Goal: Task Accomplishment & Management: Complete application form

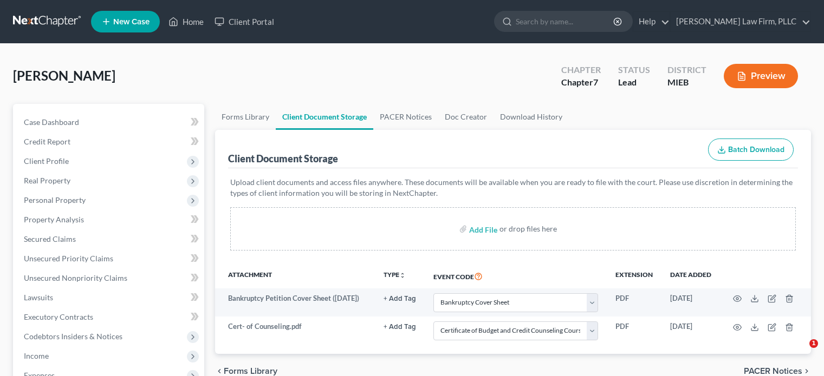
select select "6"
select select "7"
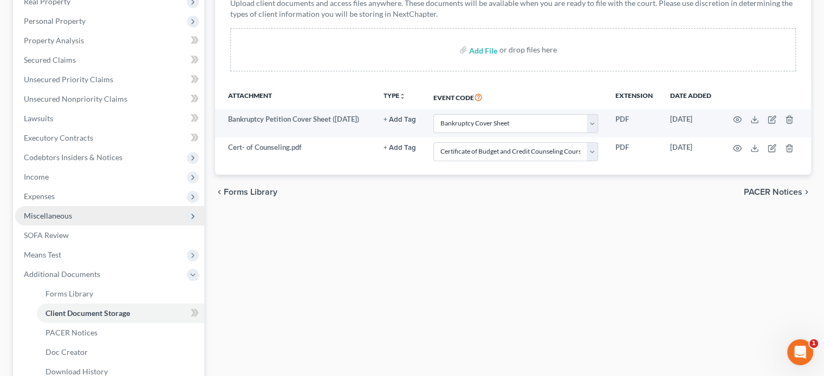
scroll to position [163, 0]
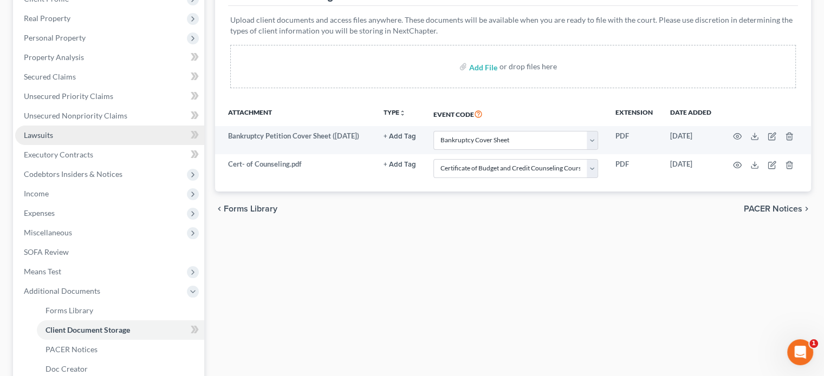
click at [63, 137] on link "Lawsuits" at bounding box center [109, 136] width 189 height 20
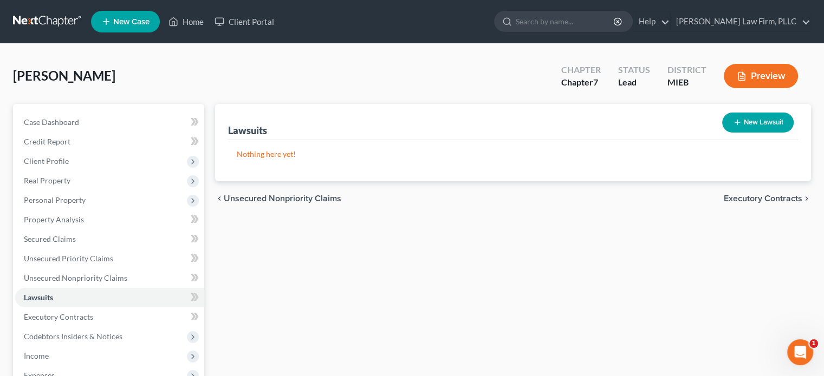
click at [758, 123] on button "New Lawsuit" at bounding box center [758, 123] width 72 height 20
select select "0"
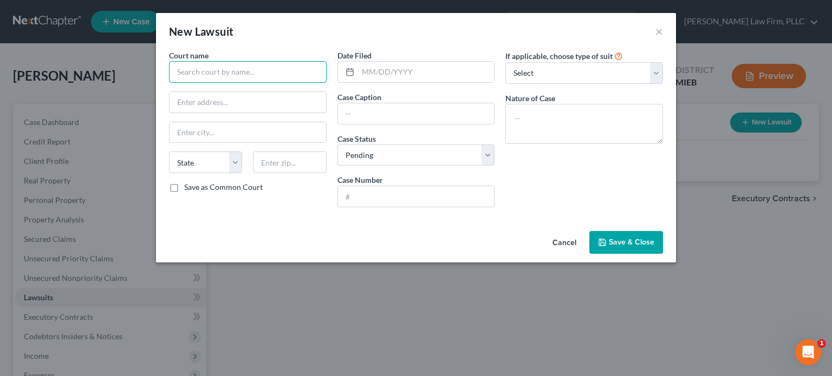
click at [291, 71] on input "text" at bounding box center [248, 72] width 158 height 22
type input "44th Circuit Court"
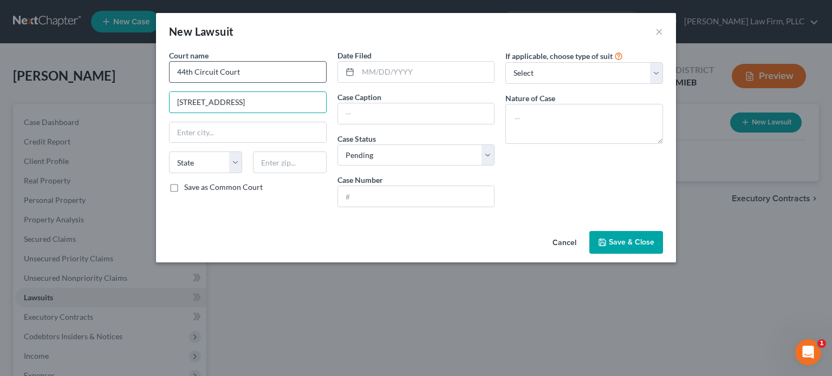
type input "[STREET_ADDRESS]"
type input "[PERSON_NAME]"
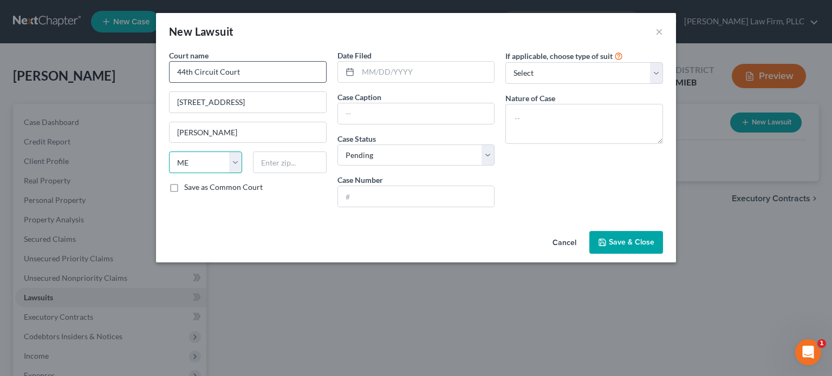
select select "23"
type input "48843"
click at [406, 72] on input "text" at bounding box center [426, 72] width 137 height 21
type input "[DATE]"
type input "G"
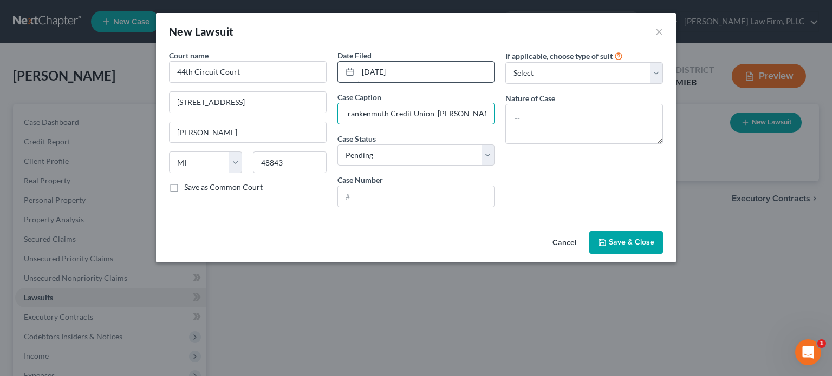
scroll to position [0, 9]
type input "Frankenmuth Credit Union [PERSON_NAME] [PERSON_NAME]"
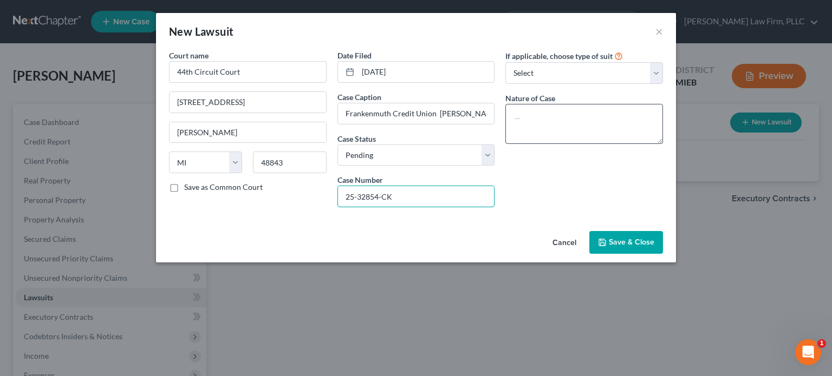
type input "25-32854-CK"
click at [562, 106] on textarea at bounding box center [584, 124] width 158 height 40
type textarea "Debt collection"
click at [635, 241] on span "Save & Close" at bounding box center [632, 242] width 46 height 9
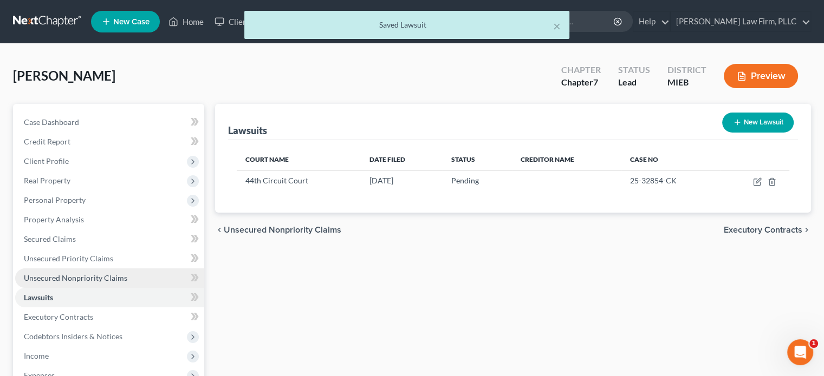
click at [95, 276] on span "Unsecured Nonpriority Claims" at bounding box center [75, 278] width 103 height 9
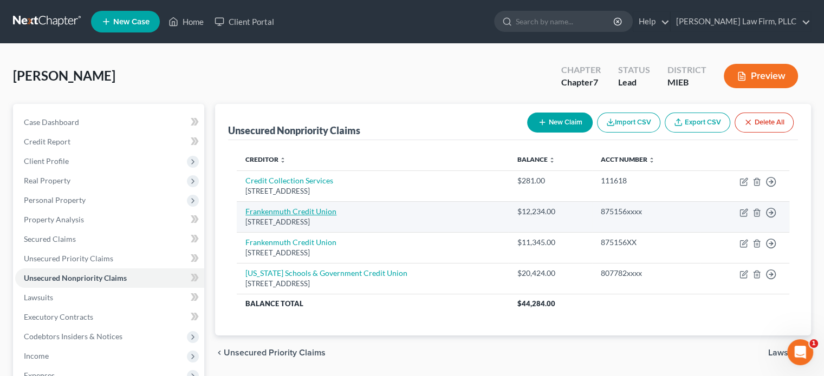
click at [293, 213] on link "Frankenmuth Credit Union" at bounding box center [290, 211] width 91 height 9
select select "23"
select select "4"
select select "0"
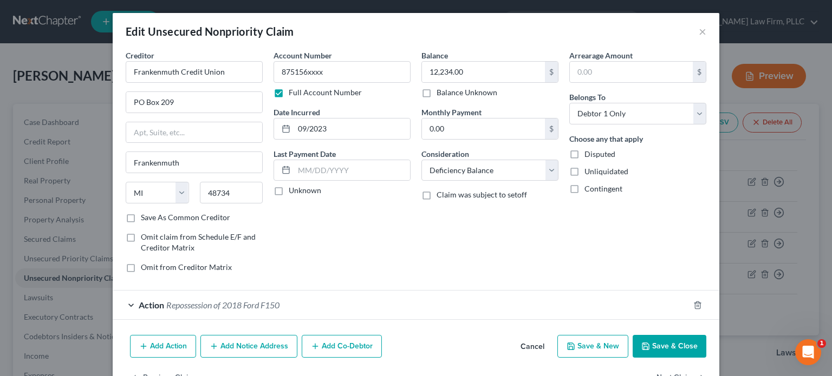
click at [229, 344] on button "Add Notice Address" at bounding box center [248, 346] width 97 height 23
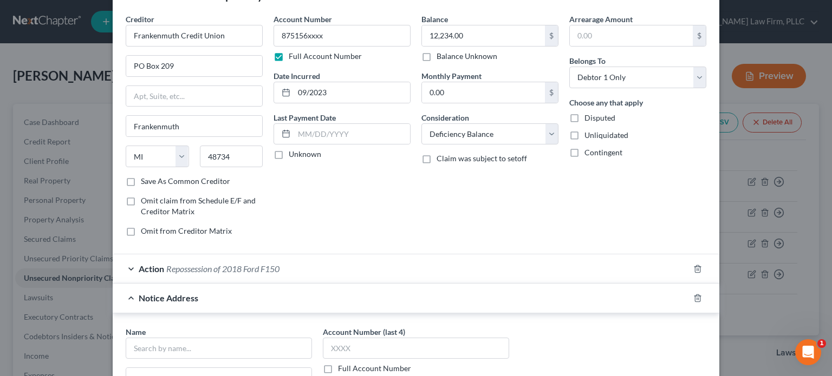
scroll to position [108, 0]
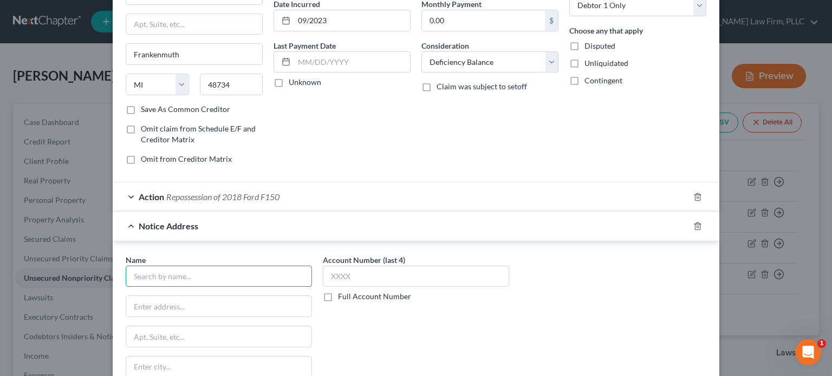
click at [199, 280] on input "text" at bounding box center [219, 277] width 186 height 22
type input "[PERSON_NAME], Esq."
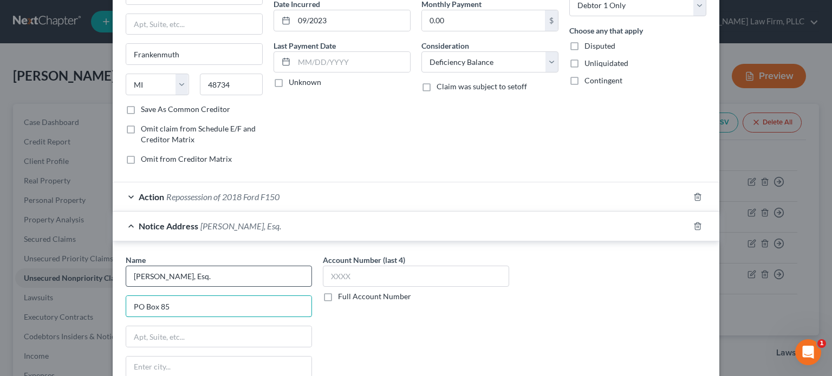
type input "PO Box 85"
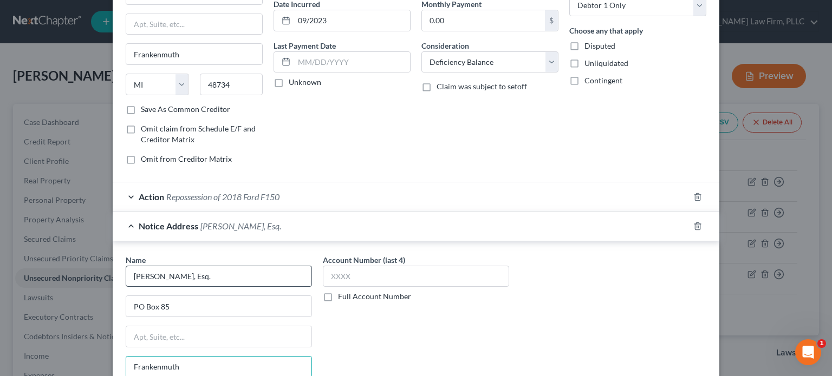
type input "Frankenmuth"
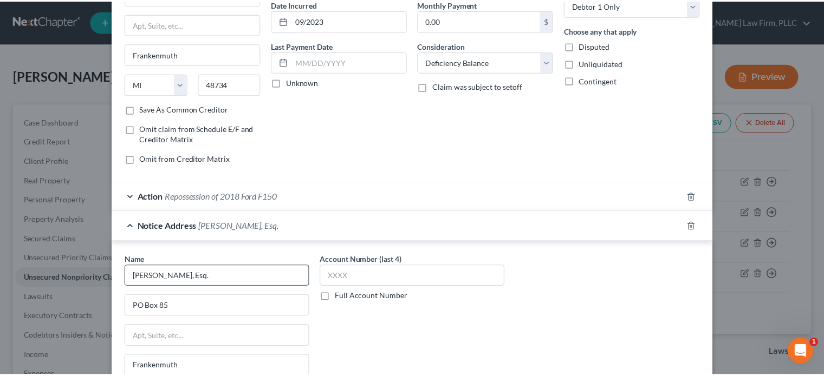
scroll to position [264, 0]
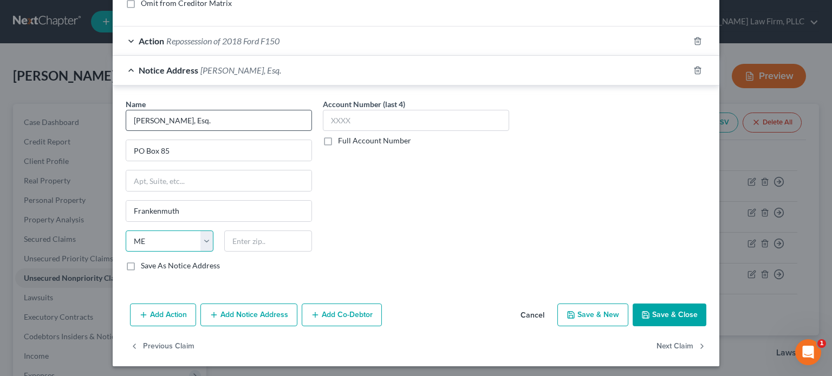
select select "23"
type input "48734"
click at [666, 314] on button "Save & Close" at bounding box center [670, 315] width 74 height 23
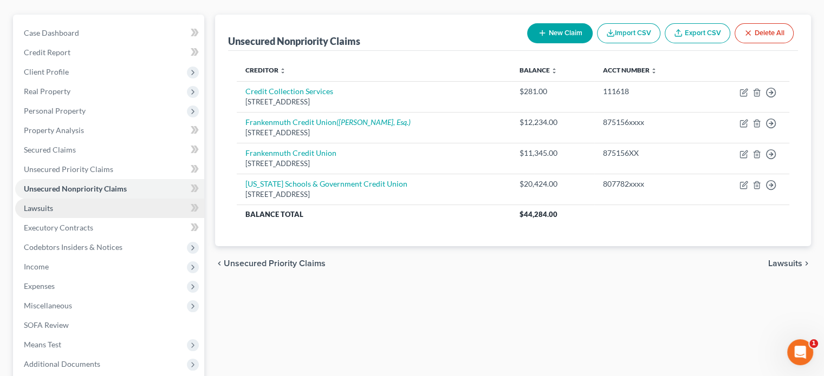
scroll to position [108, 0]
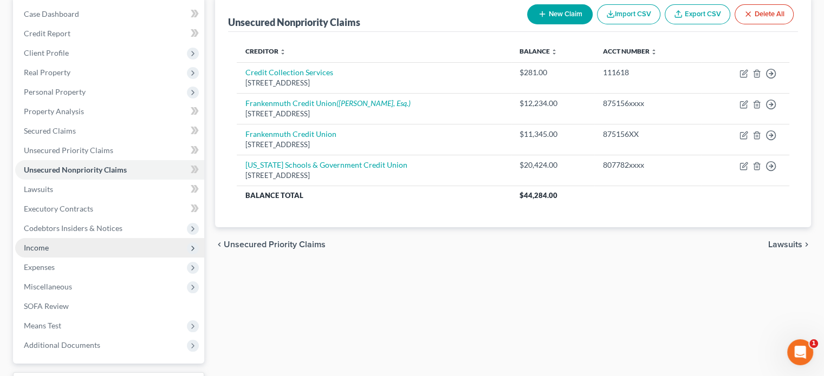
click at [86, 249] on span "Income" at bounding box center [109, 248] width 189 height 20
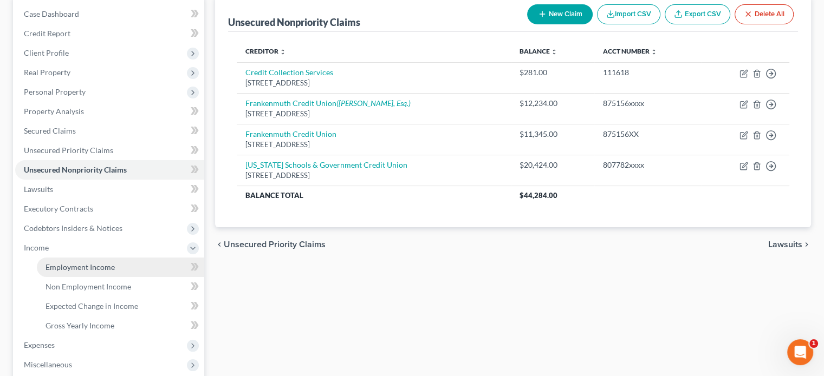
click at [84, 269] on span "Employment Income" at bounding box center [80, 267] width 69 height 9
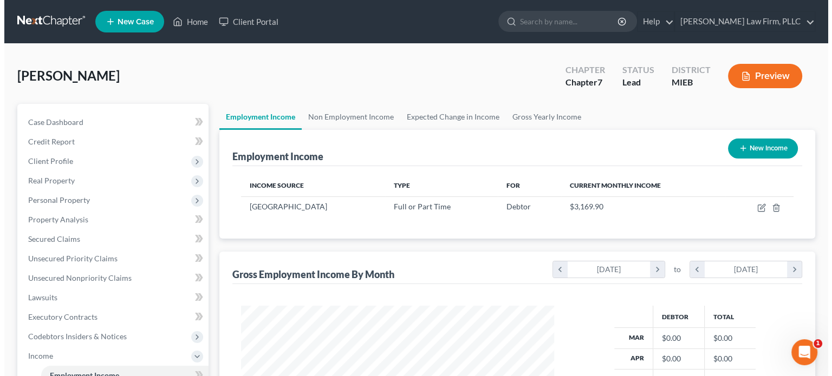
scroll to position [193, 334]
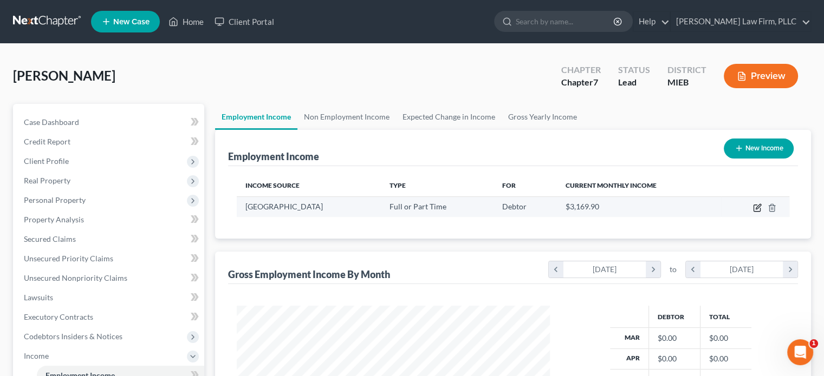
click at [761, 206] on icon "button" at bounding box center [757, 208] width 9 height 9
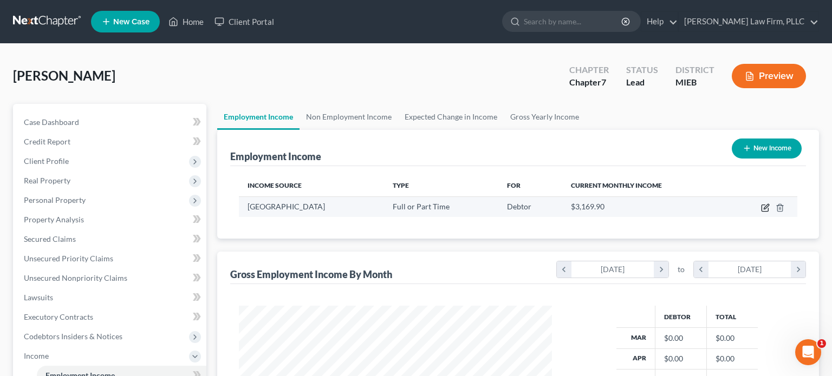
select select "0"
select select "23"
select select "2"
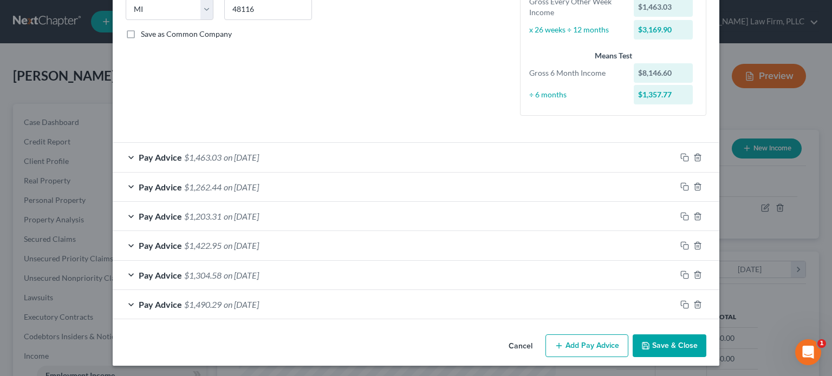
scroll to position [226, 0]
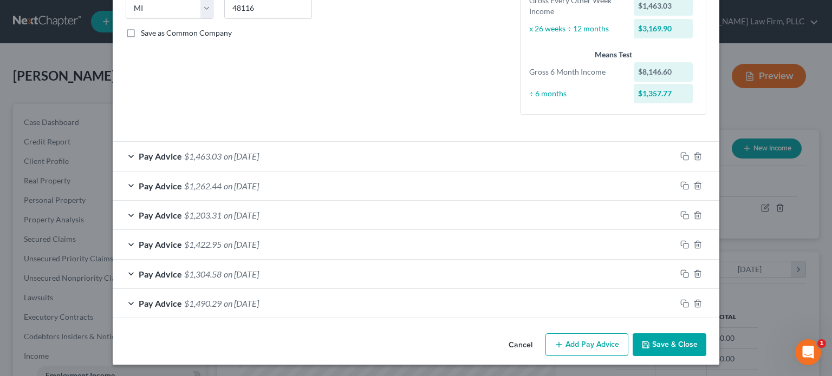
click at [604, 341] on button "Add Pay Advice" at bounding box center [586, 345] width 83 height 23
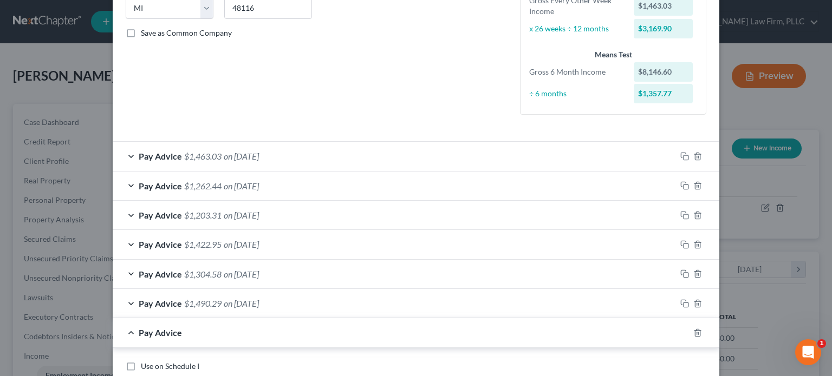
scroll to position [335, 0]
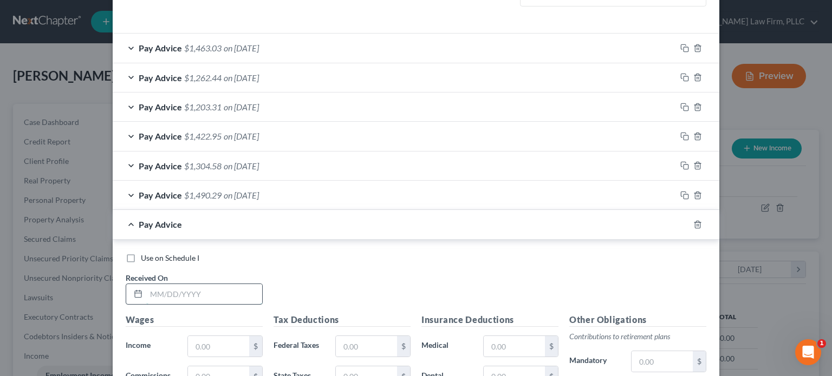
click at [228, 291] on input "text" at bounding box center [204, 294] width 116 height 21
type input "[DATE]"
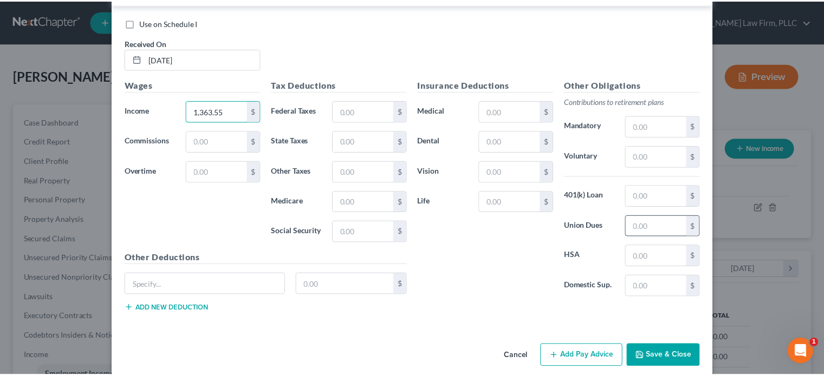
scroll to position [580, 0]
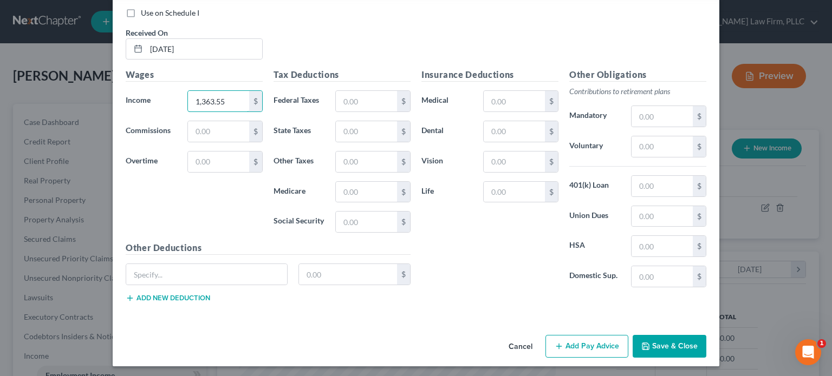
type input "1,363.55"
click at [661, 342] on button "Save & Close" at bounding box center [670, 346] width 74 height 23
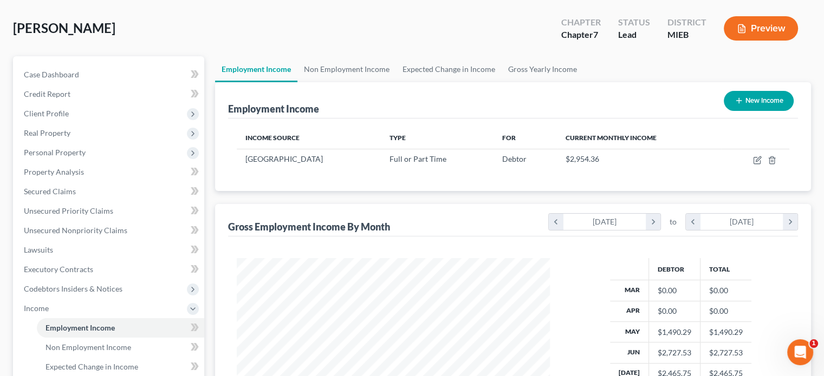
scroll to position [0, 0]
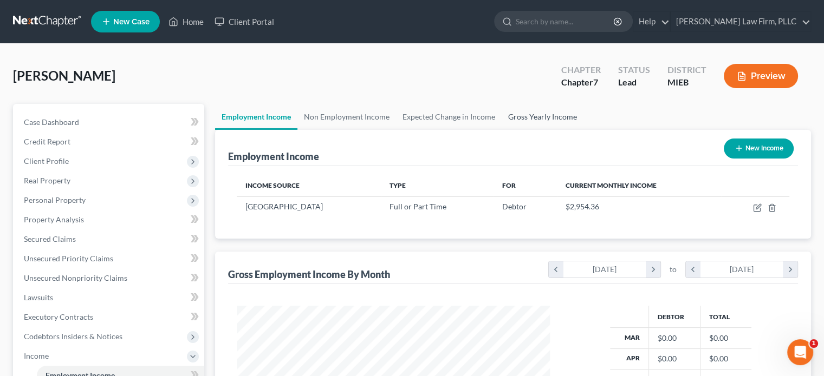
click at [527, 114] on link "Gross Yearly Income" at bounding box center [543, 117] width 82 height 26
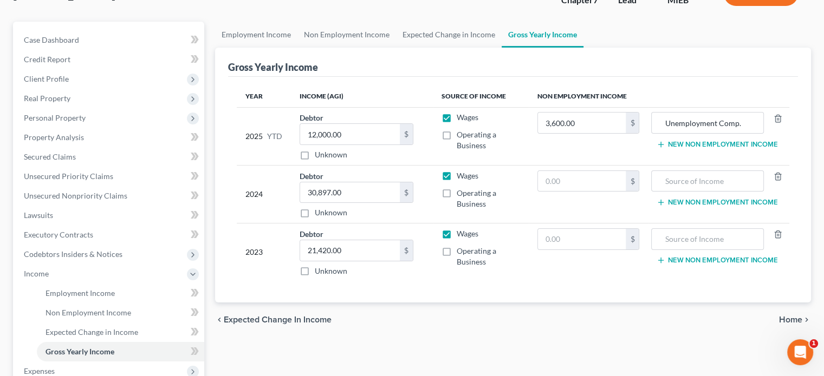
scroll to position [108, 0]
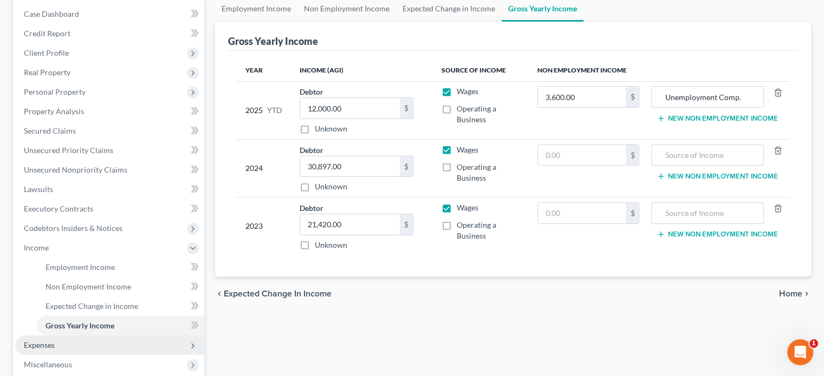
click at [62, 343] on span "Expenses" at bounding box center [109, 346] width 189 height 20
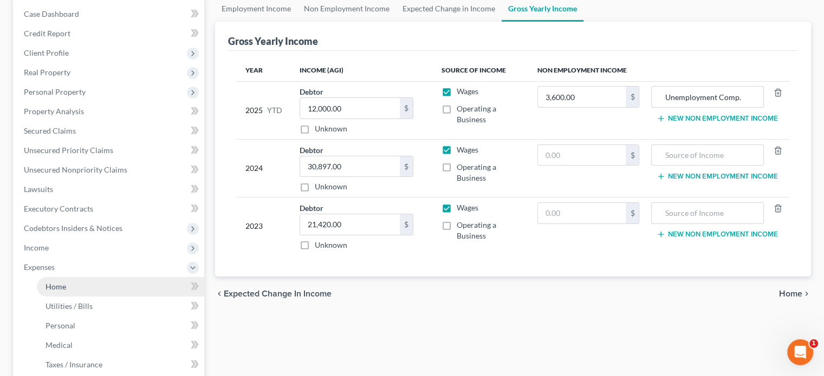
click at [105, 288] on link "Home" at bounding box center [120, 287] width 167 height 20
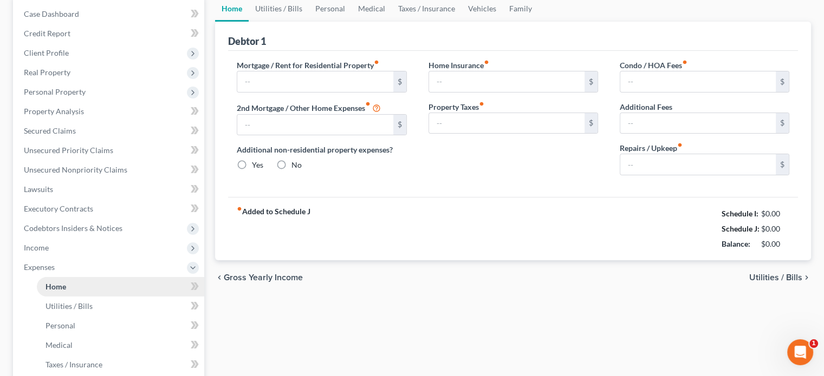
scroll to position [20, 0]
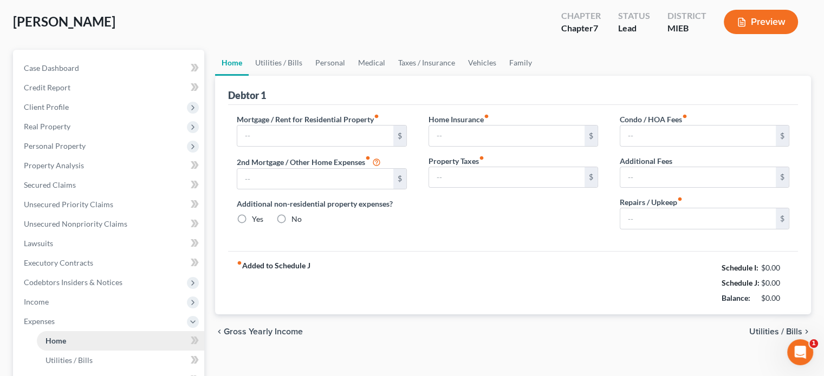
type input "0.00"
radio input "true"
type input "0.00"
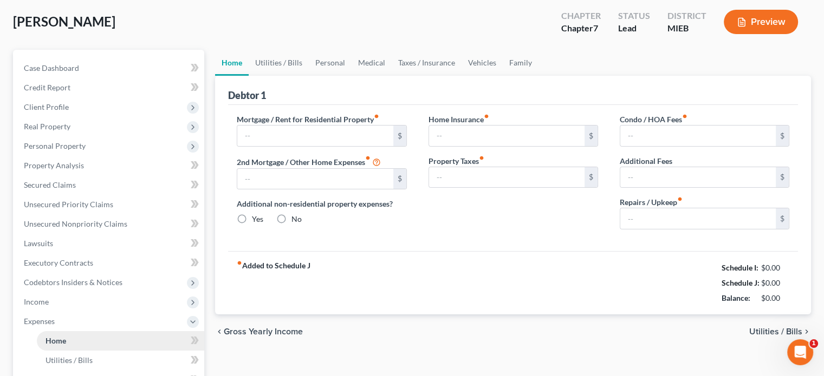
type input "0.00"
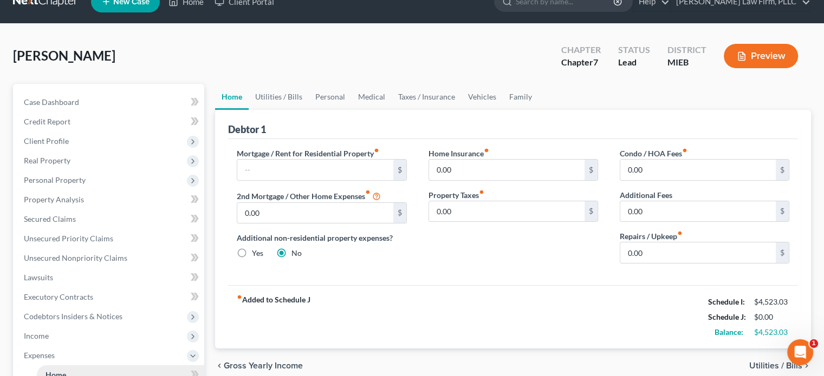
scroll to position [0, 0]
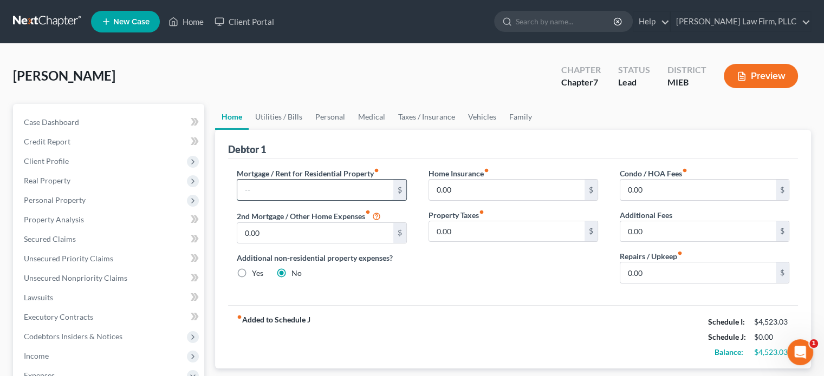
click at [289, 181] on input "text" at bounding box center [314, 190] width 155 height 21
type input "500"
click at [288, 118] on link "Utilities / Bills" at bounding box center [279, 117] width 60 height 26
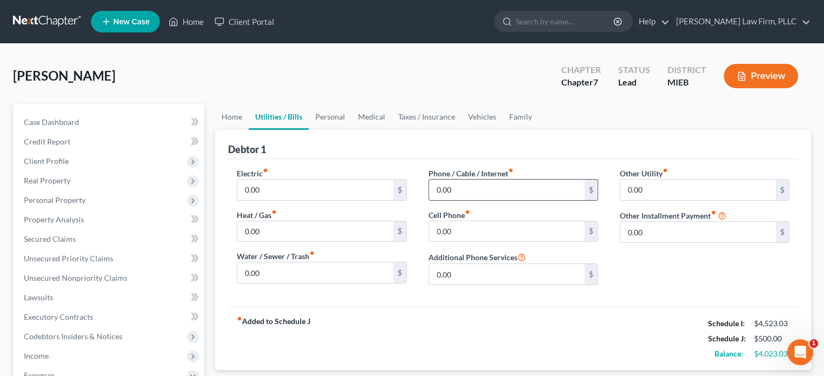
click at [457, 187] on input "0.00" at bounding box center [506, 190] width 155 height 21
type input "80"
click at [325, 114] on link "Personal" at bounding box center [330, 117] width 43 height 26
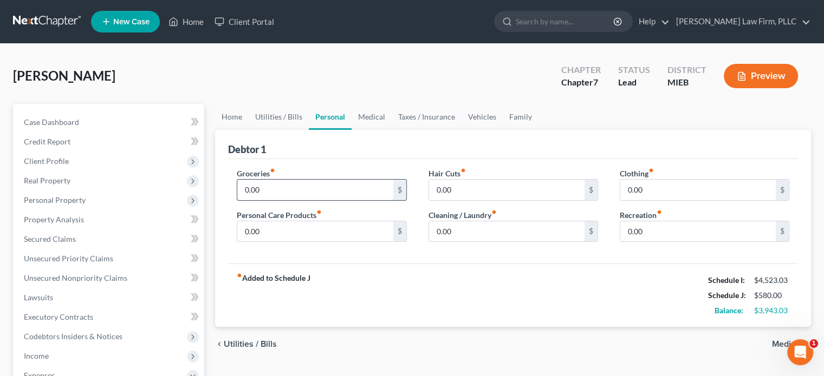
click at [310, 188] on input "0.00" at bounding box center [314, 190] width 155 height 21
type input "650"
type input "45"
type input "50"
type input "20"
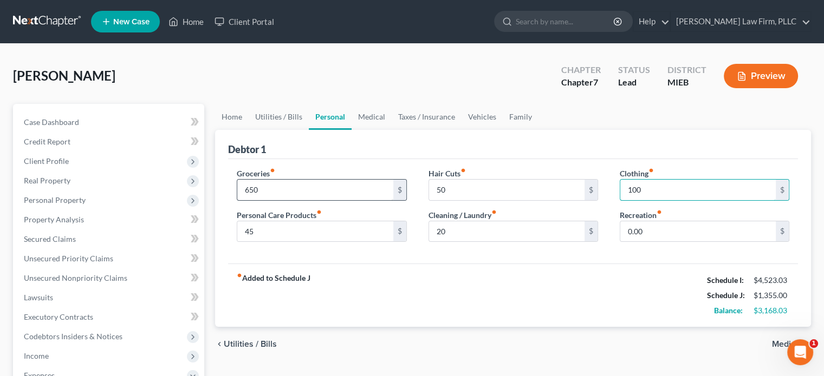
type input "100"
type input "150"
click at [381, 118] on link "Medical" at bounding box center [372, 117] width 40 height 26
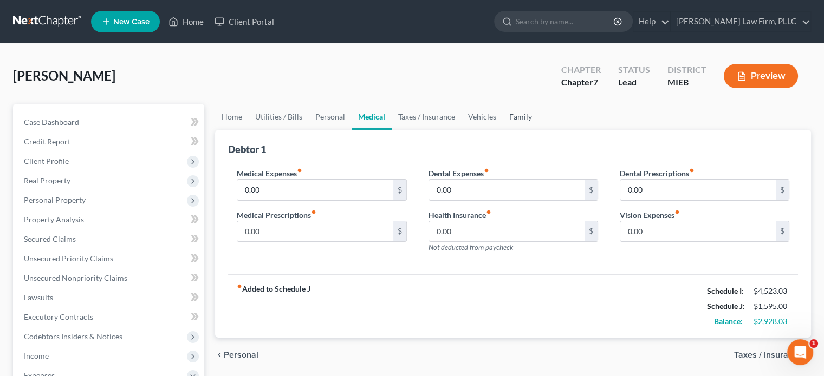
click at [511, 114] on link "Family" at bounding box center [521, 117] width 36 height 26
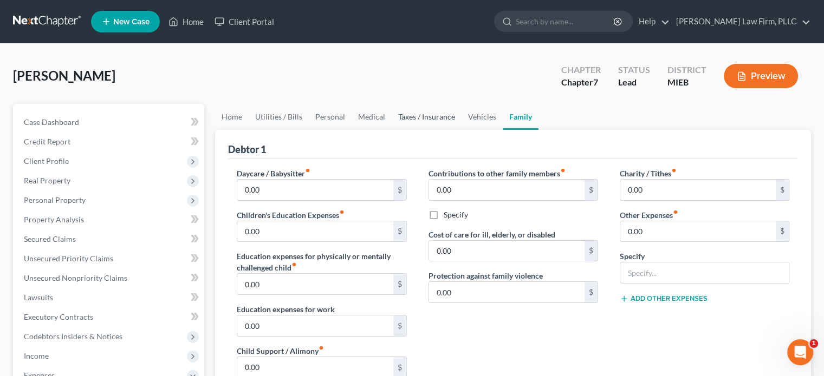
click at [432, 112] on link "Taxes / Insurance" at bounding box center [427, 117] width 70 height 26
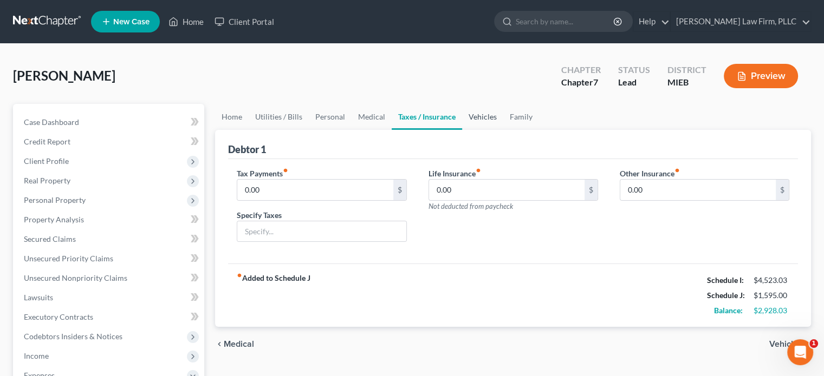
click at [472, 115] on link "Vehicles" at bounding box center [482, 117] width 41 height 26
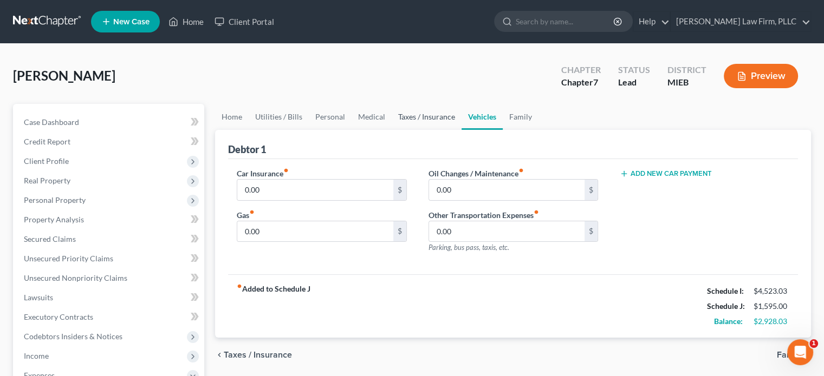
click at [431, 116] on link "Taxes / Insurance" at bounding box center [427, 117] width 70 height 26
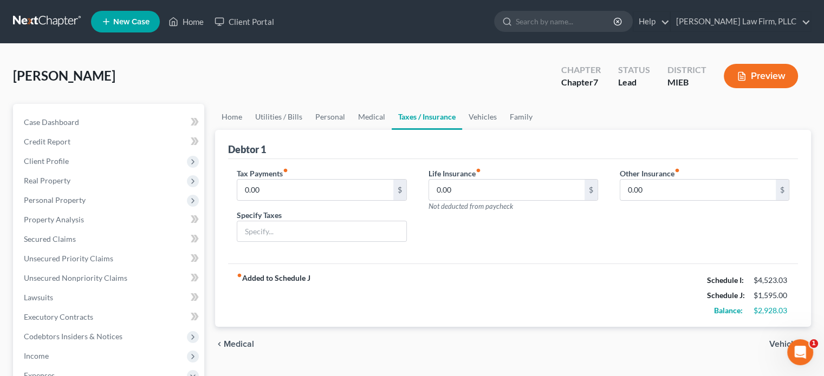
click at [355, 175] on div "Tax Payments fiber_manual_record 0.00 $" at bounding box center [322, 184] width 170 height 33
click at [369, 114] on link "Medical" at bounding box center [372, 117] width 40 height 26
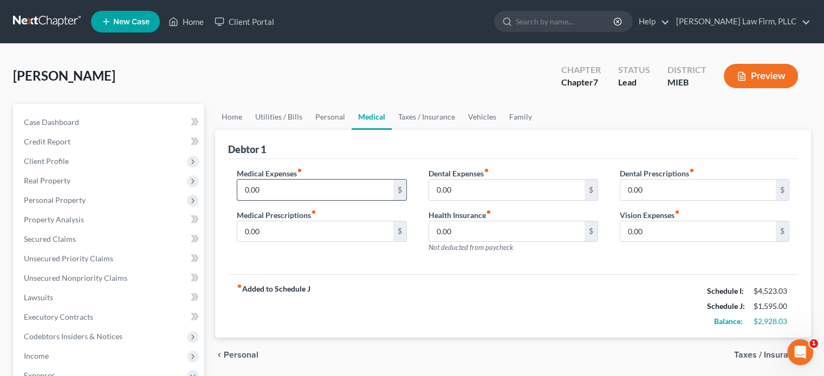
click at [321, 184] on input "0.00" at bounding box center [314, 190] width 155 height 21
type input "100"
click at [424, 115] on link "Taxes / Insurance" at bounding box center [427, 117] width 70 height 26
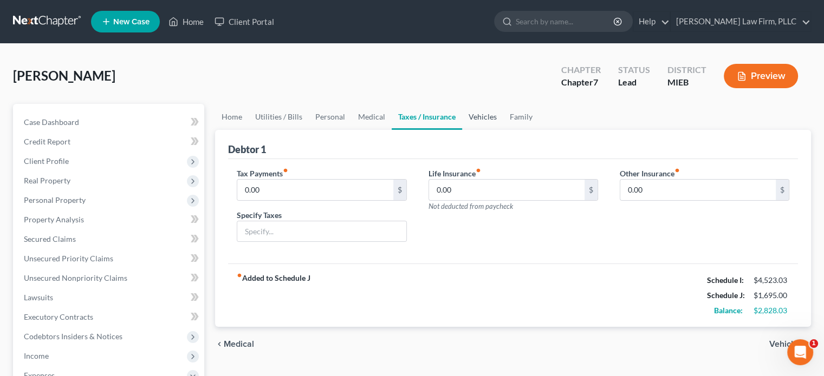
click at [480, 114] on link "Vehicles" at bounding box center [482, 117] width 41 height 26
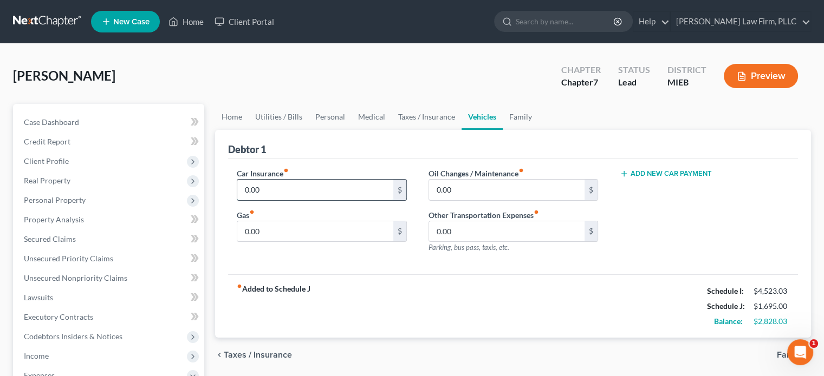
click at [325, 184] on input "0.00" at bounding box center [314, 190] width 155 height 21
type input "4"
type input "400"
click at [519, 114] on link "Family" at bounding box center [521, 117] width 36 height 26
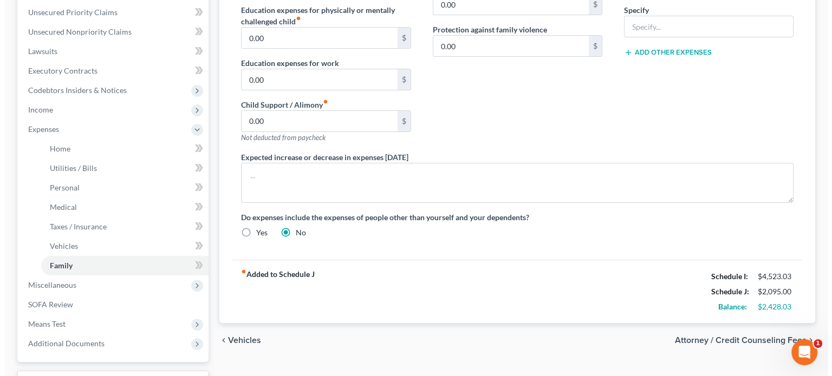
scroll to position [271, 0]
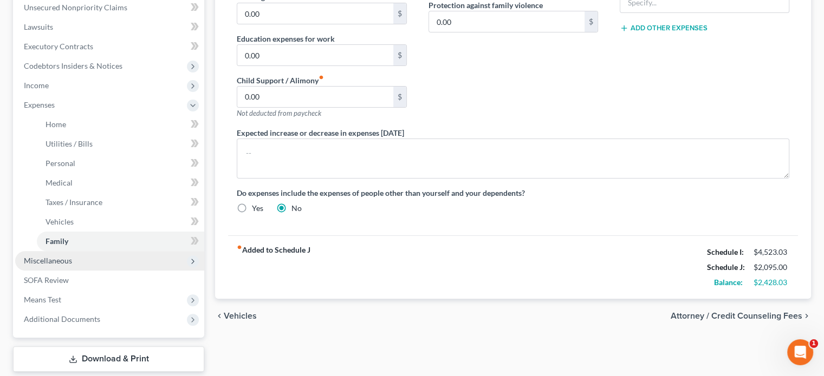
click at [52, 256] on span "Miscellaneous" at bounding box center [48, 260] width 48 height 9
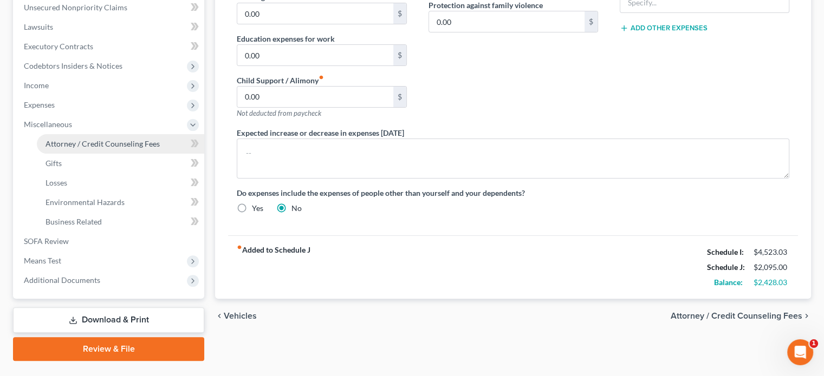
click at [93, 144] on span "Attorney / Credit Counseling Fees" at bounding box center [103, 143] width 114 height 9
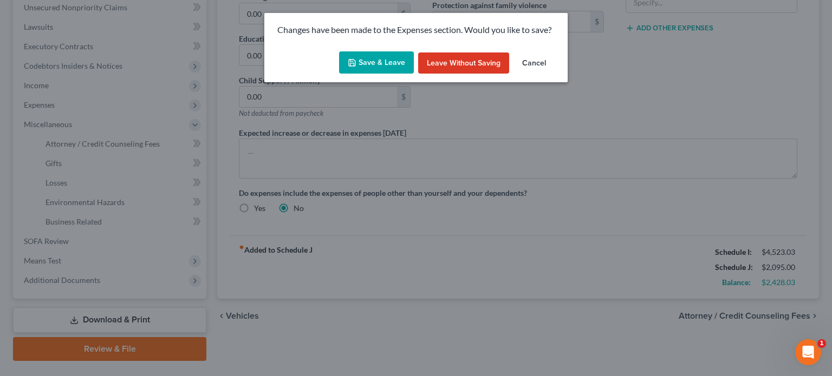
click at [362, 57] on button "Save & Leave" at bounding box center [376, 62] width 75 height 23
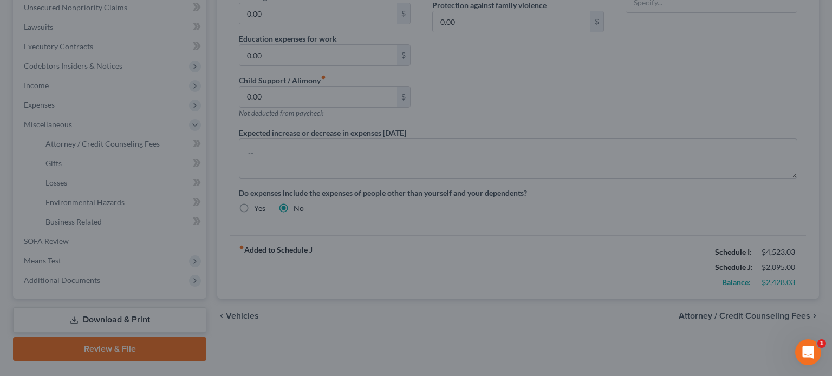
select select "0"
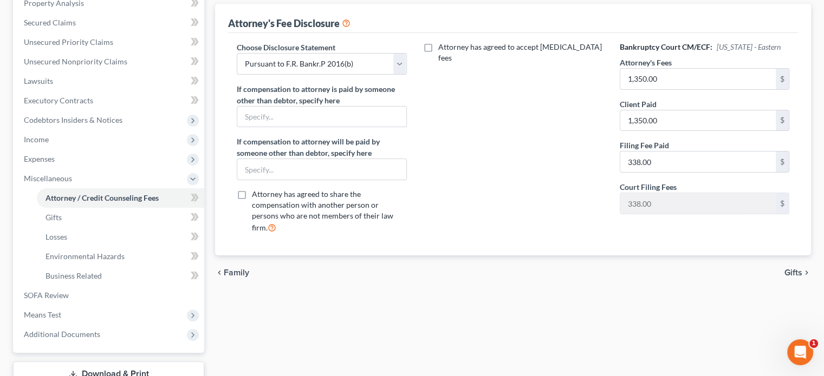
scroll to position [108, 0]
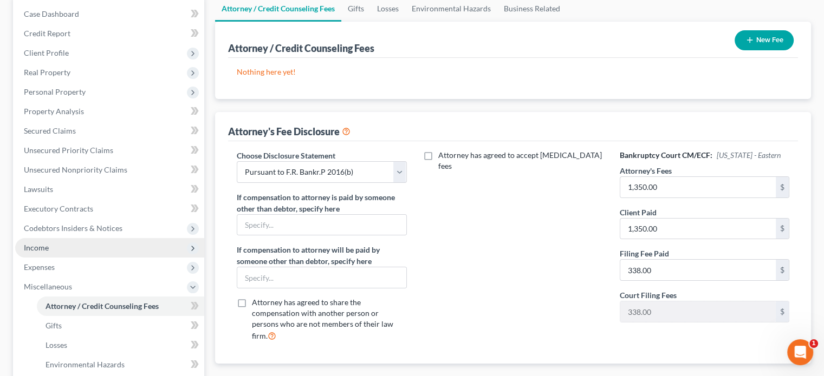
click at [56, 244] on span "Income" at bounding box center [109, 248] width 189 height 20
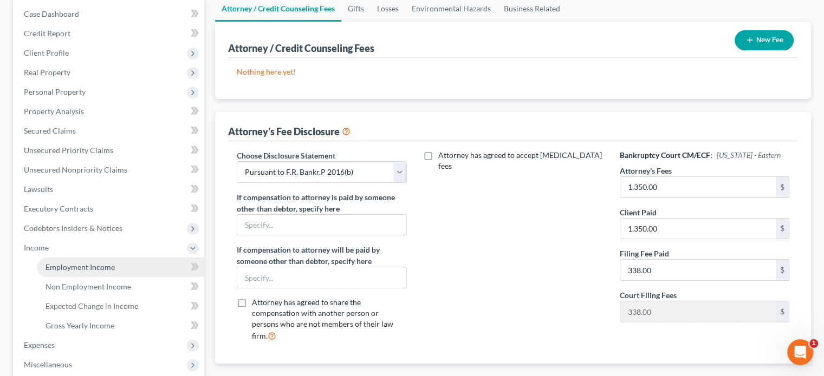
click at [66, 267] on span "Employment Income" at bounding box center [80, 267] width 69 height 9
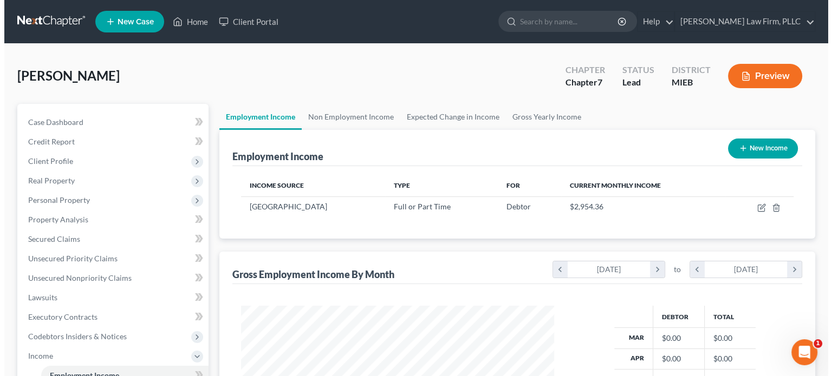
scroll to position [193, 334]
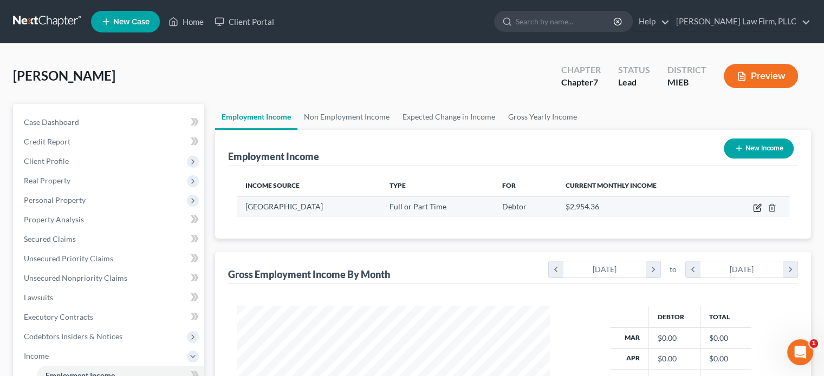
click at [757, 207] on icon "button" at bounding box center [757, 208] width 9 height 9
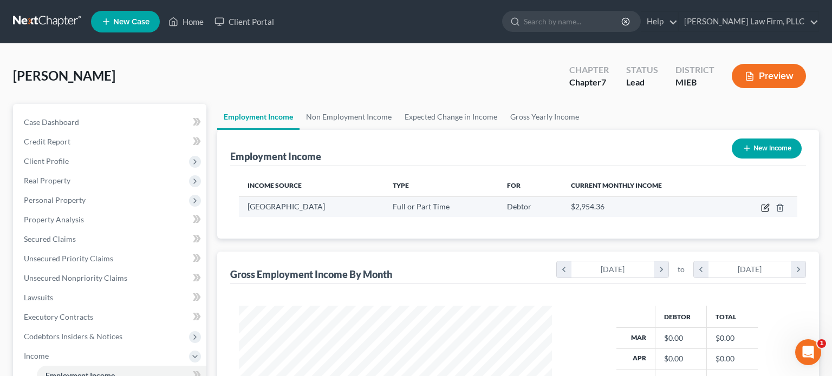
select select "0"
select select "23"
select select "2"
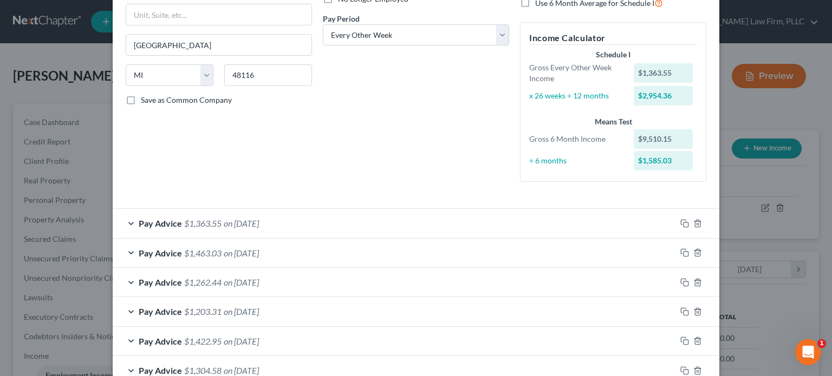
scroll to position [147, 0]
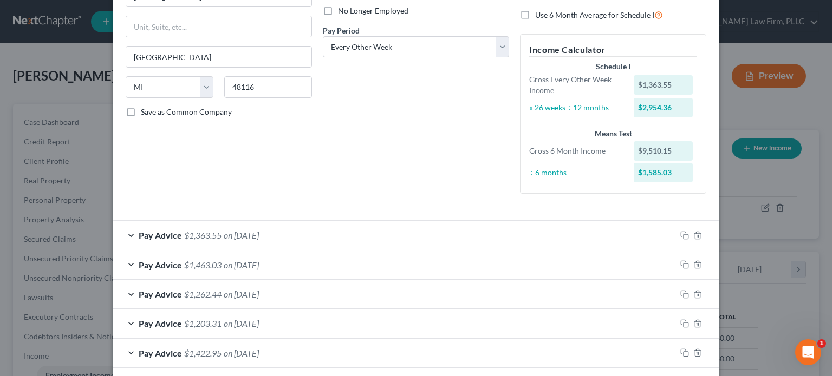
click at [468, 231] on div "Pay Advice $1,363.55 on [DATE]" at bounding box center [394, 235] width 563 height 29
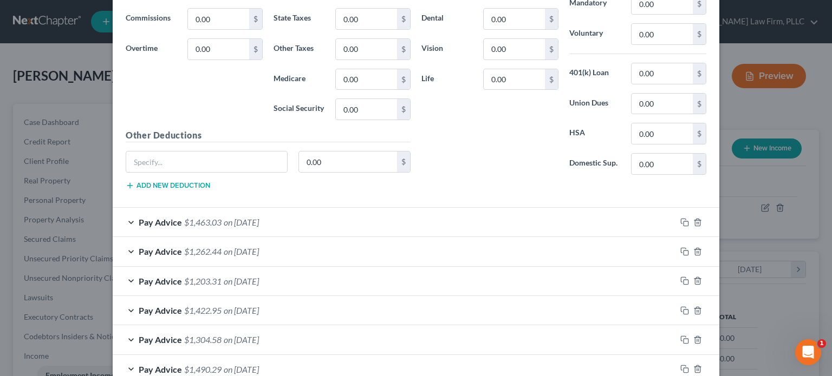
scroll to position [581, 0]
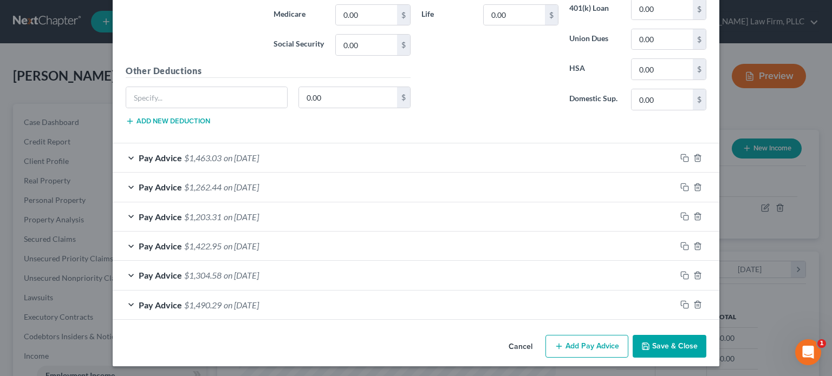
click at [370, 218] on div "Pay Advice $1,203.31 on [DATE]" at bounding box center [394, 217] width 563 height 29
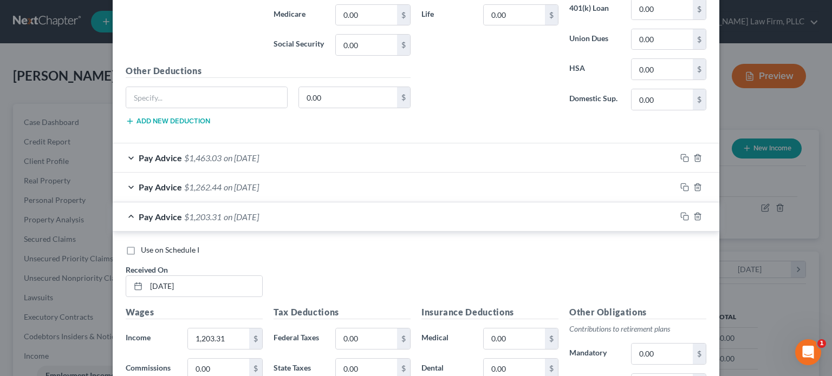
click at [141, 248] on label "Use on Schedule I" at bounding box center [170, 250] width 59 height 11
click at [145, 248] on input "Use on Schedule I" at bounding box center [148, 248] width 7 height 7
checkbox input "true"
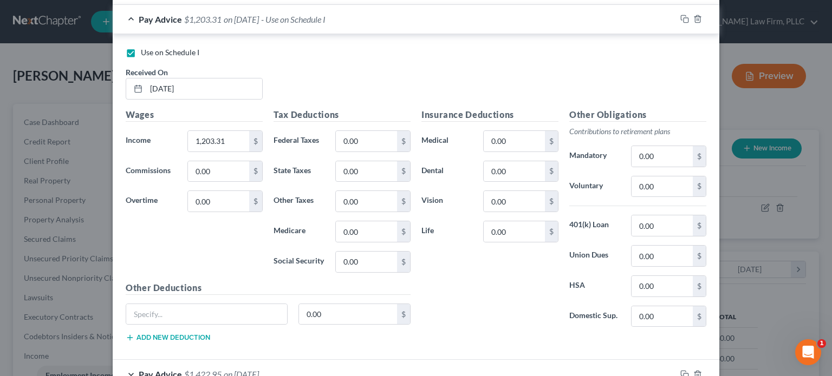
scroll to position [797, 0]
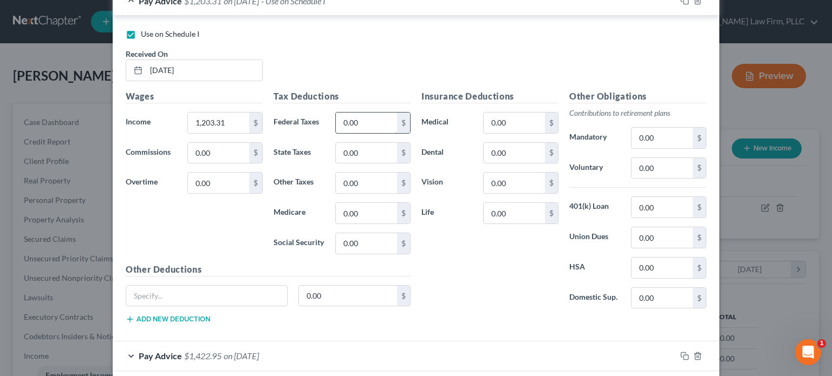
click at [372, 123] on input "0.00" at bounding box center [366, 123] width 61 height 21
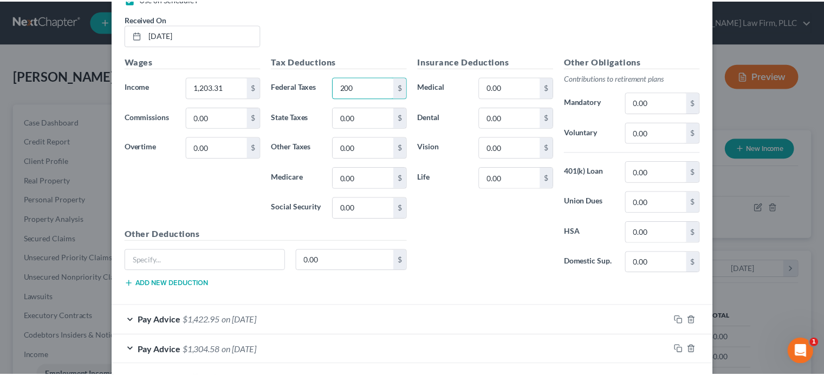
scroll to position [905, 0]
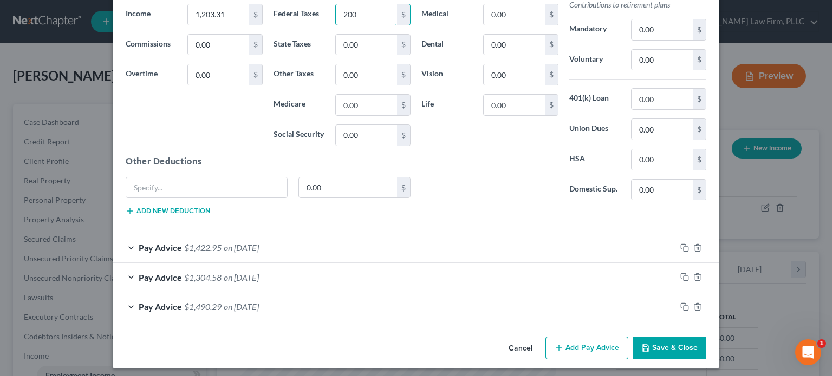
type input "200"
click at [674, 339] on button "Save & Close" at bounding box center [670, 348] width 74 height 23
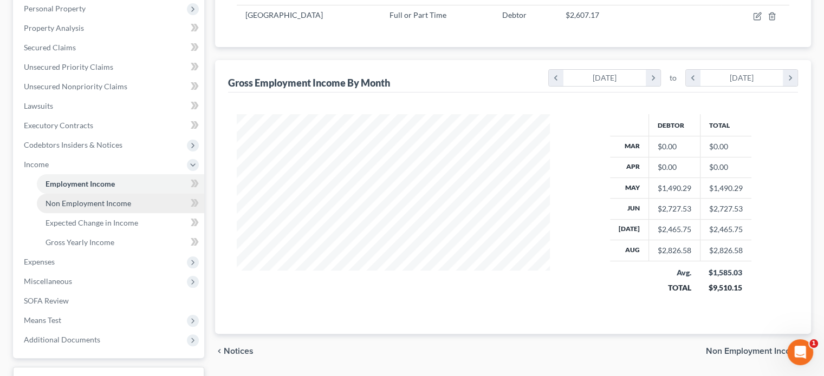
scroll to position [217, 0]
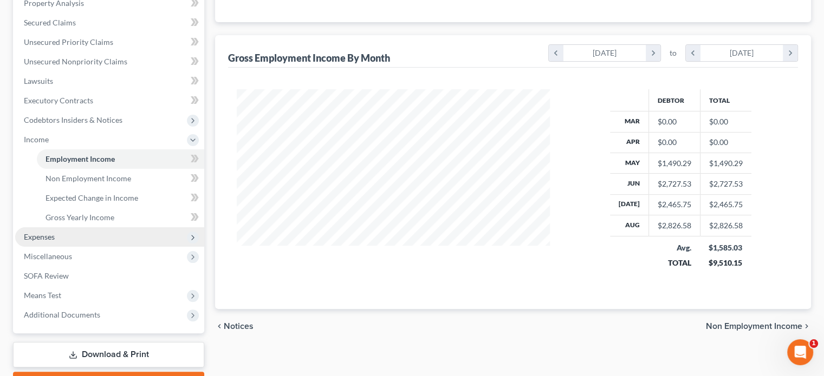
click at [58, 237] on span "Expenses" at bounding box center [109, 238] width 189 height 20
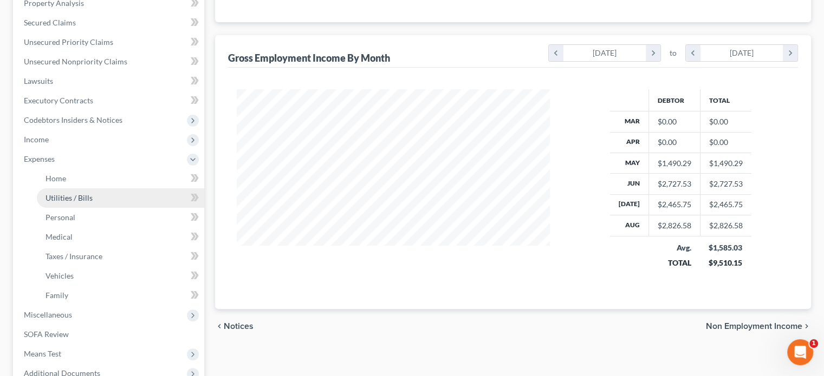
click at [63, 194] on span "Utilities / Bills" at bounding box center [69, 197] width 47 height 9
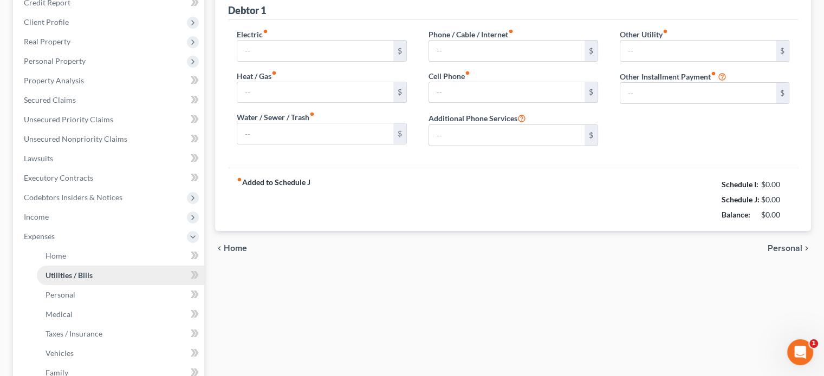
type input "0.00"
type input "80.00"
type input "0.00"
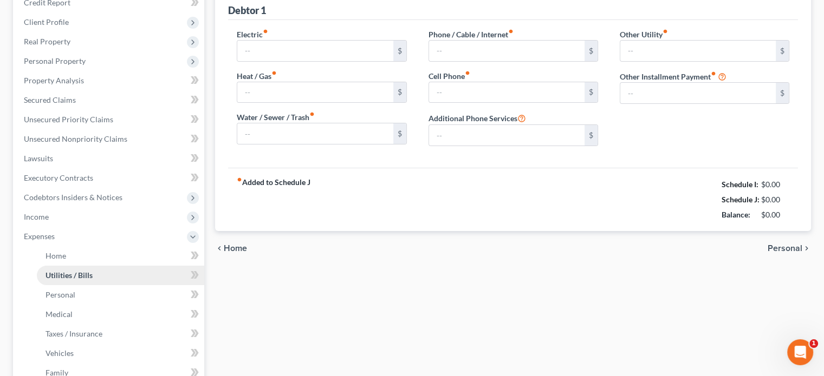
type input "0.00"
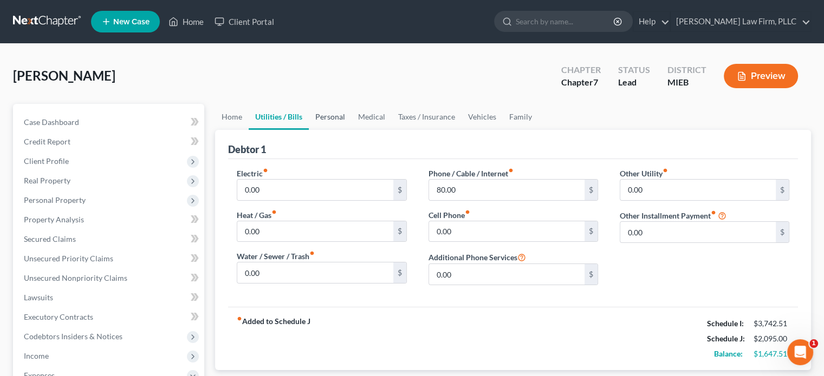
click at [326, 111] on link "Personal" at bounding box center [330, 117] width 43 height 26
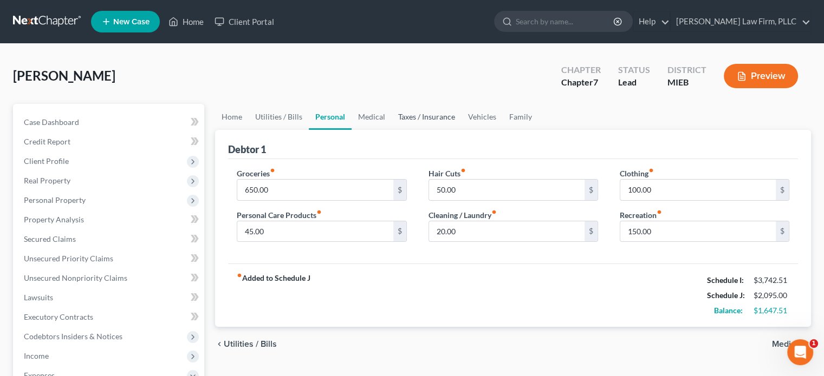
click at [398, 113] on link "Taxes / Insurance" at bounding box center [427, 117] width 70 height 26
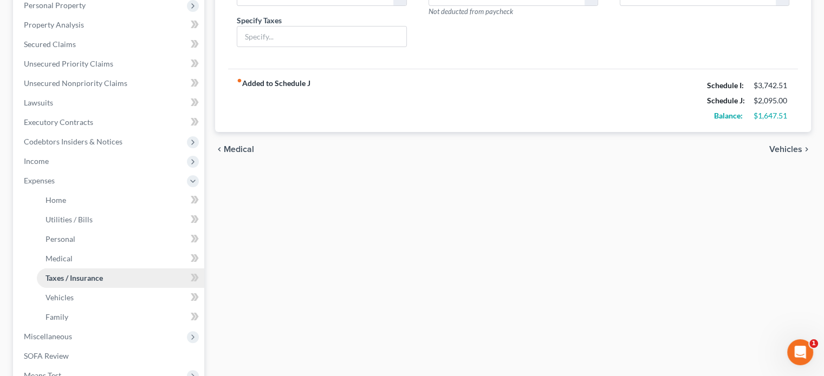
scroll to position [163, 0]
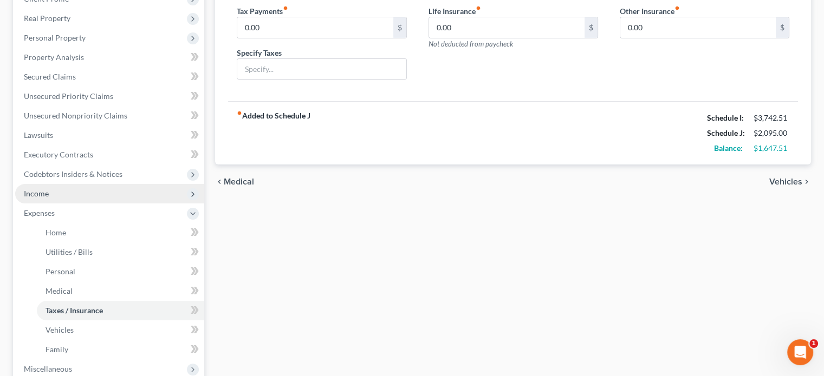
click at [88, 190] on span "Income" at bounding box center [109, 194] width 189 height 20
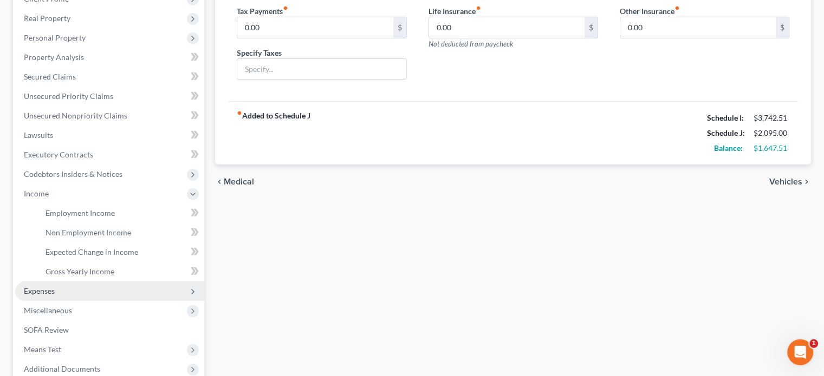
click at [60, 288] on span "Expenses" at bounding box center [109, 292] width 189 height 20
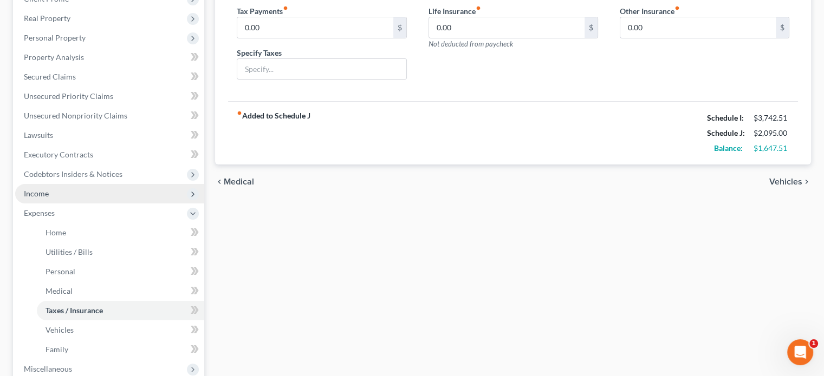
click at [75, 194] on span "Income" at bounding box center [109, 194] width 189 height 20
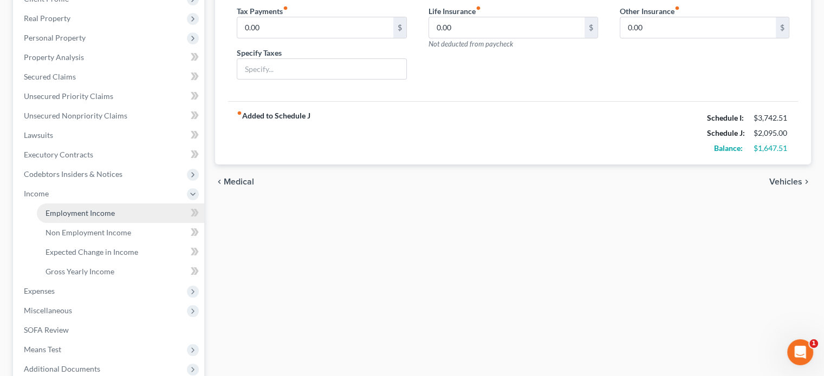
click at [74, 213] on span "Employment Income" at bounding box center [80, 213] width 69 height 9
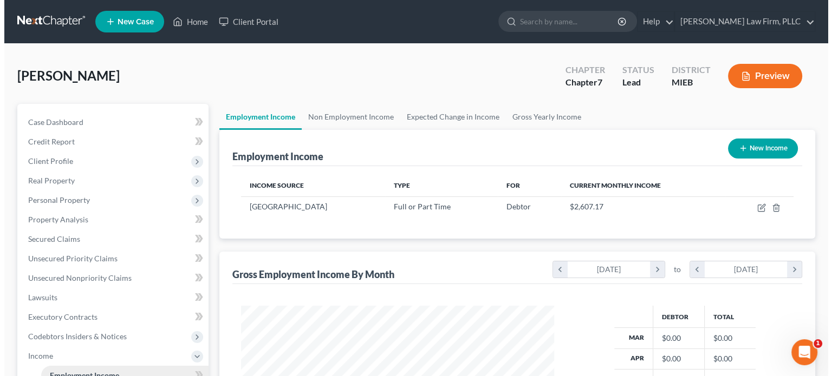
scroll to position [193, 334]
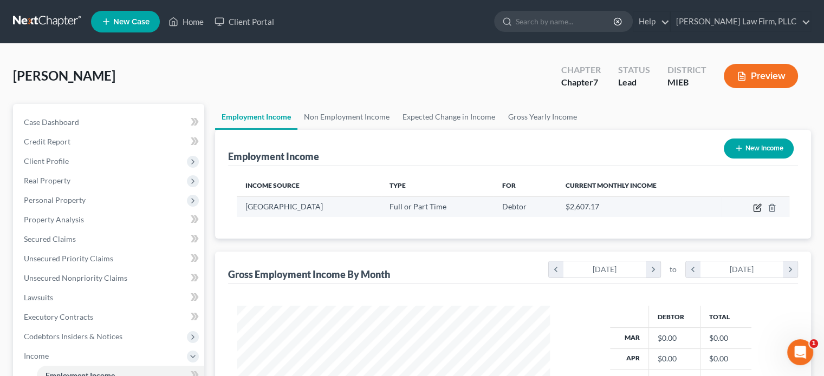
click at [756, 205] on icon "button" at bounding box center [756, 208] width 7 height 7
select select "0"
select select "23"
select select "2"
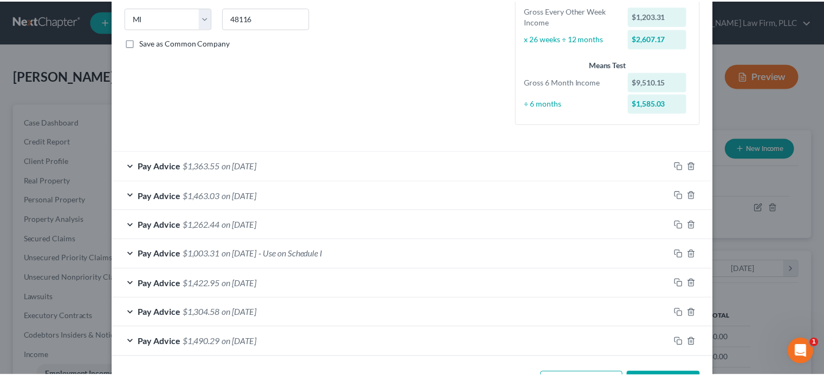
scroll to position [256, 0]
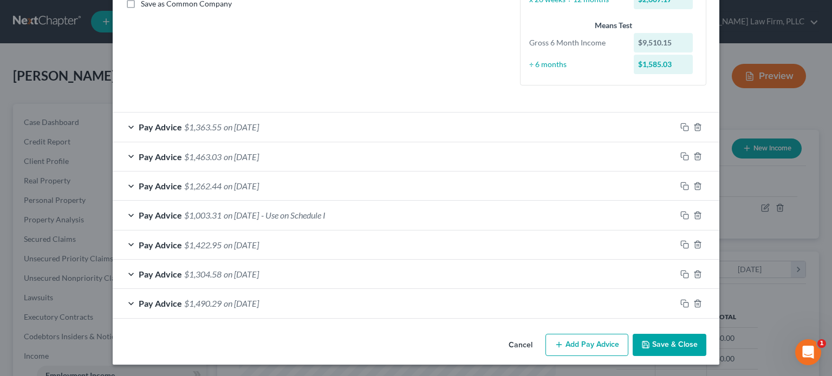
click at [674, 343] on button "Save & Close" at bounding box center [670, 345] width 74 height 23
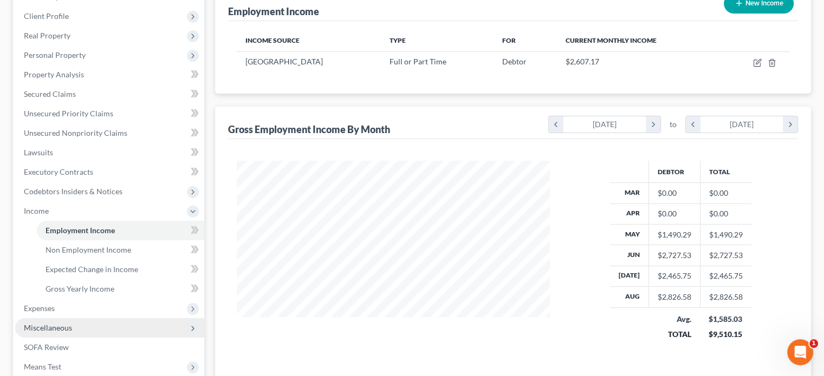
scroll to position [217, 0]
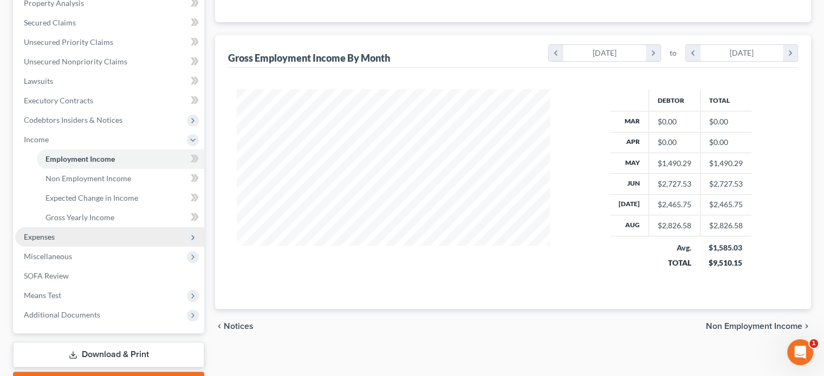
click at [46, 235] on span "Expenses" at bounding box center [39, 236] width 31 height 9
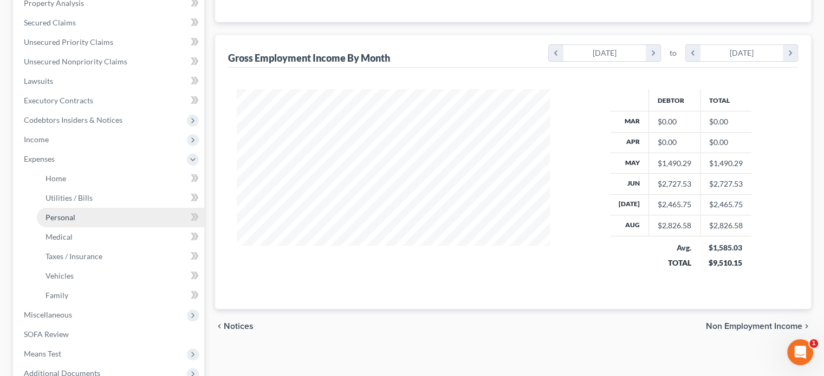
click at [56, 218] on span "Personal" at bounding box center [61, 217] width 30 height 9
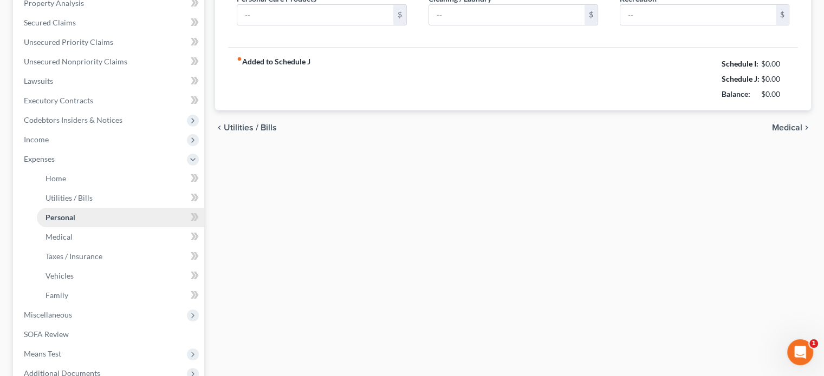
type input "650.00"
type input "45.00"
type input "50.00"
type input "20.00"
type input "100.00"
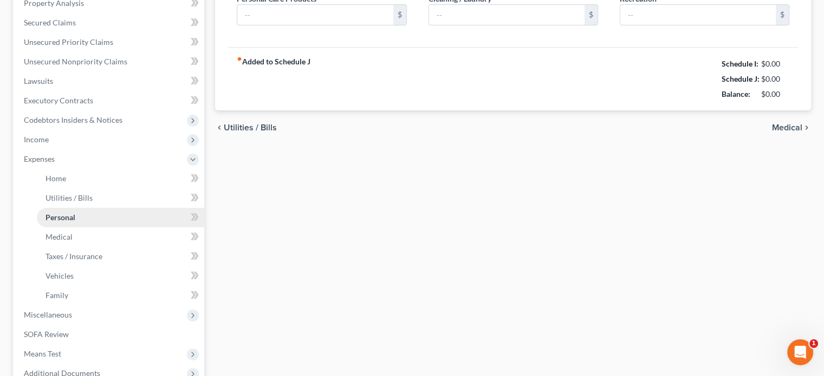
type input "150.00"
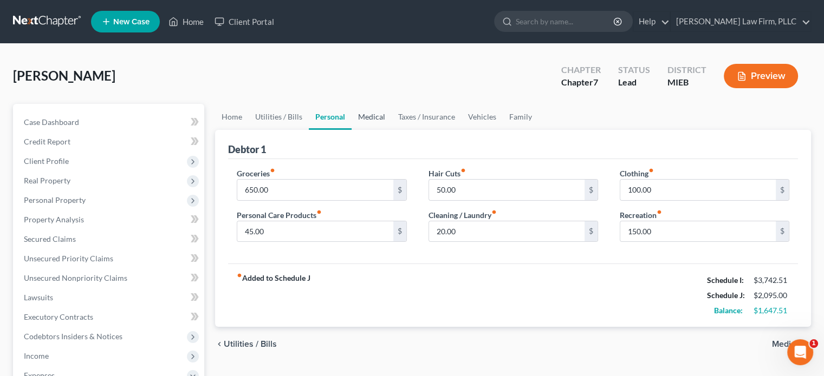
click at [366, 115] on link "Medical" at bounding box center [372, 117] width 40 height 26
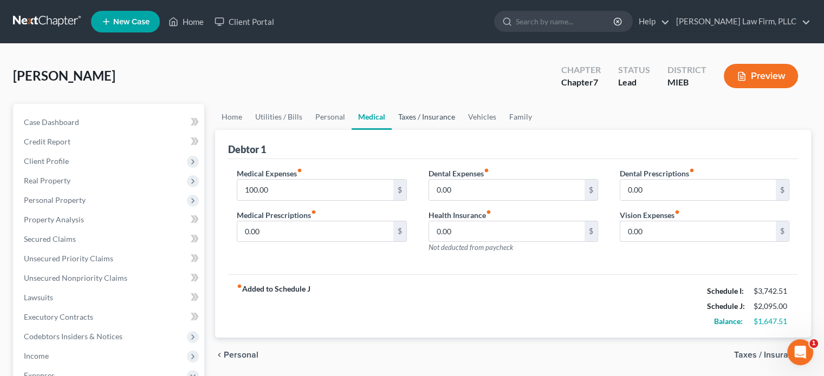
click at [427, 114] on link "Taxes / Insurance" at bounding box center [427, 117] width 70 height 26
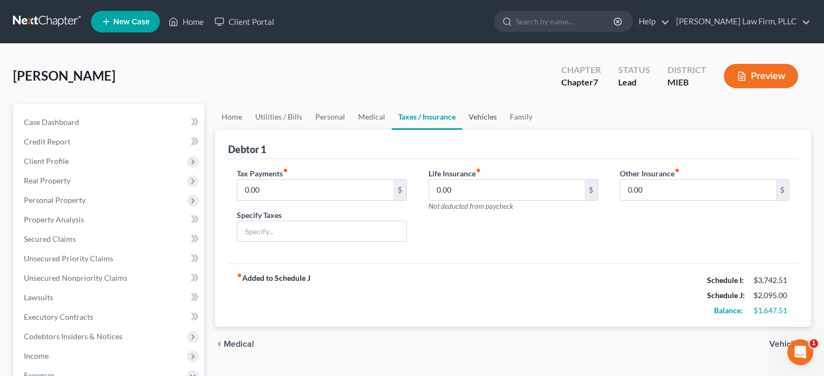
click at [483, 121] on link "Vehicles" at bounding box center [482, 117] width 41 height 26
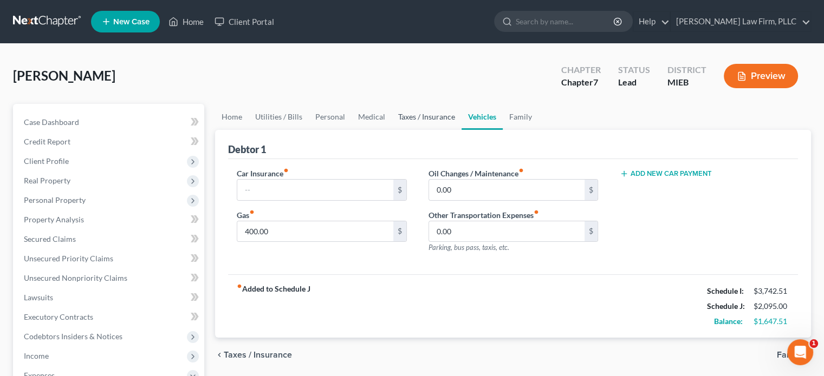
click at [438, 114] on link "Taxes / Insurance" at bounding box center [427, 117] width 70 height 26
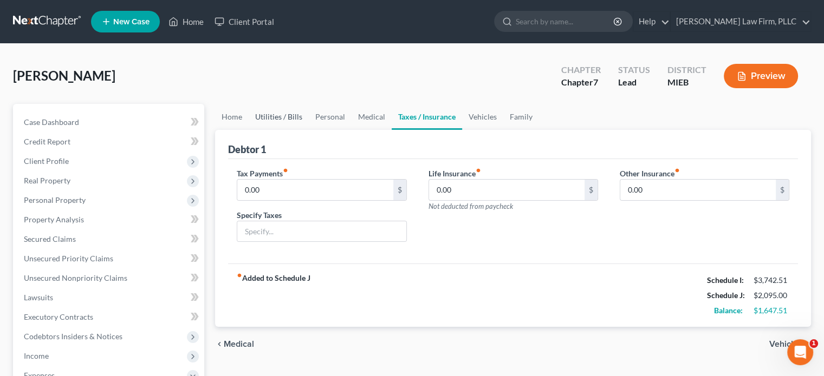
click at [271, 116] on link "Utilities / Bills" at bounding box center [279, 117] width 60 height 26
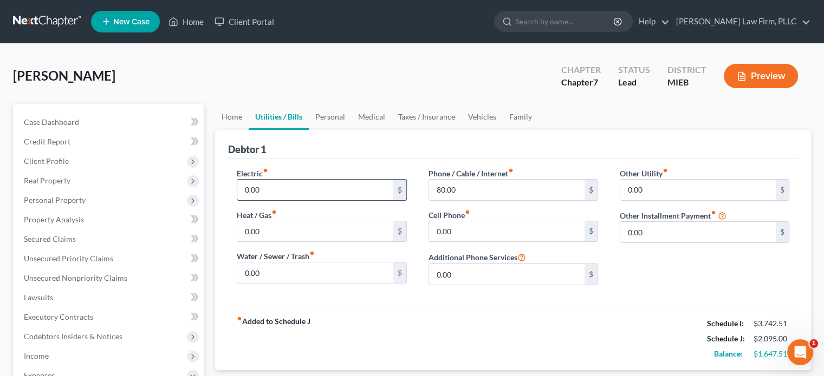
click at [280, 192] on input "0.00" at bounding box center [314, 190] width 155 height 21
type input "150"
click at [319, 119] on link "Personal" at bounding box center [330, 117] width 43 height 26
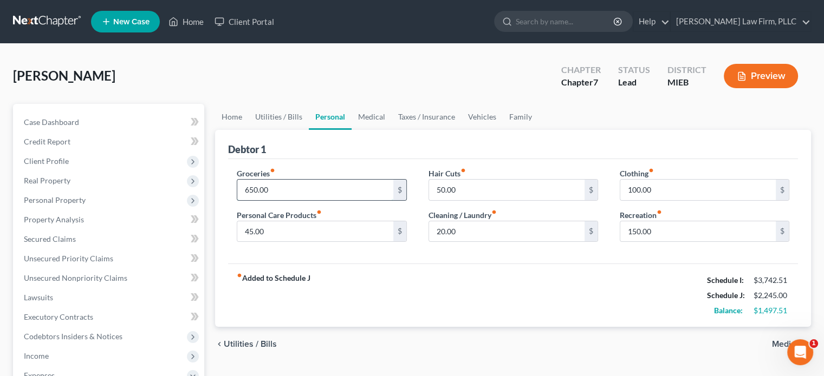
click at [249, 188] on input "650.00" at bounding box center [314, 190] width 155 height 21
click at [251, 186] on input "650.00" at bounding box center [314, 190] width 155 height 21
click at [249, 187] on input "650.00" at bounding box center [314, 190] width 155 height 21
drag, startPoint x: 253, startPoint y: 185, endPoint x: 246, endPoint y: 188, distance: 7.3
click at [246, 188] on input "650.00" at bounding box center [314, 190] width 155 height 21
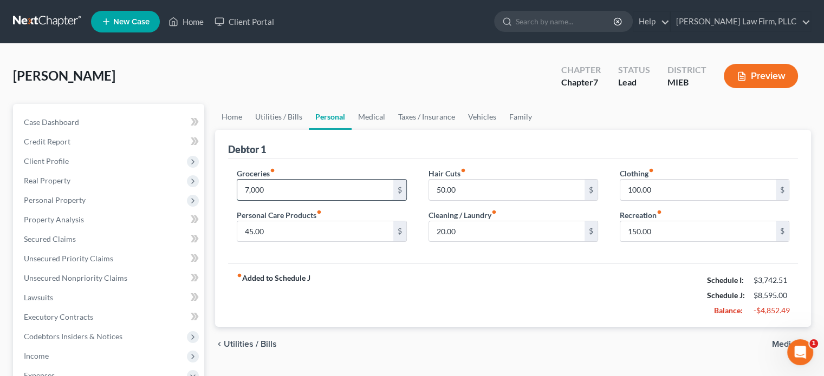
click at [271, 188] on input "7,000" at bounding box center [314, 190] width 155 height 21
type input "700"
click at [517, 113] on link "Family" at bounding box center [521, 117] width 36 height 26
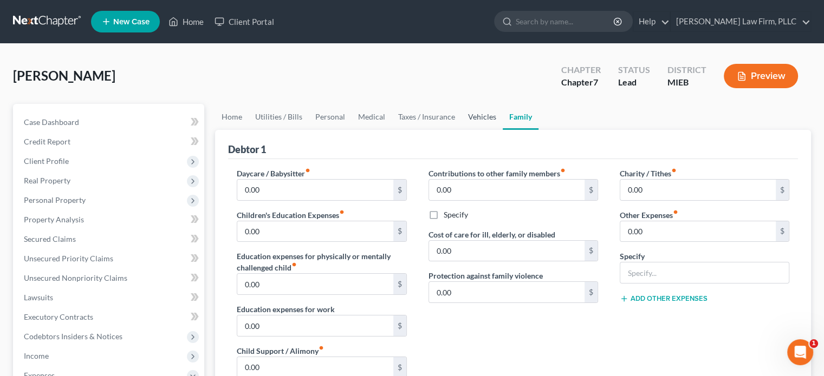
click at [474, 117] on link "Vehicles" at bounding box center [482, 117] width 41 height 26
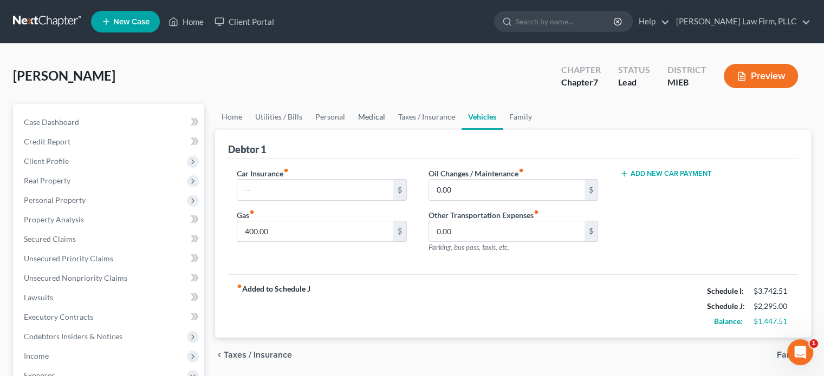
click at [379, 118] on link "Medical" at bounding box center [372, 117] width 40 height 26
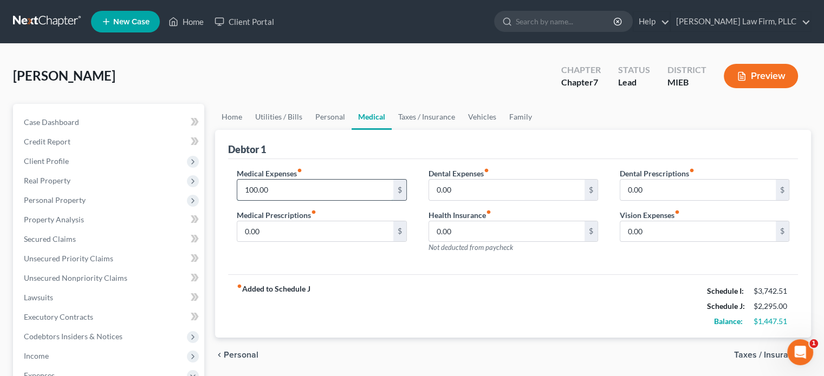
click at [253, 190] on input "100.00" at bounding box center [314, 190] width 155 height 21
click at [263, 181] on input "100.00" at bounding box center [314, 190] width 155 height 21
click at [326, 115] on link "Personal" at bounding box center [330, 117] width 43 height 26
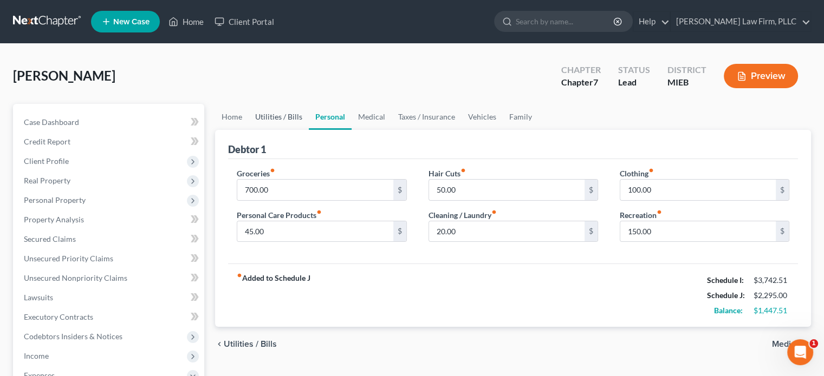
click at [285, 118] on link "Utilities / Bills" at bounding box center [279, 117] width 60 height 26
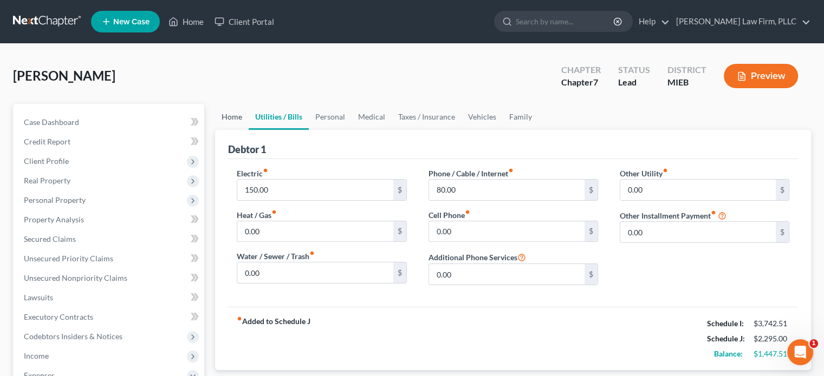
click at [236, 114] on link "Home" at bounding box center [232, 117] width 34 height 26
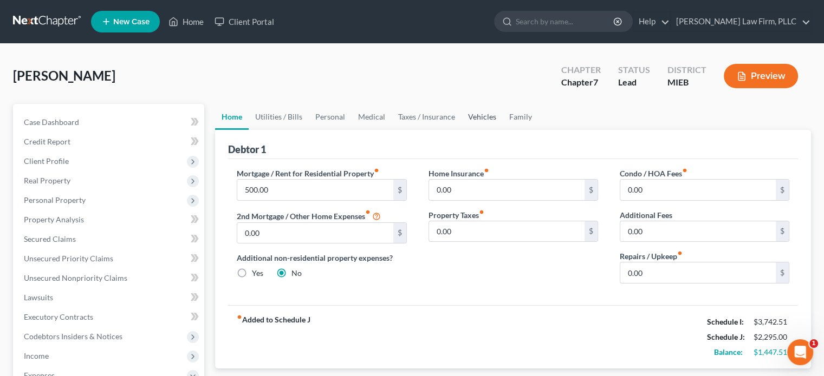
click at [483, 117] on link "Vehicles" at bounding box center [482, 117] width 41 height 26
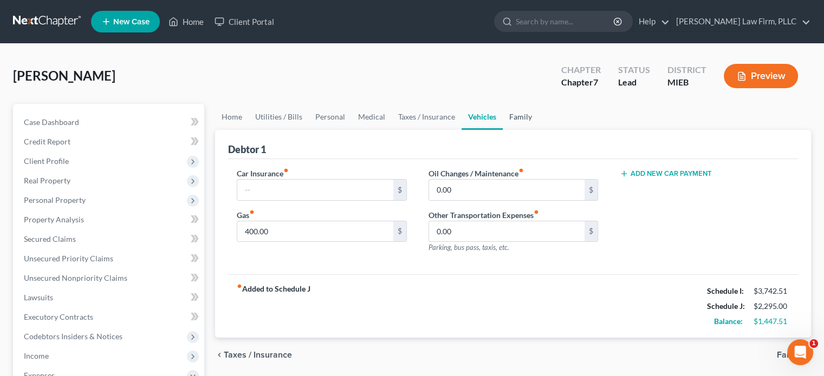
click at [518, 114] on link "Family" at bounding box center [521, 117] width 36 height 26
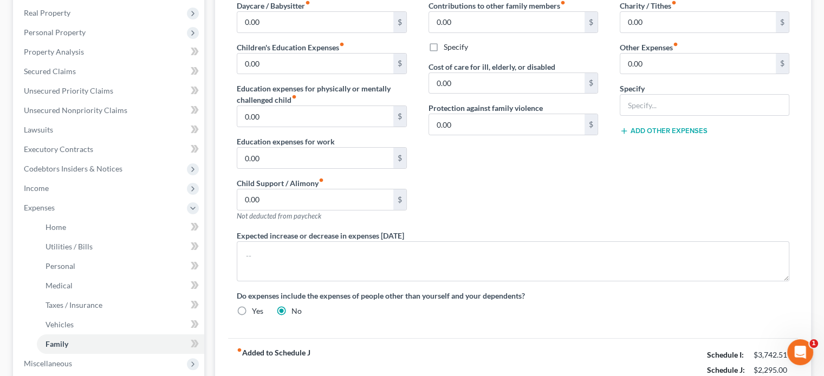
scroll to position [271, 0]
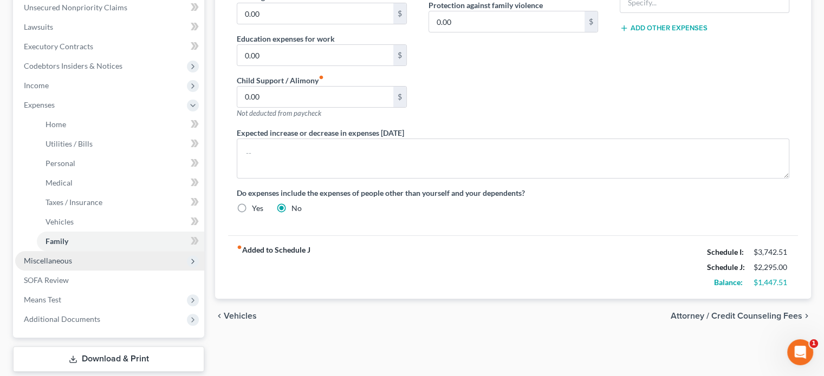
click at [87, 261] on span "Miscellaneous" at bounding box center [109, 261] width 189 height 20
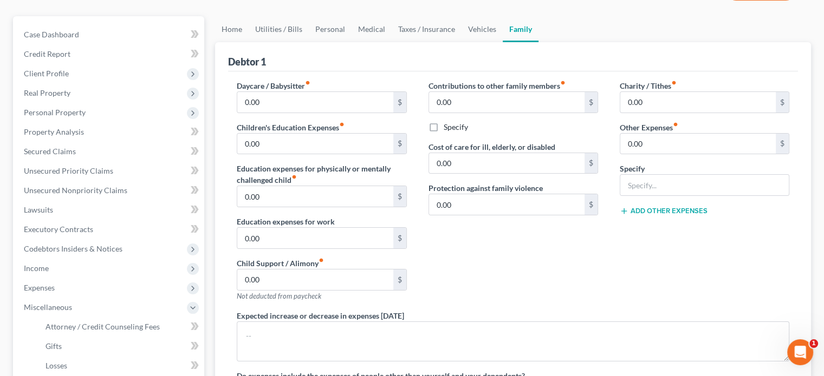
scroll to position [54, 0]
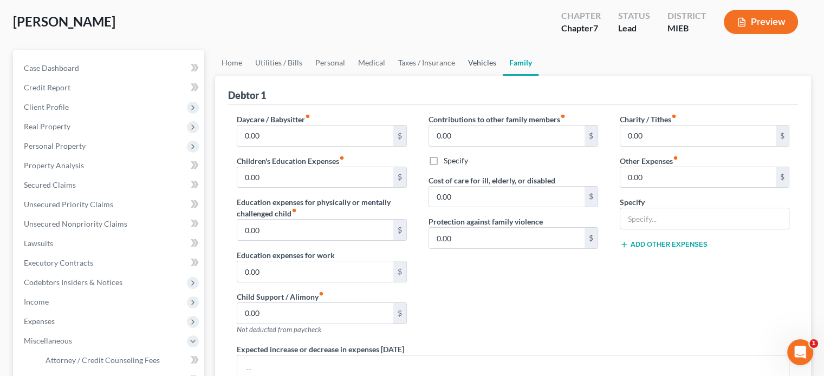
click at [478, 60] on link "Vehicles" at bounding box center [482, 63] width 41 height 26
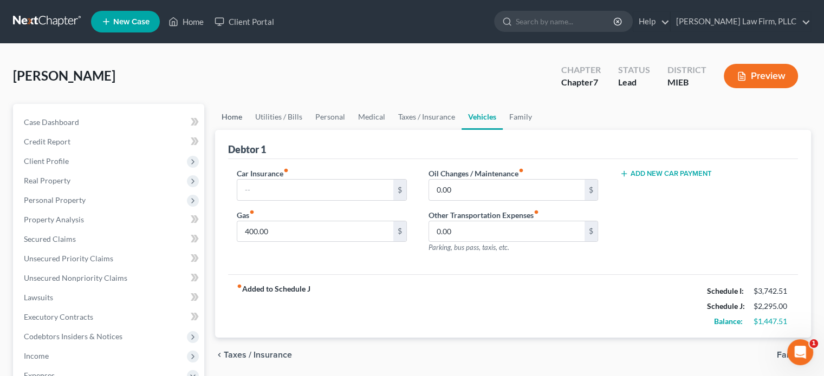
click at [223, 118] on link "Home" at bounding box center [232, 117] width 34 height 26
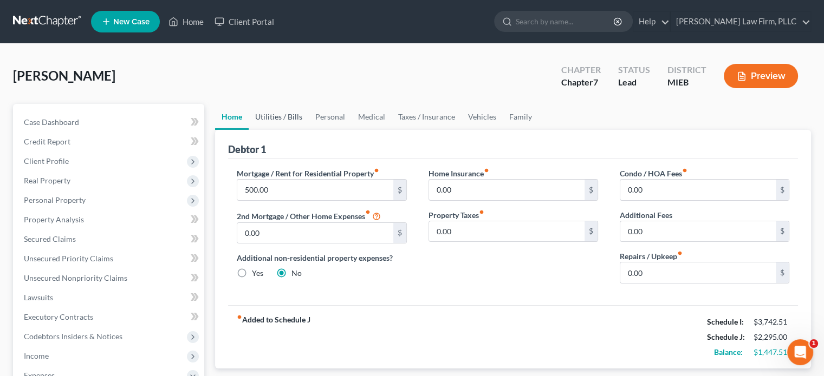
click at [282, 115] on link "Utilities / Bills" at bounding box center [279, 117] width 60 height 26
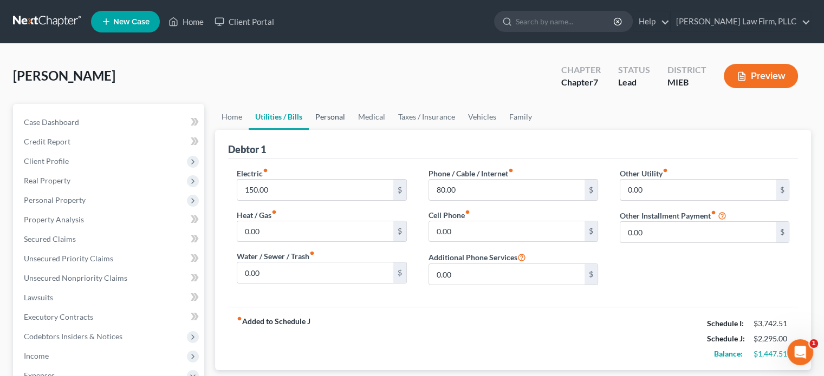
click at [324, 115] on link "Personal" at bounding box center [330, 117] width 43 height 26
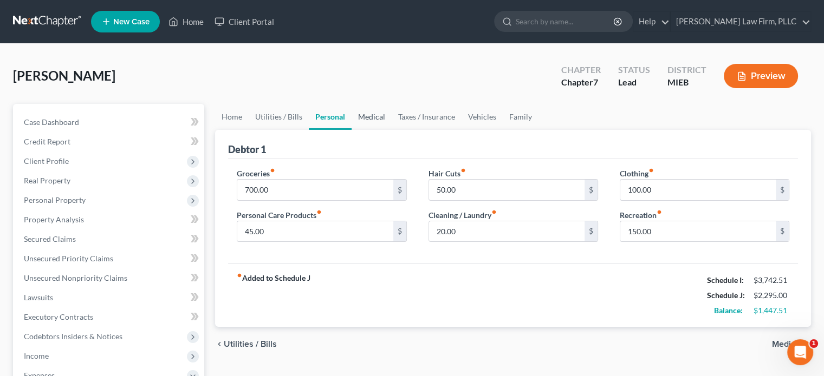
click at [362, 114] on link "Medical" at bounding box center [372, 117] width 40 height 26
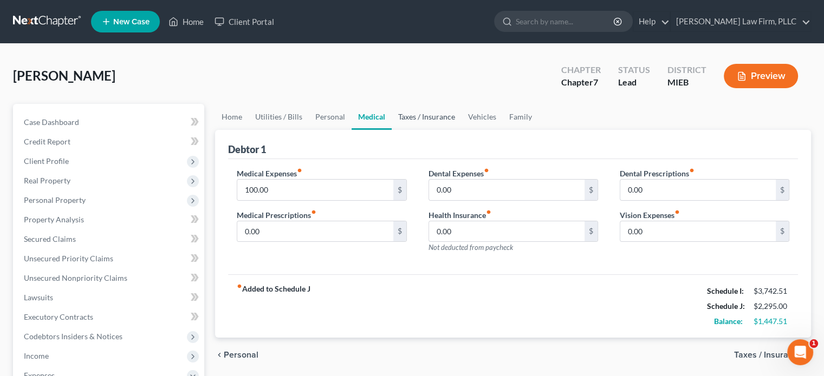
click at [439, 119] on link "Taxes / Insurance" at bounding box center [427, 117] width 70 height 26
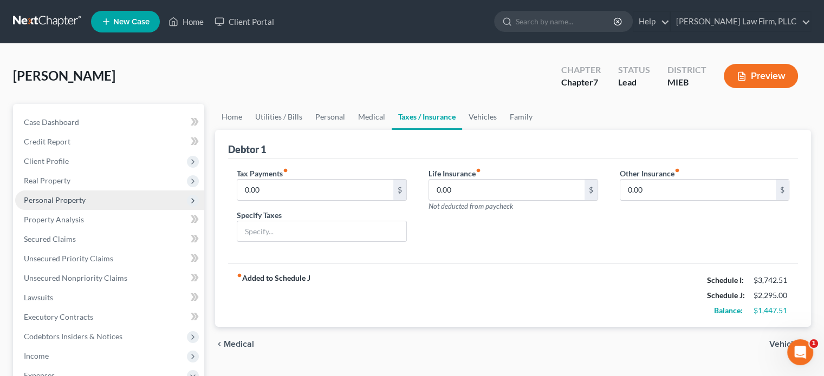
scroll to position [108, 0]
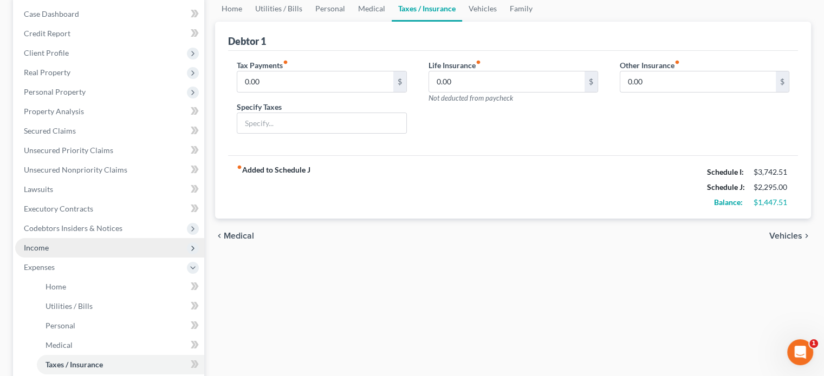
click at [82, 244] on span "Income" at bounding box center [109, 248] width 189 height 20
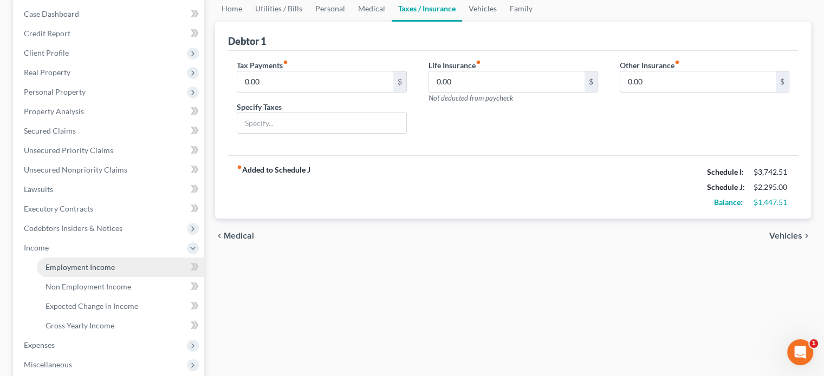
click at [87, 266] on span "Employment Income" at bounding box center [80, 267] width 69 height 9
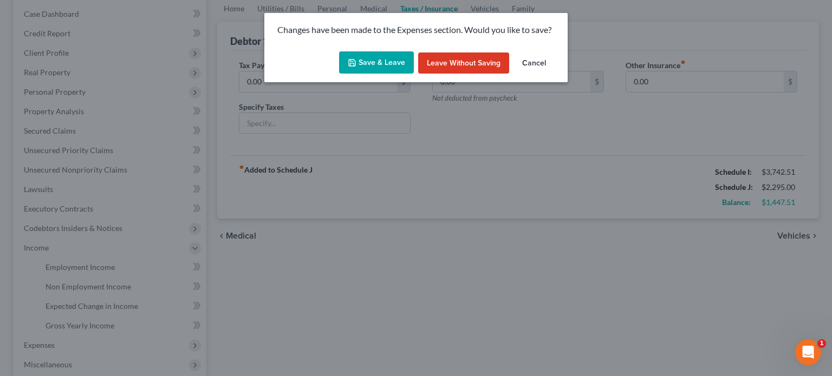
click at [368, 66] on button "Save & Leave" at bounding box center [376, 62] width 75 height 23
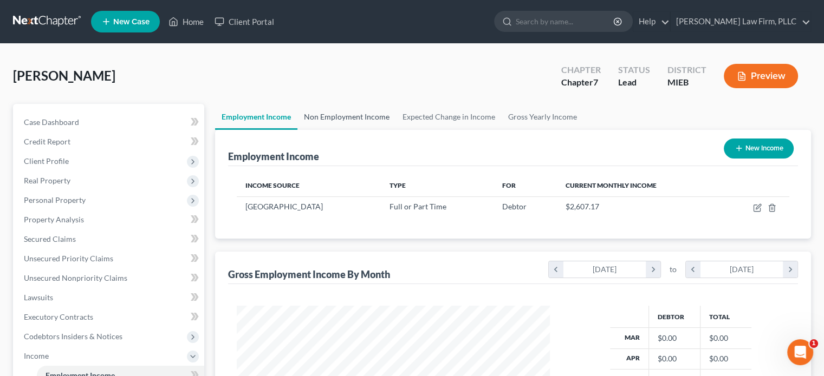
scroll to position [193, 334]
click at [341, 111] on link "Non Employment Income" at bounding box center [346, 117] width 99 height 26
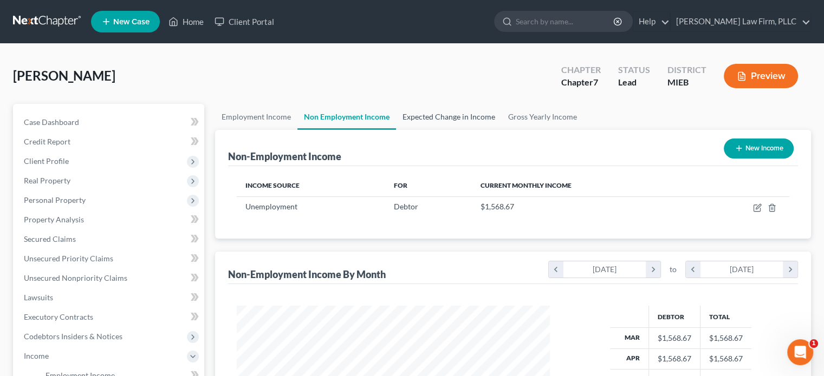
click at [427, 114] on link "Expected Change in Income" at bounding box center [449, 117] width 106 height 26
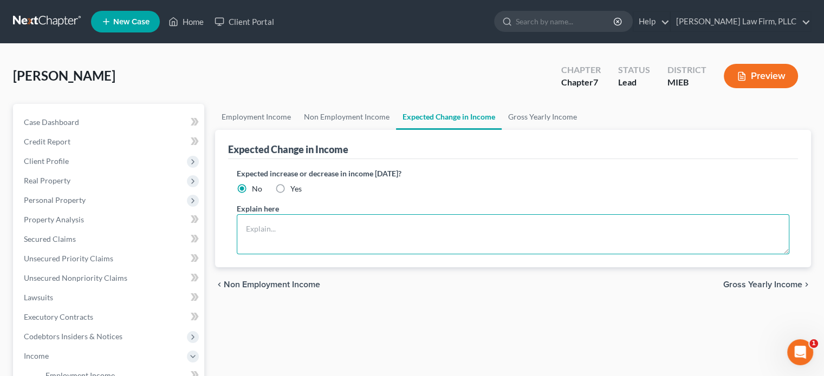
click at [335, 218] on textarea at bounding box center [513, 235] width 553 height 40
type textarea "Debtor expects to have a car payment and additional housing expenses"
click at [522, 115] on link "Gross Yearly Income" at bounding box center [543, 117] width 82 height 26
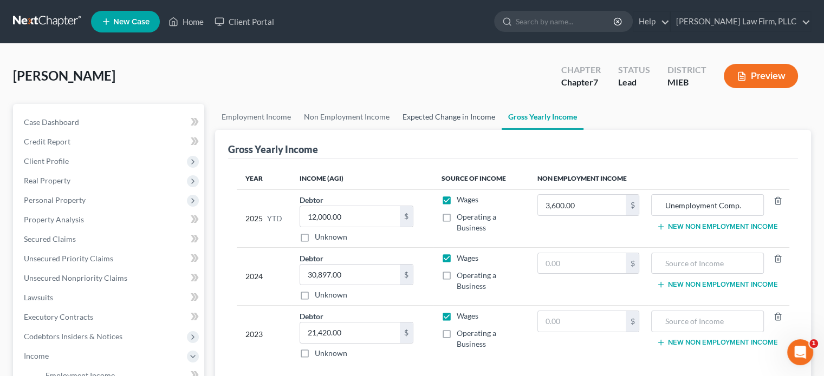
click at [420, 116] on link "Expected Change in Income" at bounding box center [449, 117] width 106 height 26
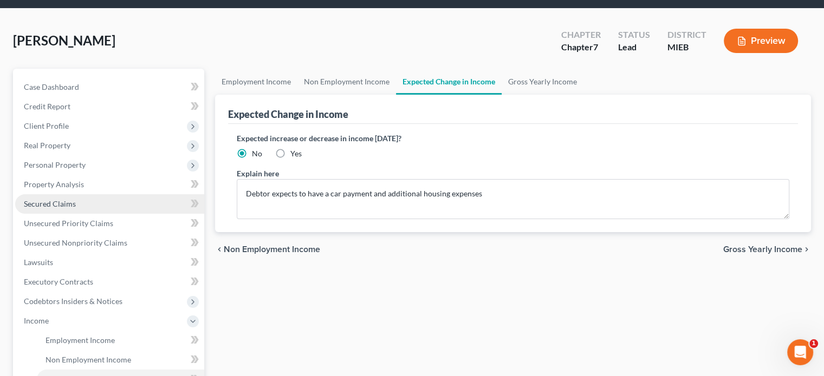
scroll to position [54, 0]
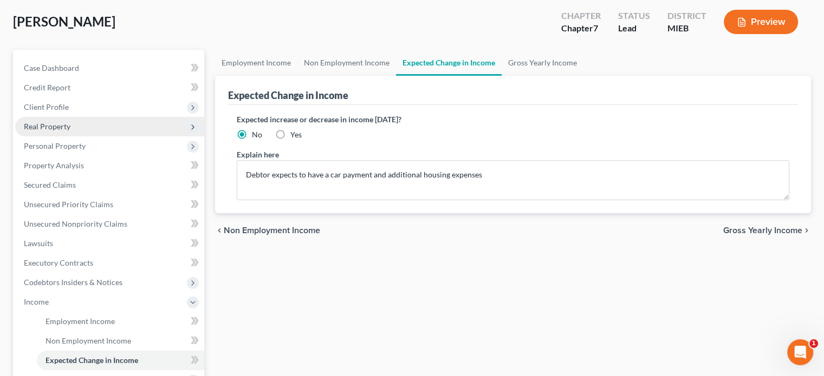
click at [70, 129] on span "Real Property" at bounding box center [109, 127] width 189 height 20
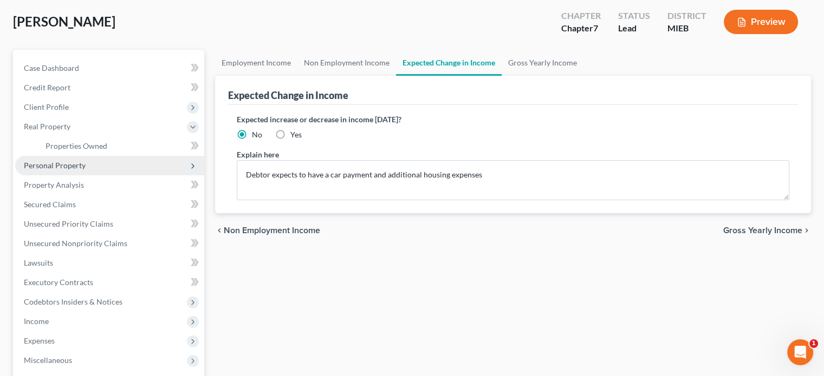
click at [69, 162] on span "Personal Property" at bounding box center [55, 165] width 62 height 9
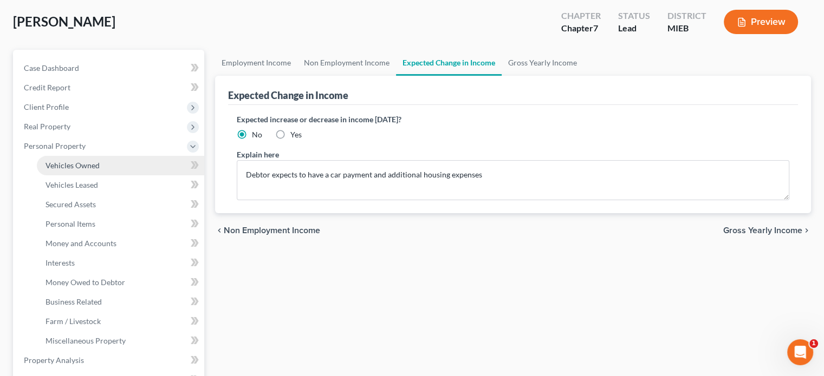
click at [69, 168] on span "Vehicles Owned" at bounding box center [73, 165] width 54 height 9
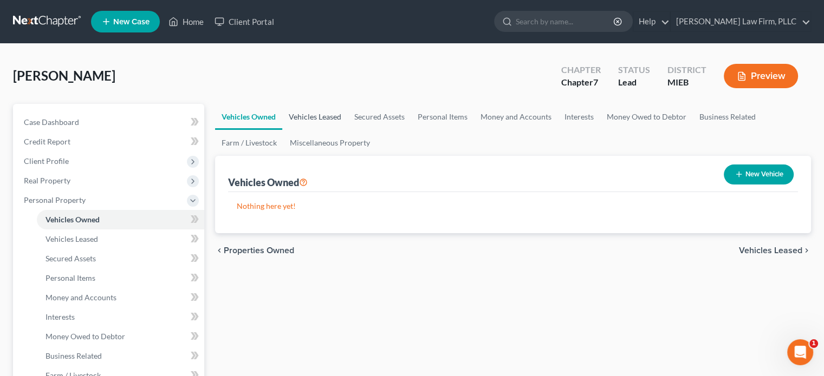
click at [308, 111] on link "Vehicles Leased" at bounding box center [315, 117] width 66 height 26
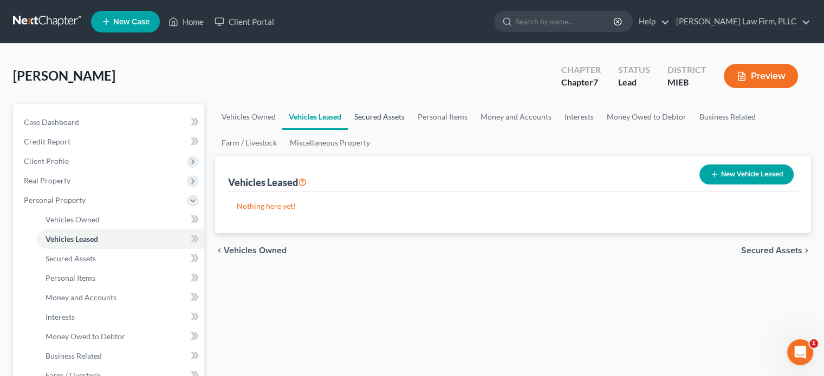
click at [392, 116] on link "Secured Assets" at bounding box center [379, 117] width 63 height 26
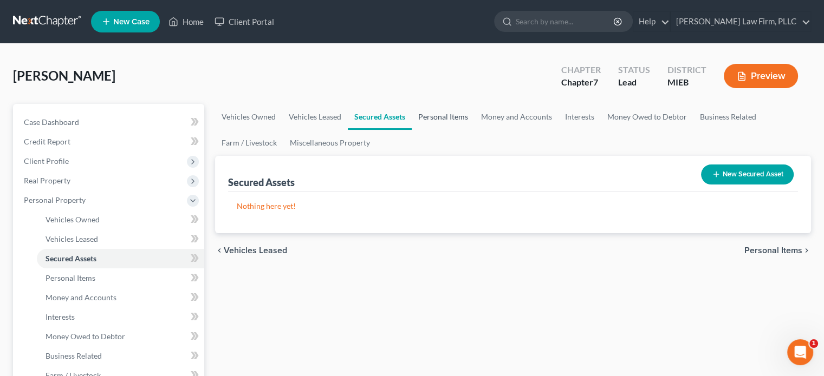
click at [435, 115] on link "Personal Items" at bounding box center [443, 117] width 63 height 26
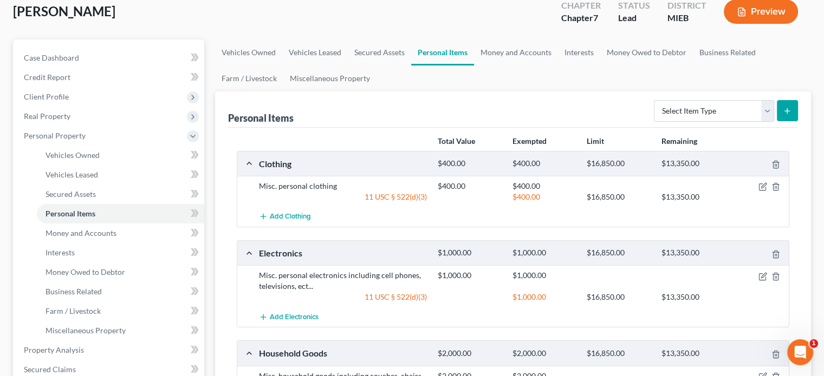
scroll to position [54, 0]
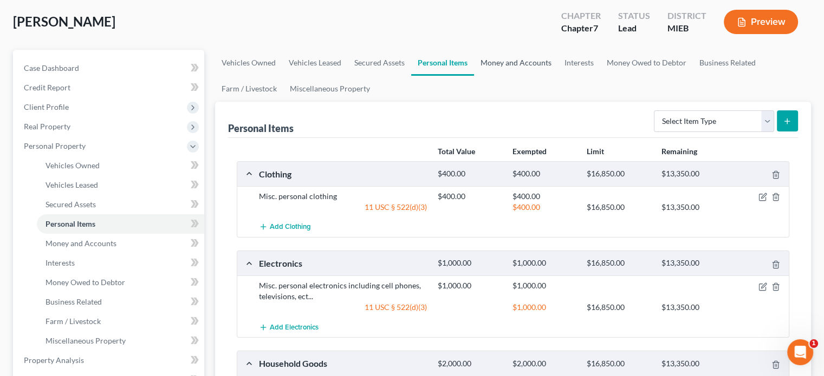
click at [529, 60] on link "Money and Accounts" at bounding box center [516, 63] width 84 height 26
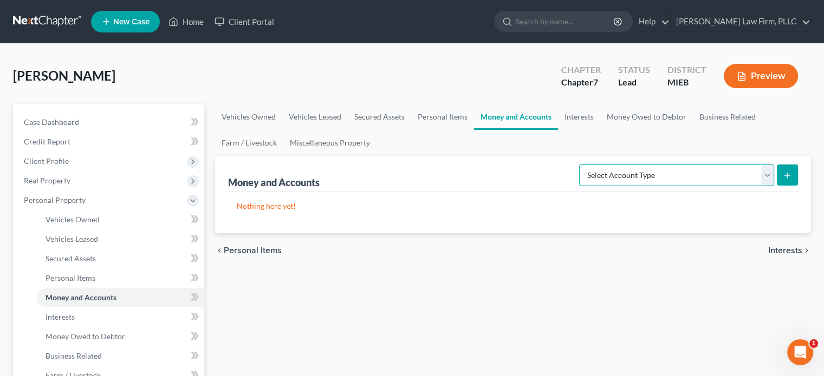
click at [696, 175] on select "Select Account Type Brokerage Cash on Hand Certificates of Deposit Checking Acc…" at bounding box center [676, 176] width 195 height 22
select select "other"
click at [581, 165] on select "Select Account Type Brokerage Cash on Hand Certificates of Deposit Checking Acc…" at bounding box center [676, 176] width 195 height 22
click at [785, 176] on line "submit" at bounding box center [787, 176] width 5 height 0
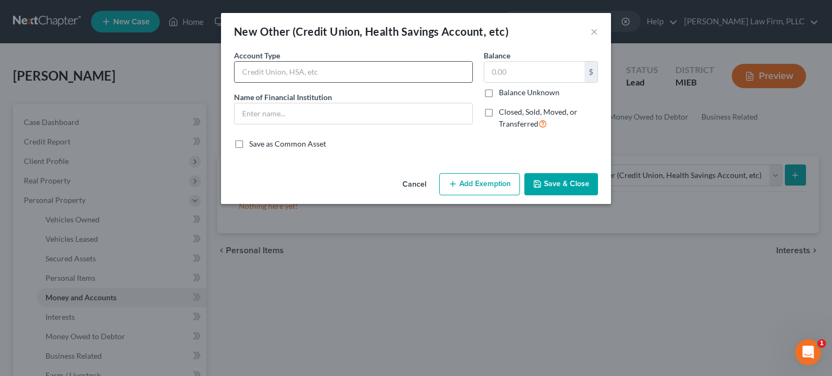
click at [274, 77] on input "text" at bounding box center [354, 72] width 238 height 21
type input "Rapid Card (pre-paid debit)"
drag, startPoint x: 498, startPoint y: 67, endPoint x: 507, endPoint y: 73, distance: 10.2
click at [498, 68] on input "text" at bounding box center [534, 72] width 100 height 21
type input "125"
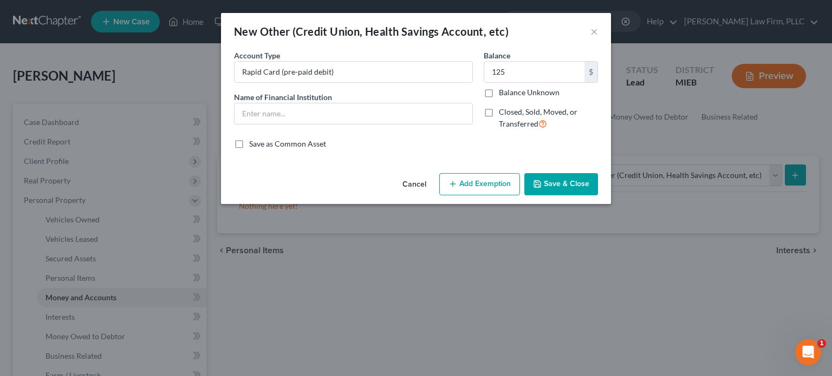
click at [478, 180] on button "Add Exemption" at bounding box center [479, 184] width 81 height 23
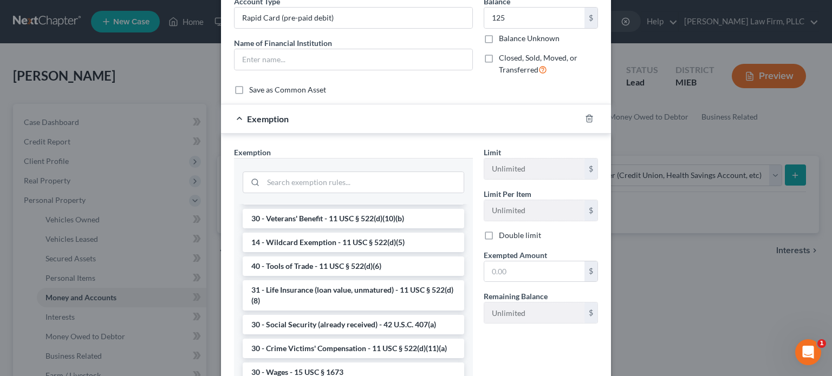
scroll to position [379, 0]
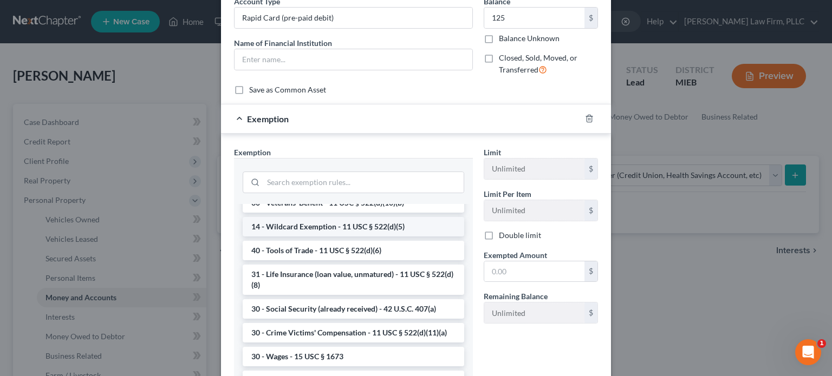
click at [392, 237] on li "14 - Wildcard Exemption - 11 USC § 522(d)(5)" at bounding box center [354, 227] width 222 height 20
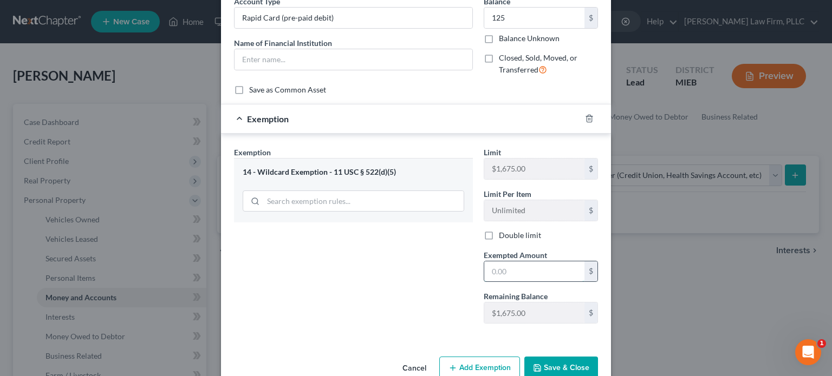
click at [540, 273] on input "text" at bounding box center [534, 272] width 100 height 21
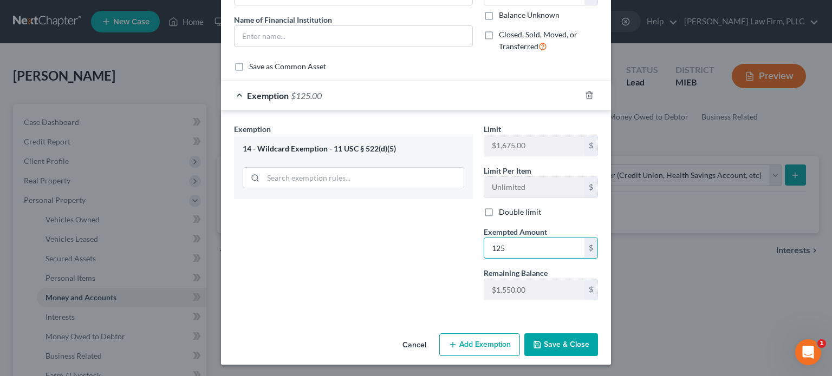
type input "125"
click at [553, 341] on button "Save & Close" at bounding box center [561, 345] width 74 height 23
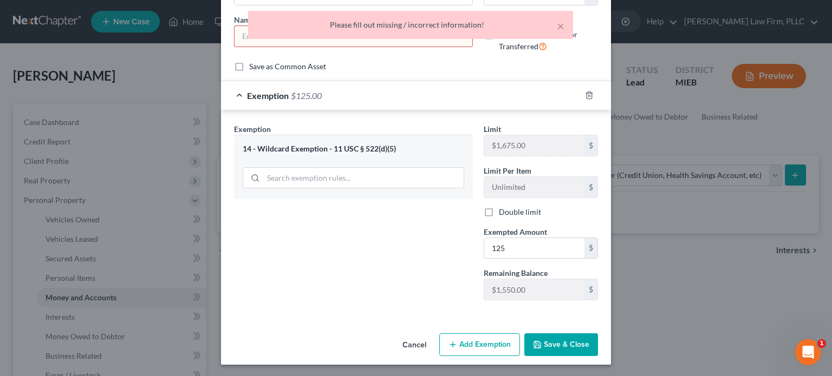
click at [374, 68] on div "Save as Common Asset" at bounding box center [416, 66] width 364 height 11
click at [561, 23] on button "×" at bounding box center [561, 26] width 8 height 13
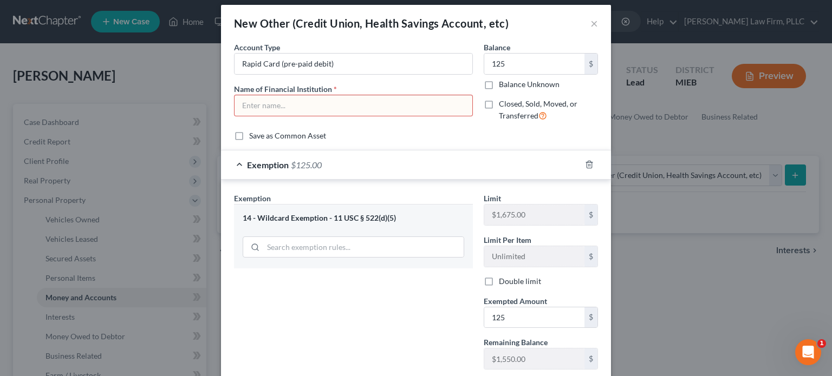
scroll to position [0, 0]
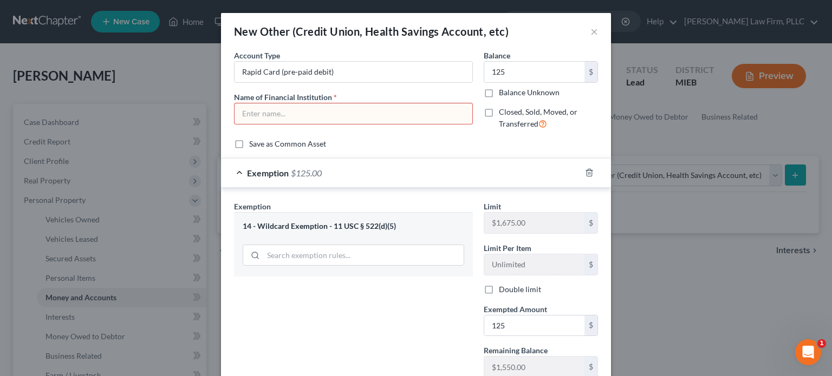
click at [362, 114] on input "text" at bounding box center [354, 113] width 238 height 21
drag, startPoint x: 341, startPoint y: 68, endPoint x: 225, endPoint y: 70, distance: 115.4
click at [229, 70] on div "Account Type Rapid Card (pre-paid debit) Name of Financial Institution *" at bounding box center [354, 94] width 250 height 89
type input "Pre-paid debit card"
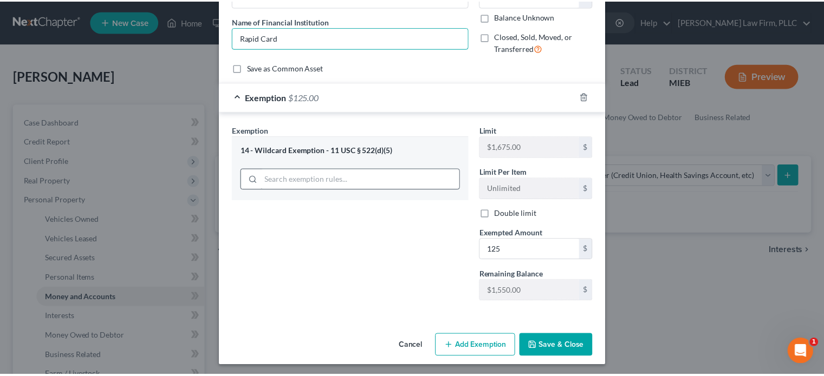
scroll to position [77, 0]
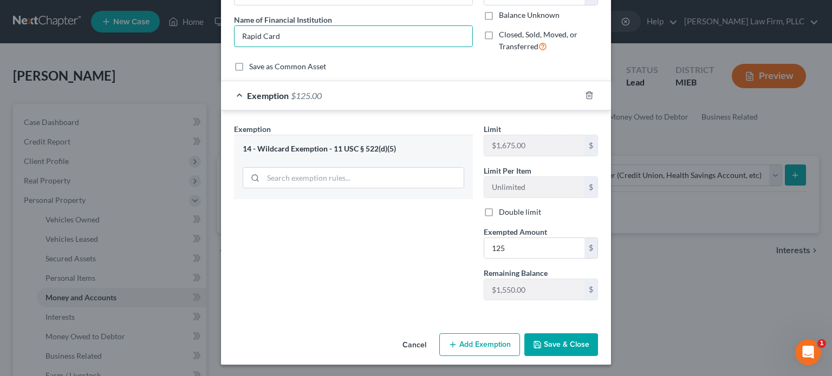
type input "Rapid Card"
click at [554, 337] on button "Save & Close" at bounding box center [561, 345] width 74 height 23
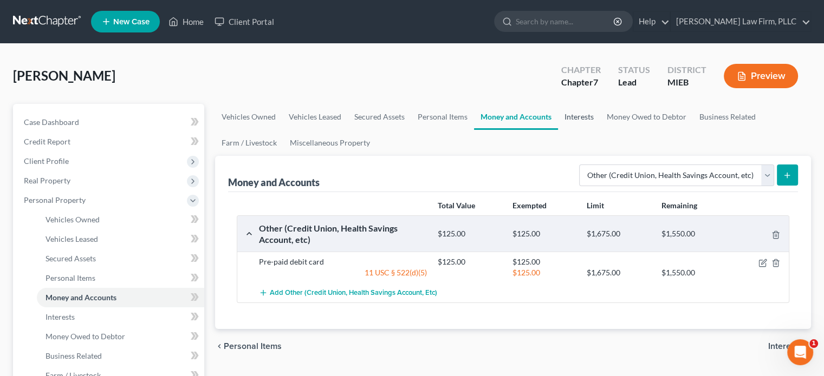
click at [574, 121] on link "Interests" at bounding box center [579, 117] width 42 height 26
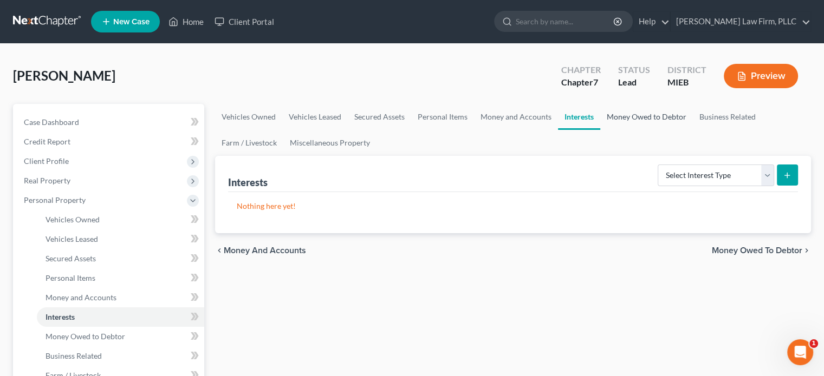
click at [634, 111] on link "Money Owed to Debtor" at bounding box center [646, 117] width 93 height 26
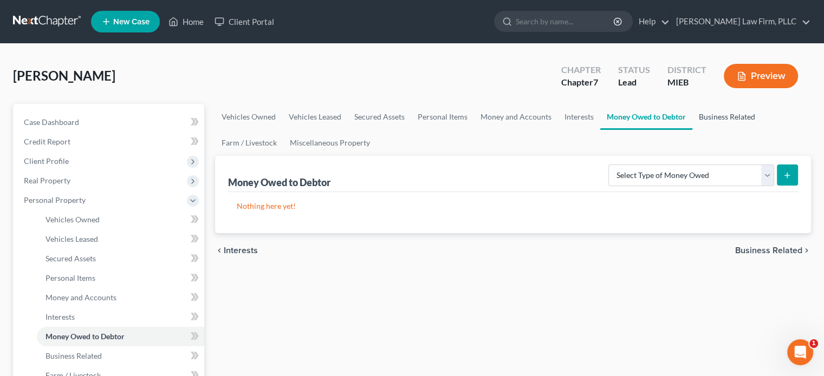
click at [717, 112] on link "Business Related" at bounding box center [726, 117] width 69 height 26
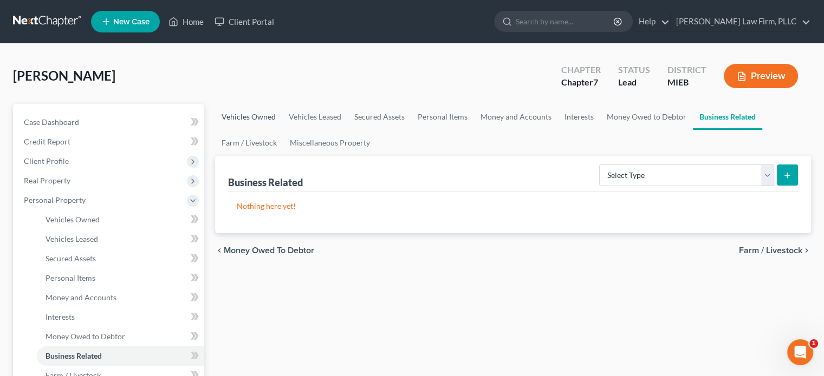
click at [261, 115] on link "Vehicles Owned" at bounding box center [248, 117] width 67 height 26
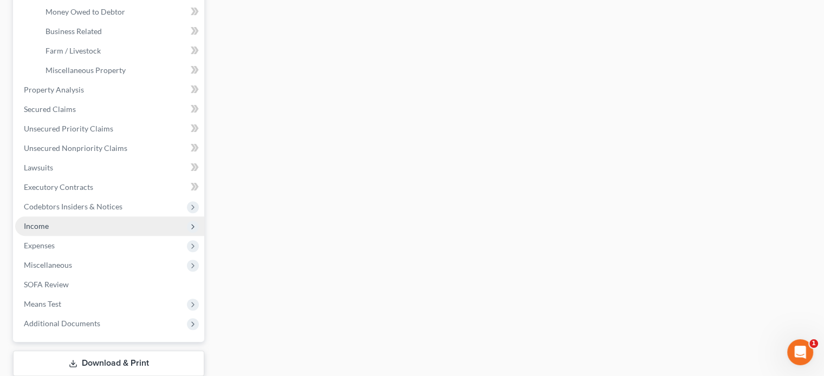
scroll to position [271, 0]
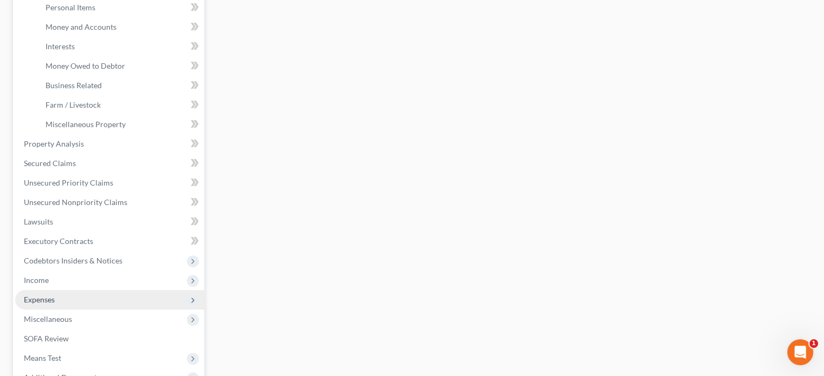
click at [47, 298] on span "Expenses" at bounding box center [39, 299] width 31 height 9
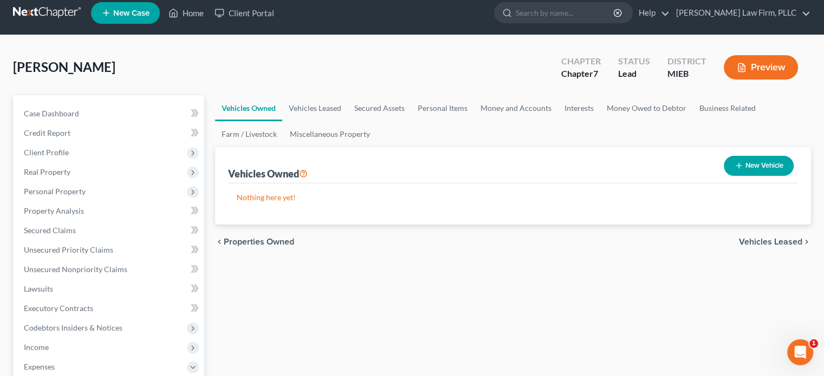
scroll to position [0, 0]
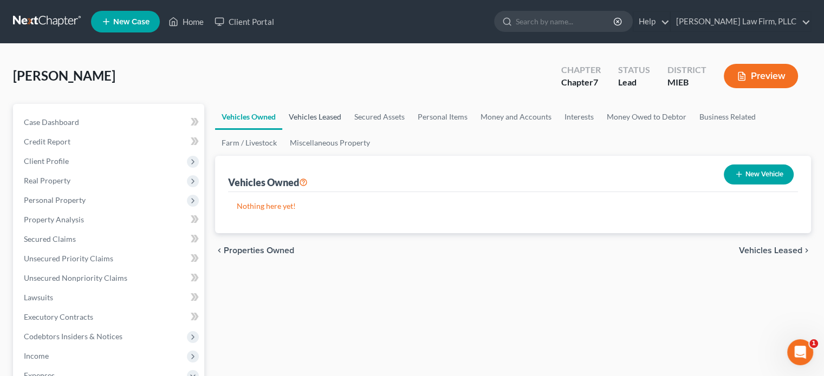
click at [309, 112] on link "Vehicles Leased" at bounding box center [315, 117] width 66 height 26
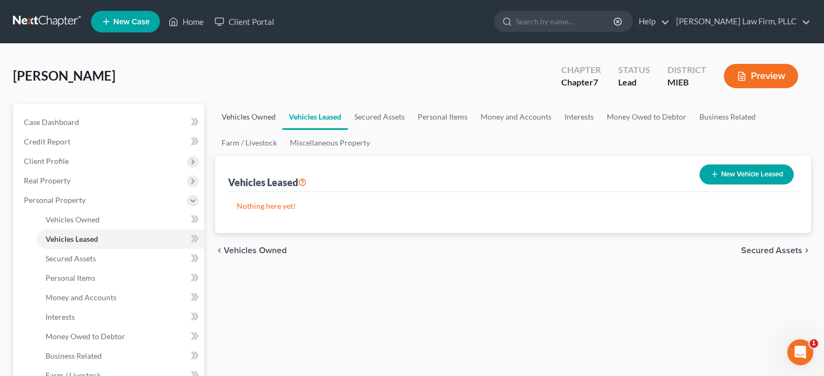
click at [263, 115] on link "Vehicles Owned" at bounding box center [248, 117] width 67 height 26
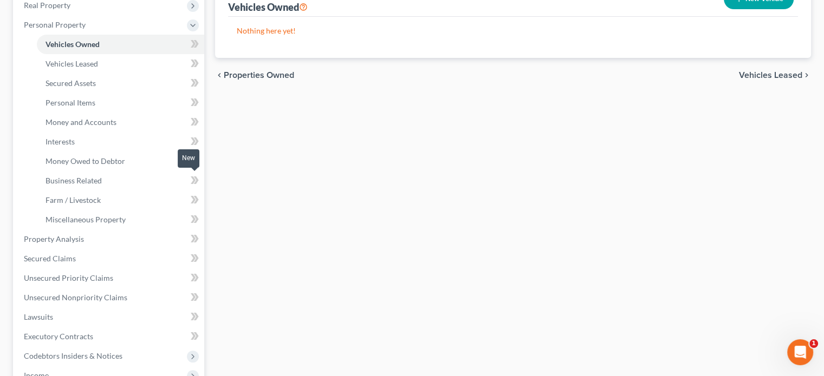
scroll to position [271, 0]
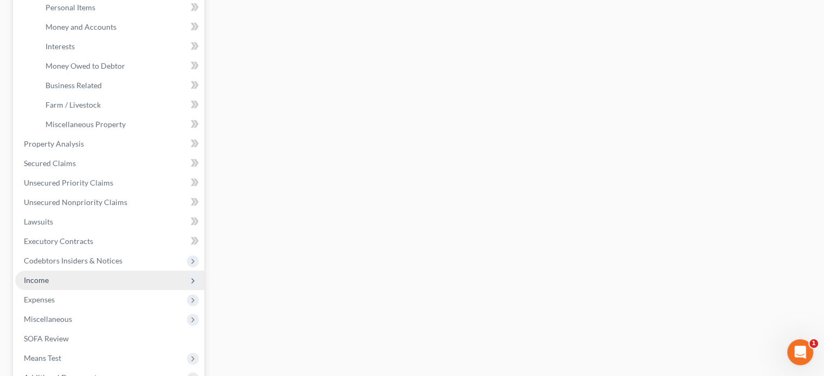
click at [59, 279] on span "Income" at bounding box center [109, 281] width 189 height 20
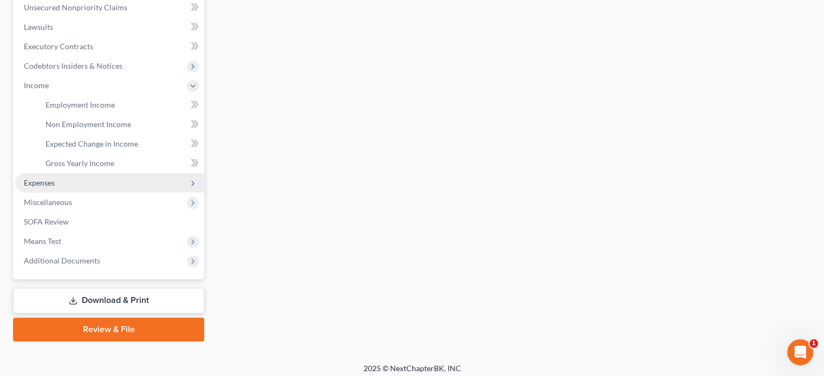
click at [54, 184] on span "Expenses" at bounding box center [39, 182] width 31 height 9
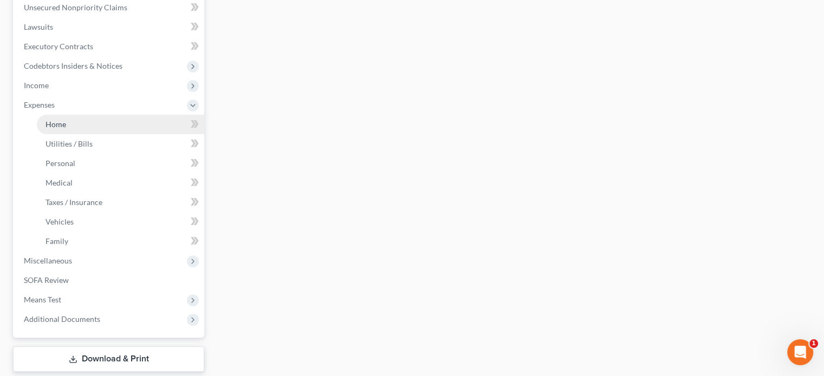
click at [60, 125] on span "Home" at bounding box center [56, 124] width 21 height 9
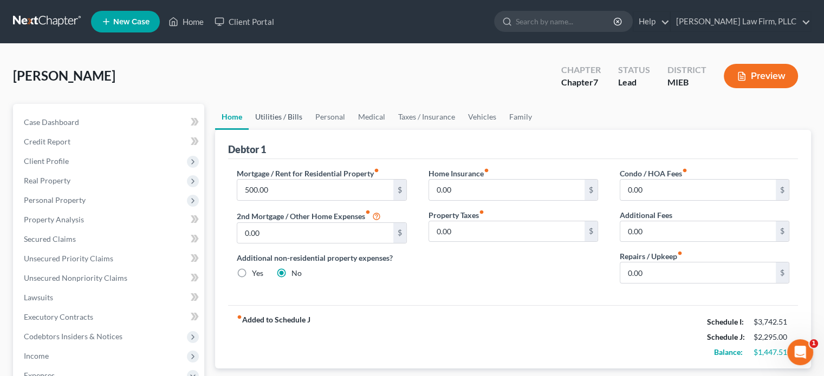
click at [277, 109] on link "Utilities / Bills" at bounding box center [279, 117] width 60 height 26
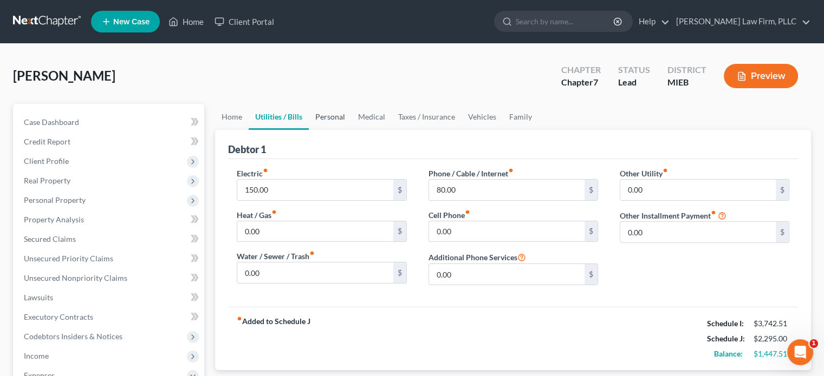
click at [339, 117] on link "Personal" at bounding box center [330, 117] width 43 height 26
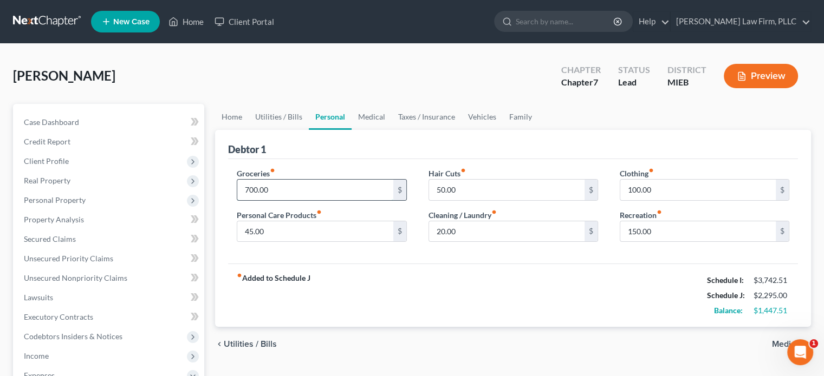
click at [254, 184] on input "700.00" at bounding box center [314, 190] width 155 height 21
click at [249, 190] on input "700.00" at bounding box center [314, 190] width 155 height 21
click at [255, 186] on input "700.00" at bounding box center [314, 190] width 155 height 21
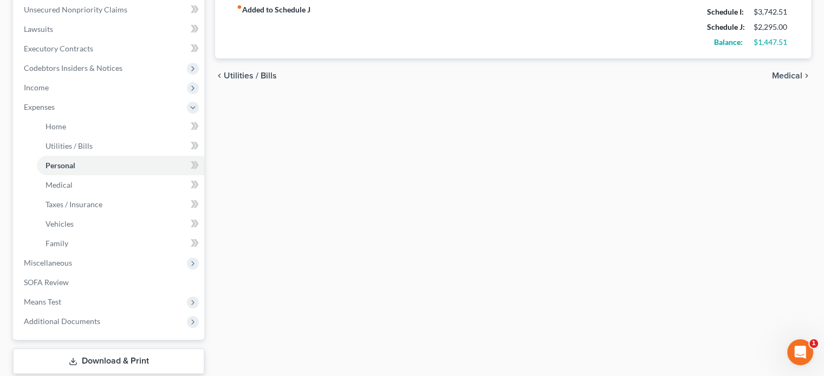
scroll to position [271, 0]
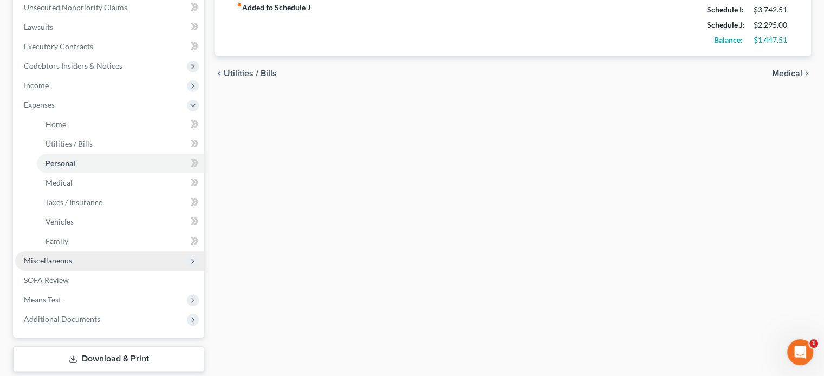
click at [82, 258] on span "Miscellaneous" at bounding box center [109, 261] width 189 height 20
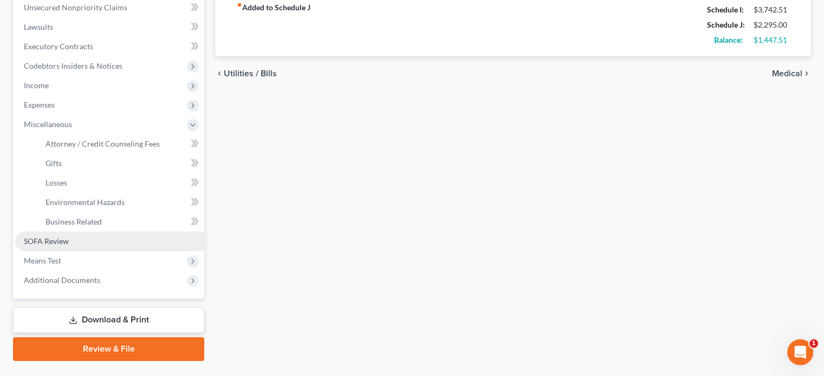
click at [60, 242] on span "SOFA Review" at bounding box center [46, 241] width 45 height 9
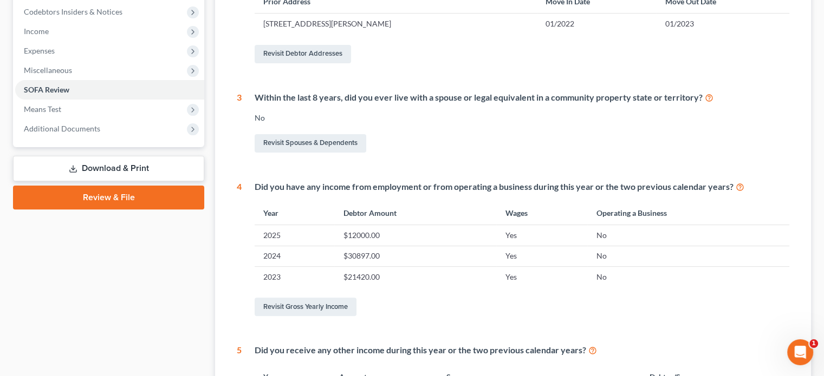
scroll to position [379, 0]
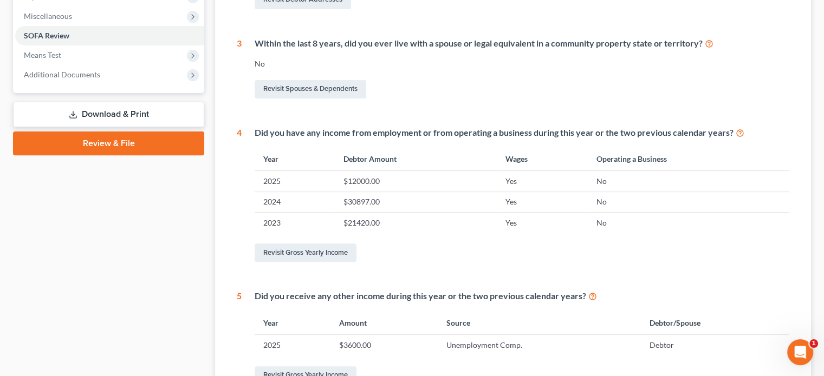
click at [362, 183] on td "$12000.00" at bounding box center [415, 181] width 162 height 21
click at [355, 181] on td "$12000.00" at bounding box center [415, 181] width 162 height 21
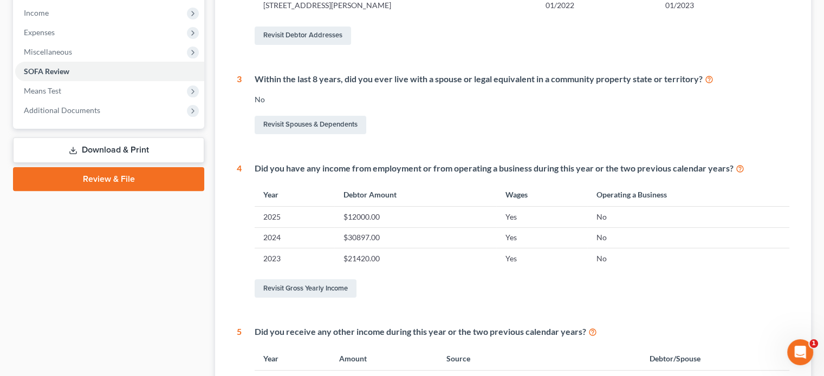
scroll to position [217, 0]
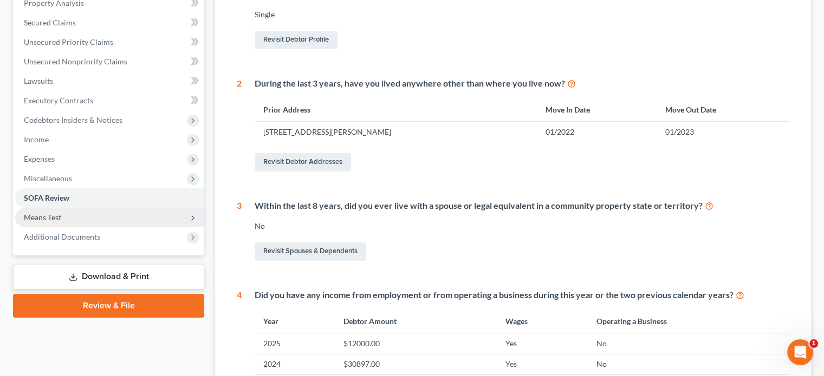
click at [81, 216] on span "Means Test" at bounding box center [109, 218] width 189 height 20
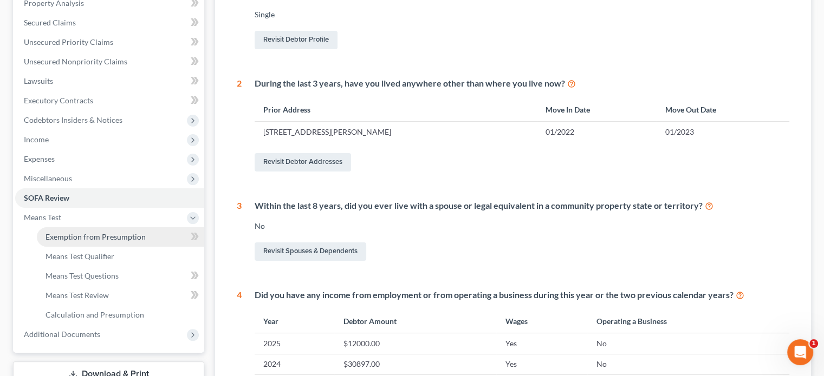
click at [79, 233] on span "Exemption from Presumption" at bounding box center [96, 236] width 100 height 9
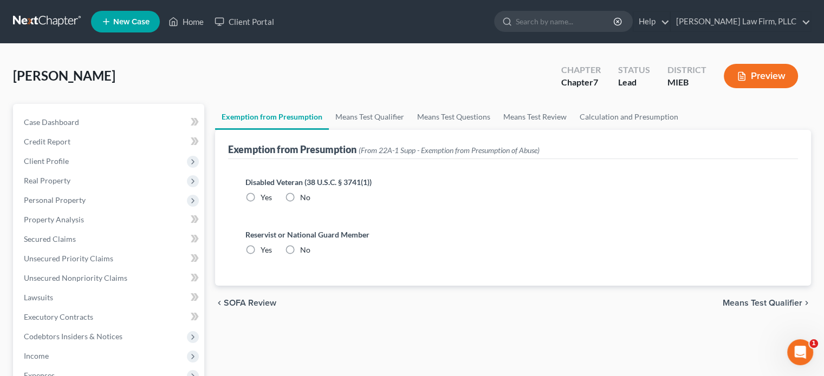
click at [300, 196] on label "No" at bounding box center [305, 197] width 10 height 11
click at [304, 196] on input "No" at bounding box center [307, 195] width 7 height 7
radio input "true"
click at [300, 249] on label "No" at bounding box center [305, 250] width 10 height 11
click at [304, 249] on input "No" at bounding box center [307, 248] width 7 height 7
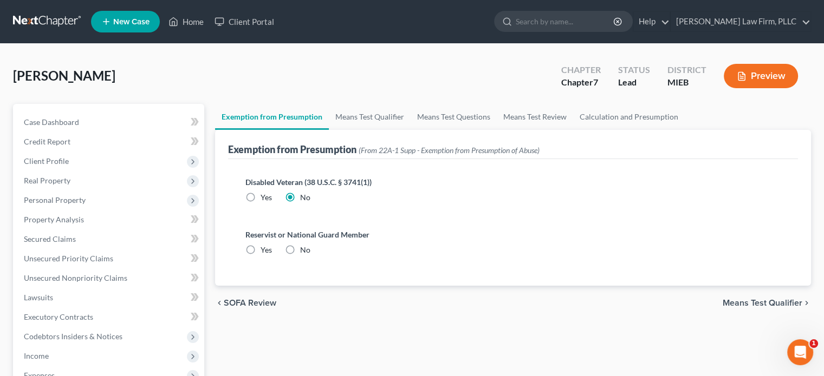
radio input "true"
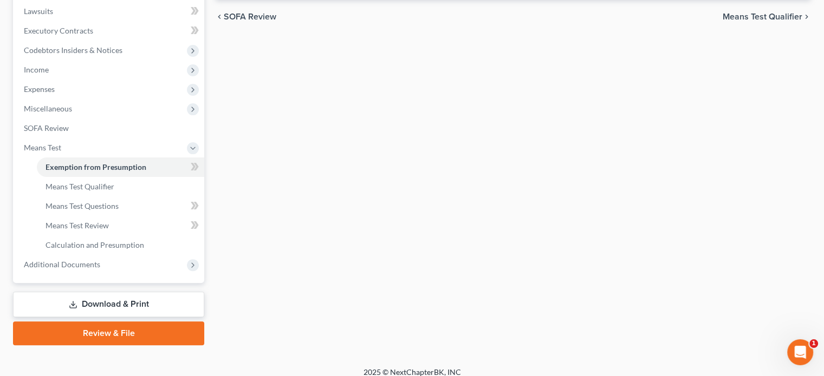
scroll to position [296, 0]
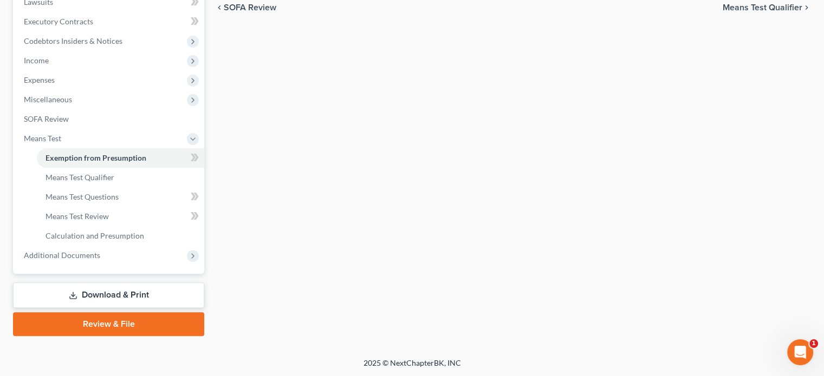
click at [115, 291] on link "Download & Print" at bounding box center [108, 295] width 191 height 25
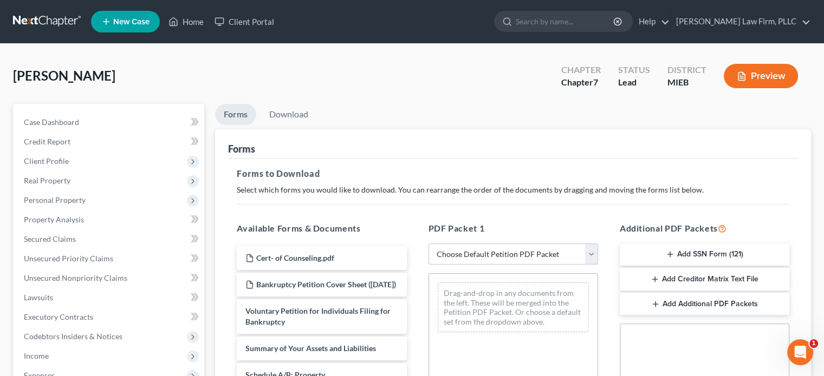
click at [589, 251] on select "Choose Default Petition PDF Packet Complete Bankruptcy Petition (all forms and …" at bounding box center [513, 255] width 170 height 22
select select "0"
click at [428, 244] on select "Choose Default Petition PDF Packet Complete Bankruptcy Petition (all forms and …" at bounding box center [513, 255] width 170 height 22
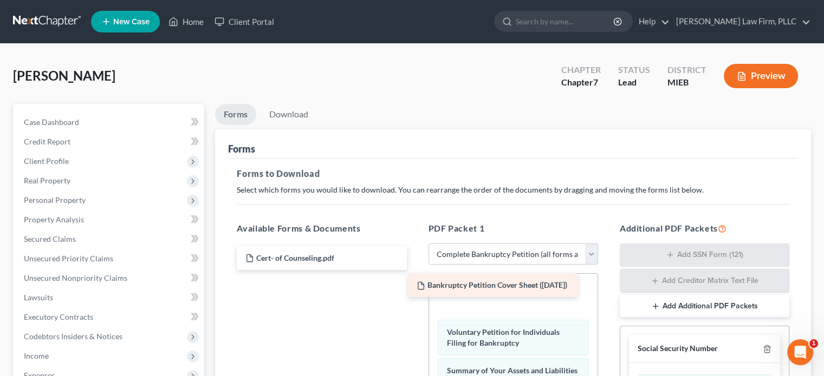
drag, startPoint x: 355, startPoint y: 286, endPoint x: 527, endPoint y: 288, distance: 171.2
click at [415, 270] on div "Bankruptcy Petition Cover Sheet ([DATE]) Cert- of Counseling.pdf Bankruptcy Pet…" at bounding box center [321, 258] width 187 height 24
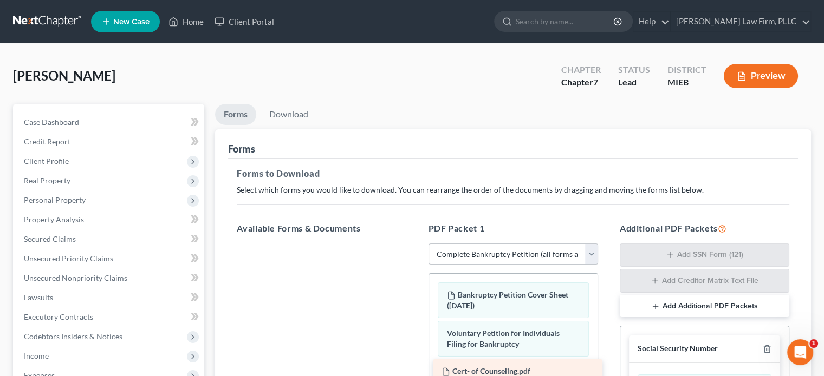
drag, startPoint x: 320, startPoint y: 253, endPoint x: 516, endPoint y: 367, distance: 227.0
click at [415, 244] on div "Cert- of Counseling.pdf Cert- of Counseling.pdf" at bounding box center [321, 244] width 187 height 0
click at [290, 114] on link "Download" at bounding box center [289, 114] width 56 height 21
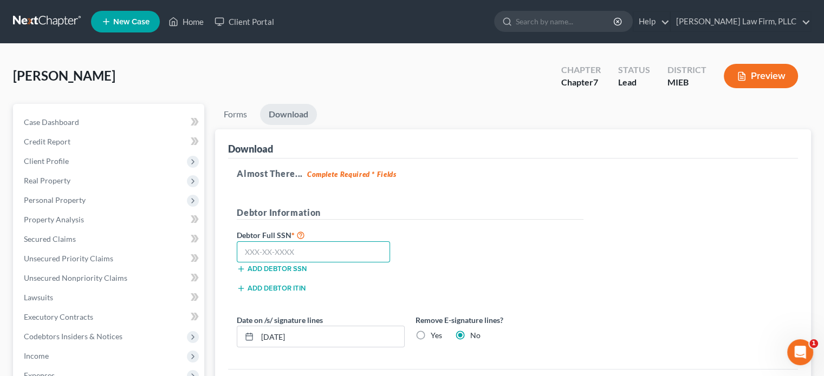
click at [283, 254] on input "text" at bounding box center [313, 253] width 153 height 22
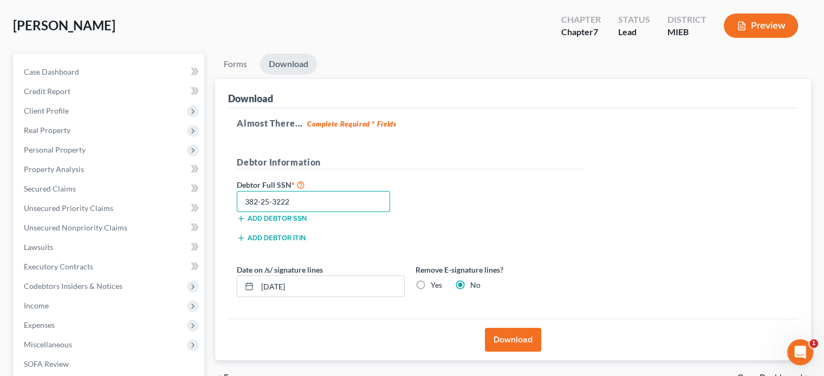
scroll to position [108, 0]
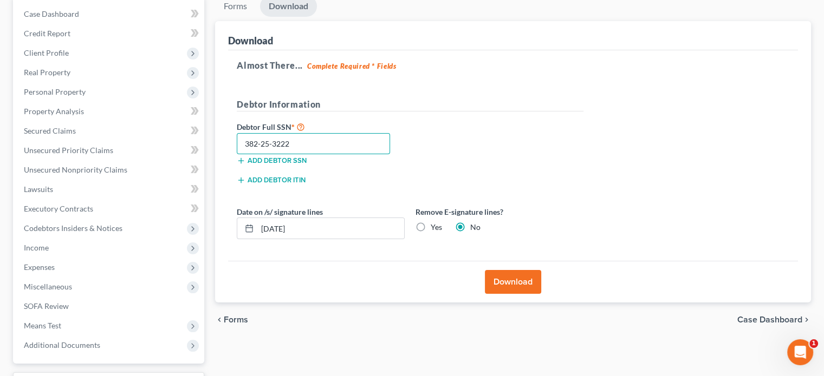
type input "382-25-3222"
click at [504, 277] on button "Download" at bounding box center [513, 282] width 56 height 24
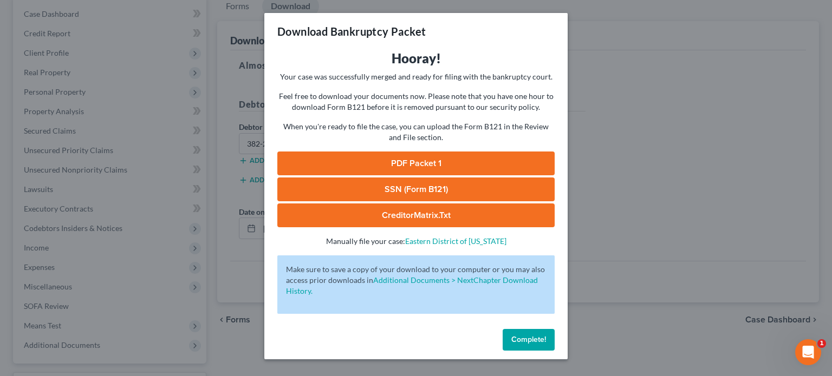
click at [422, 188] on link "SSN (Form B121)" at bounding box center [415, 190] width 277 height 24
click at [432, 161] on link "PDF Packet 1" at bounding box center [415, 164] width 277 height 24
click at [528, 339] on span "Complete!" at bounding box center [528, 339] width 35 height 9
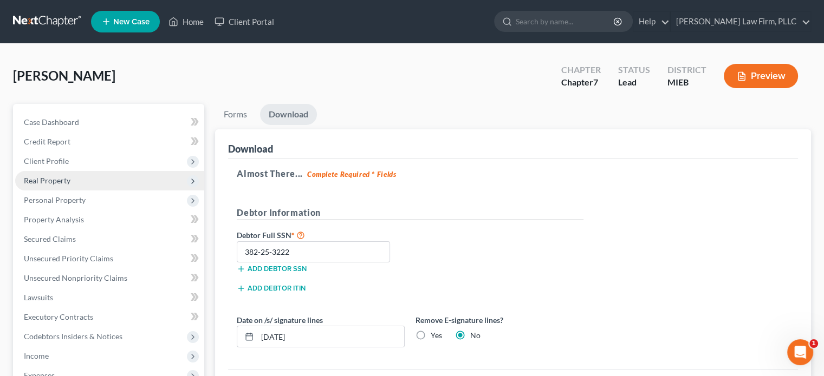
scroll to position [54, 0]
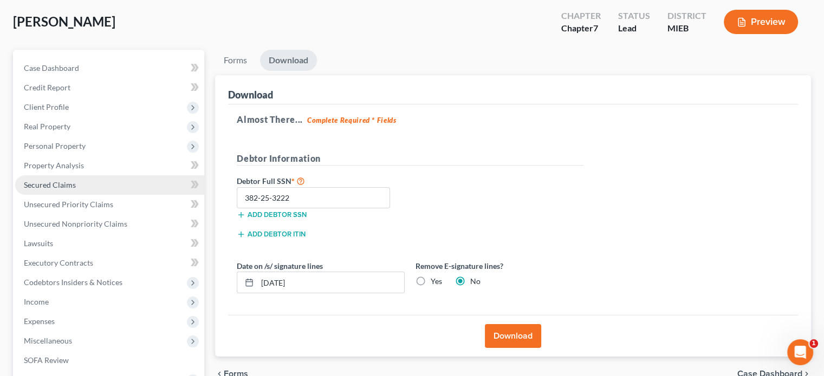
click at [81, 181] on link "Secured Claims" at bounding box center [109, 186] width 189 height 20
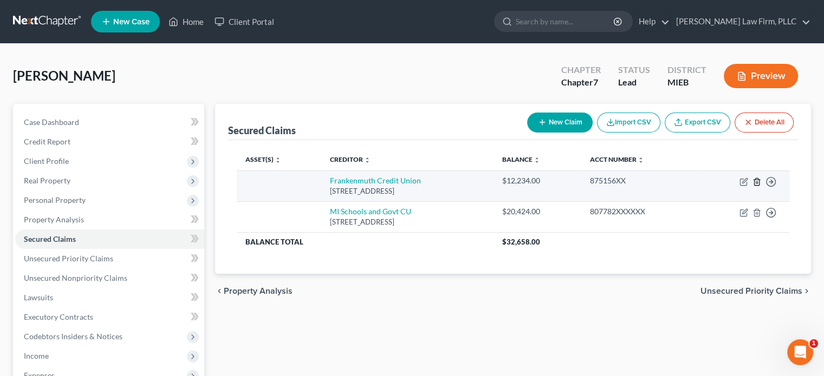
click at [756, 181] on icon "button" at bounding box center [756, 182] width 9 height 9
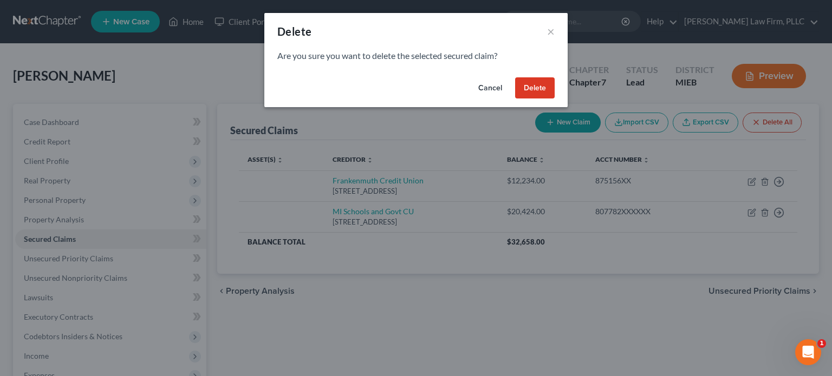
click at [533, 86] on button "Delete" at bounding box center [535, 88] width 40 height 22
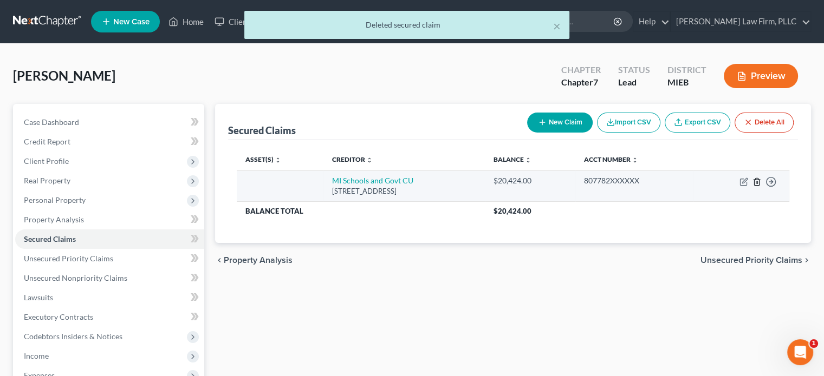
click at [757, 181] on line "button" at bounding box center [757, 182] width 0 height 2
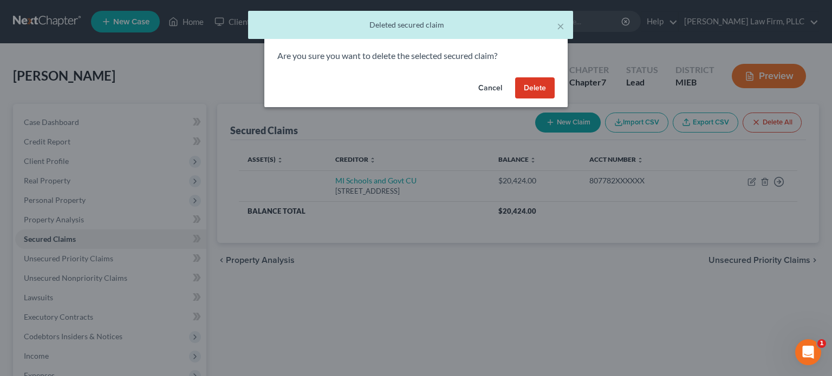
click at [531, 85] on button "Delete" at bounding box center [535, 88] width 40 height 22
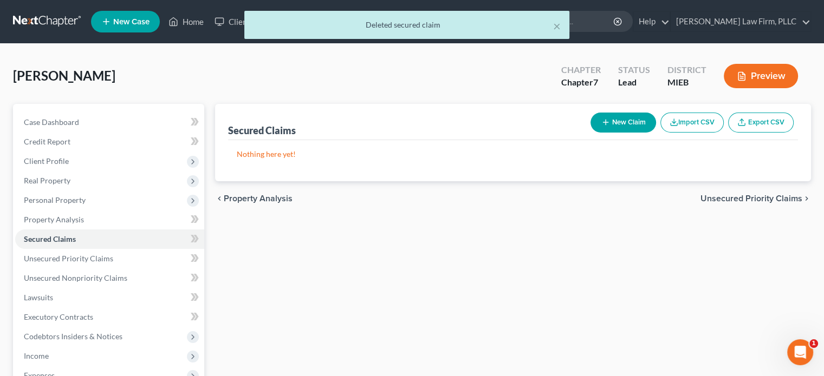
click at [774, 75] on button "Preview" at bounding box center [761, 76] width 74 height 24
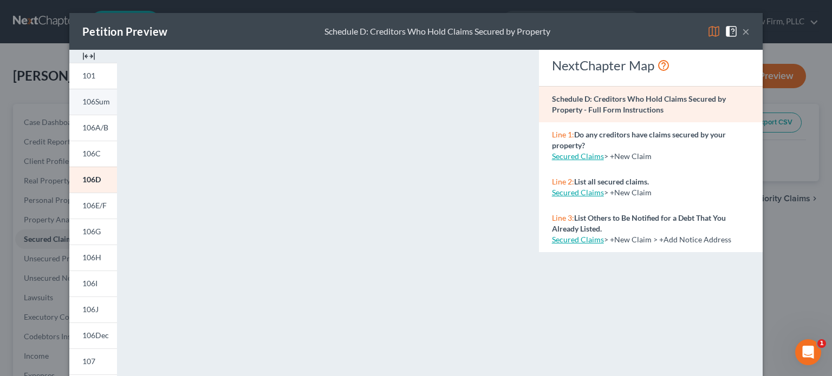
click at [91, 103] on span "106Sum" at bounding box center [96, 101] width 28 height 9
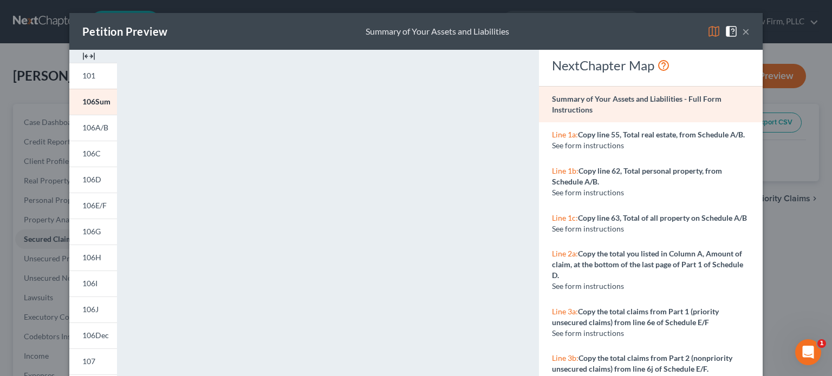
click at [742, 33] on button "×" at bounding box center [746, 31] width 8 height 13
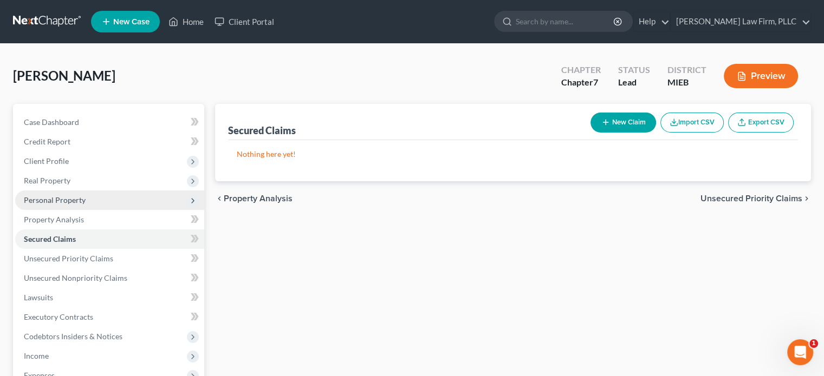
click at [67, 200] on span "Personal Property" at bounding box center [55, 200] width 62 height 9
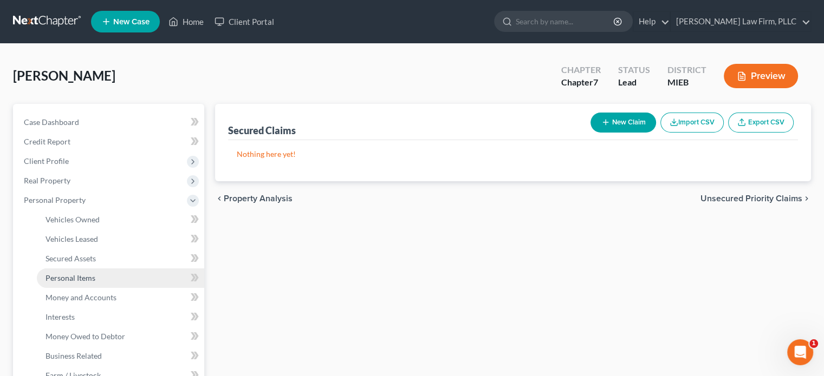
click at [72, 278] on span "Personal Items" at bounding box center [71, 278] width 50 height 9
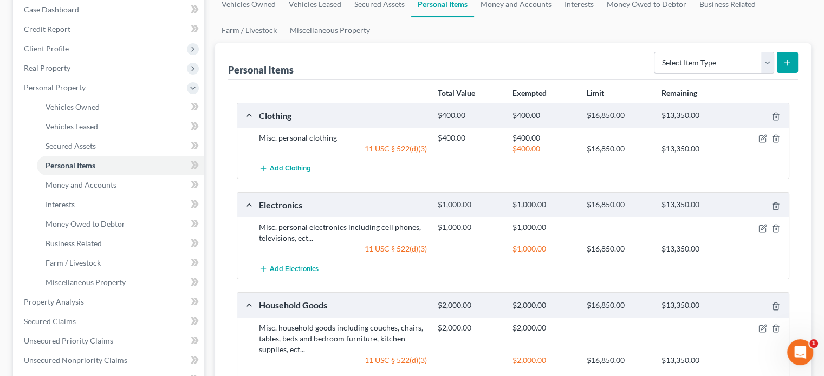
scroll to position [108, 0]
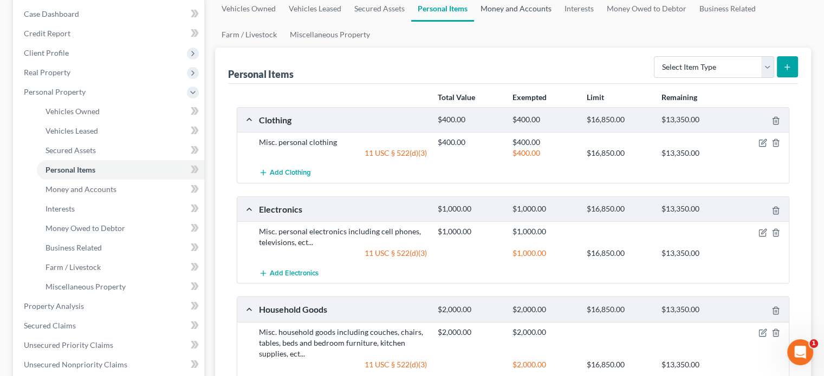
click at [521, 8] on link "Money and Accounts" at bounding box center [516, 9] width 84 height 26
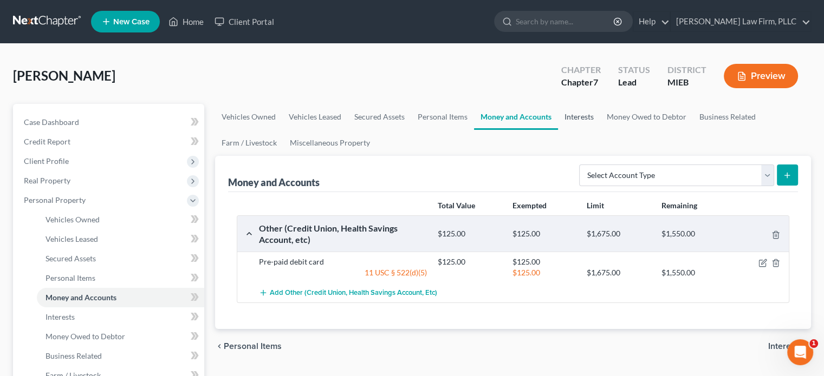
click at [575, 121] on link "Interests" at bounding box center [579, 117] width 42 height 26
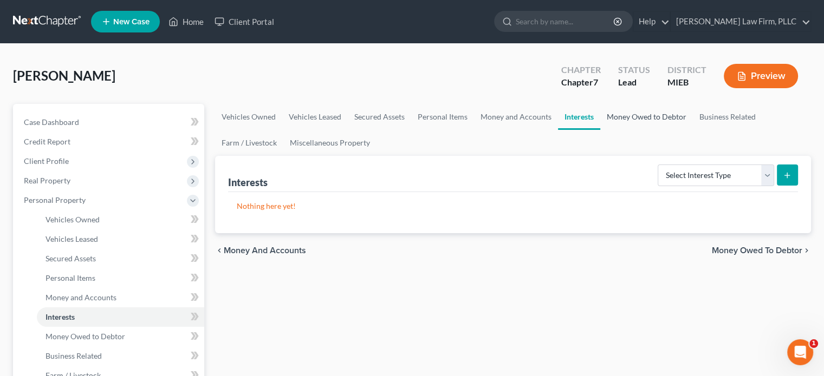
click at [636, 118] on link "Money Owed to Debtor" at bounding box center [646, 117] width 93 height 26
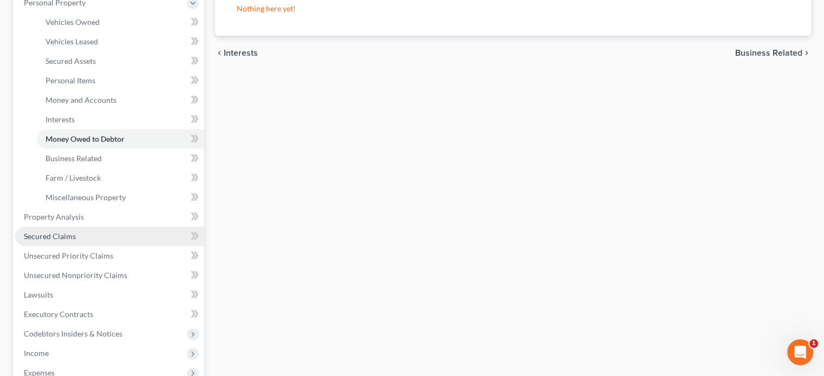
scroll to position [217, 0]
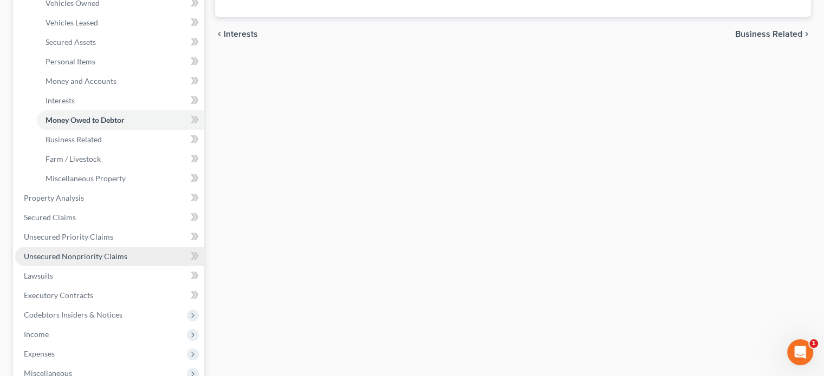
click at [65, 256] on span "Unsecured Nonpriority Claims" at bounding box center [75, 256] width 103 height 9
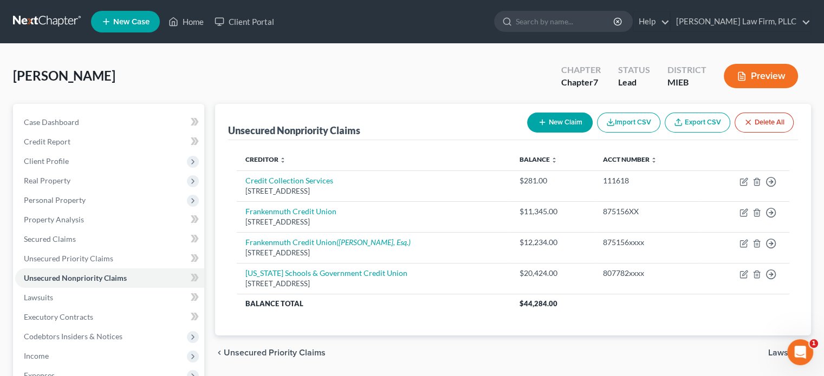
click at [546, 111] on div "New Claim Import CSV Export CSV Delete All" at bounding box center [660, 122] width 275 height 29
click at [545, 116] on button "New Claim" at bounding box center [560, 123] width 66 height 20
select select "0"
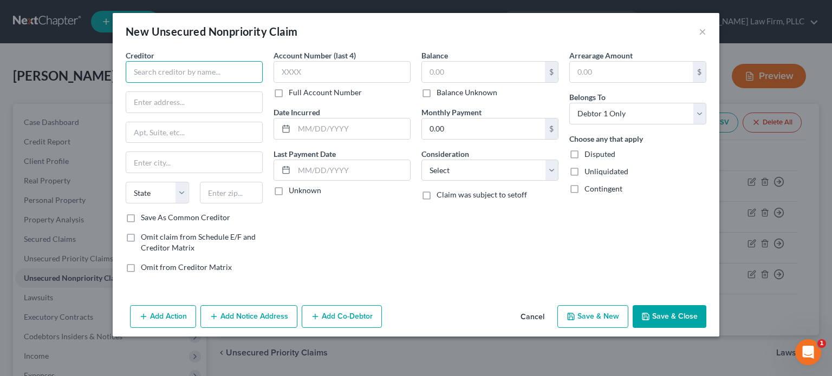
click at [215, 71] on input "text" at bounding box center [194, 72] width 137 height 22
type input "S"
type input "M"
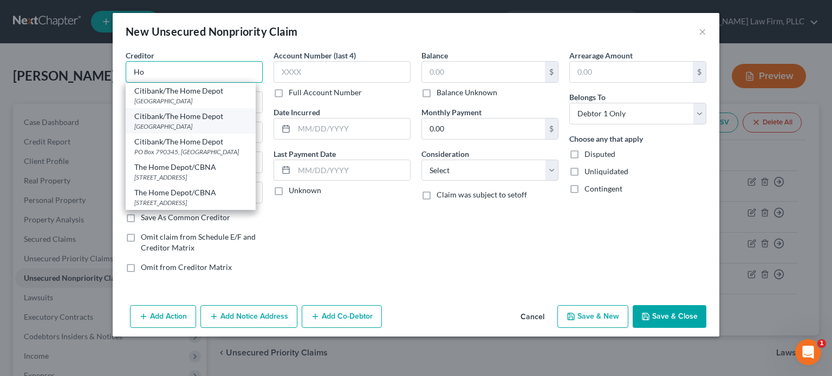
type input "H"
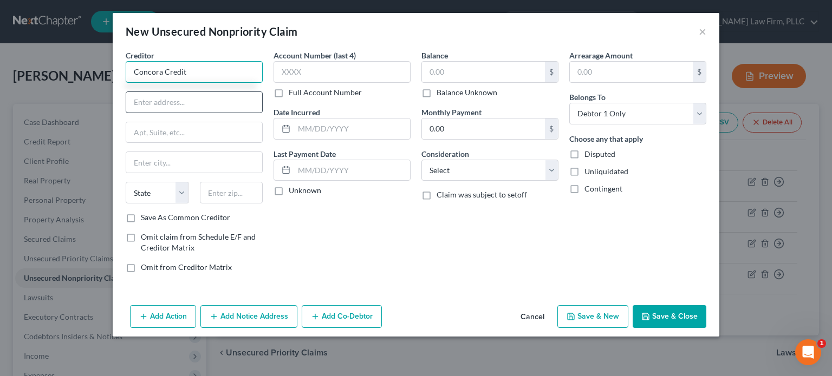
type input "Concora Credit"
type input "PO Box 96541"
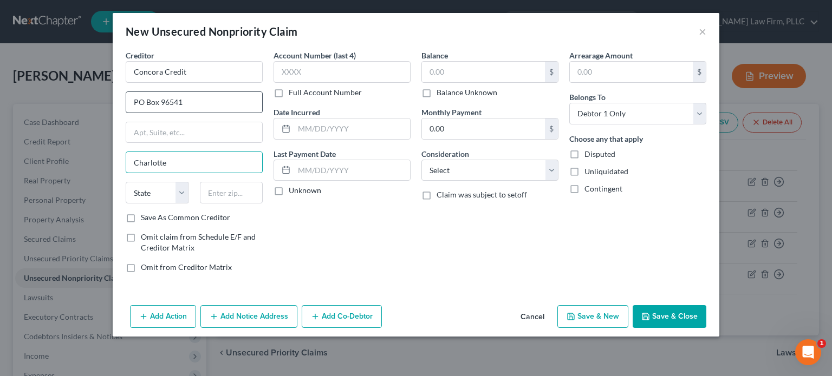
type input "Charlotte"
select select "28"
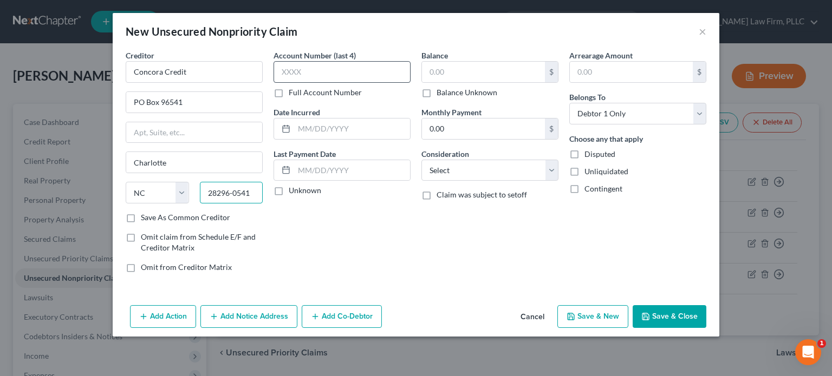
type input "28296-0541"
click at [317, 75] on input "text" at bounding box center [342, 72] width 137 height 22
type input "0"
type input "6244"
type input "01/2024"
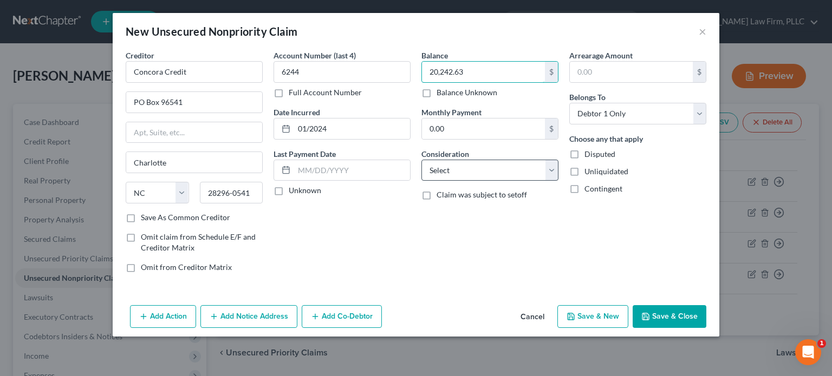
type input "20,242.63"
click at [439, 168] on select "Select Cable / Satellite Services Collection Agency Credit Card Debt Debt Couns…" at bounding box center [489, 171] width 137 height 22
click at [421, 160] on select "Select Cable / Satellite Services Collection Agency Credit Card Debt Debt Couns…" at bounding box center [489, 171] width 137 height 22
click at [482, 176] on select "Select Cable / Satellite Services Collection Agency Credit Card Debt Debt Couns…" at bounding box center [489, 171] width 137 height 22
select select "2"
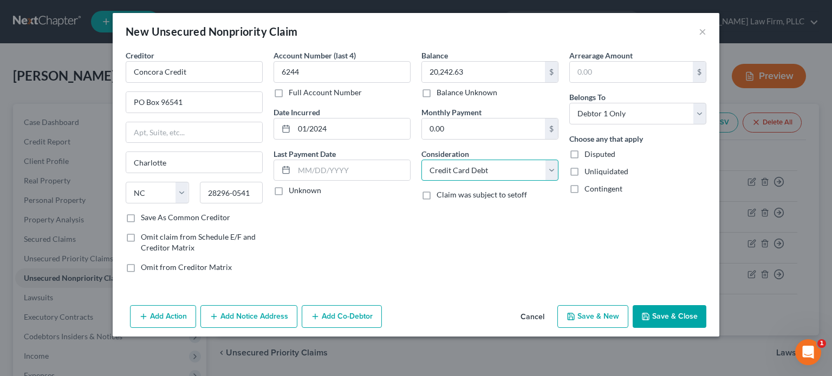
click at [421, 160] on select "Select Cable / Satellite Services Collection Agency Credit Card Debt Debt Couns…" at bounding box center [489, 171] width 137 height 22
click at [665, 313] on button "Save & Close" at bounding box center [670, 317] width 74 height 23
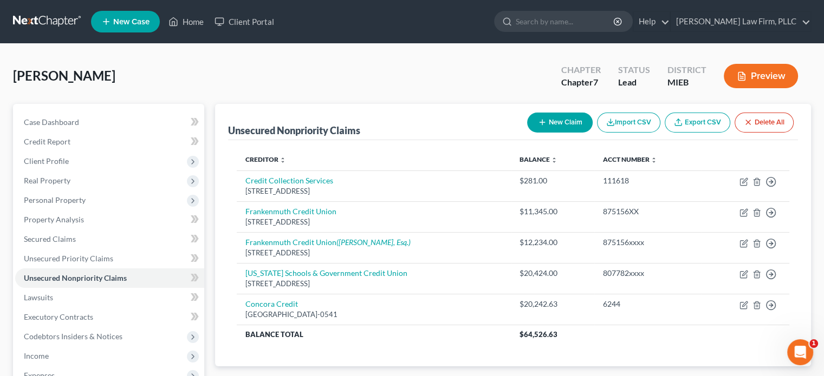
click at [761, 71] on button "Preview" at bounding box center [761, 76] width 74 height 24
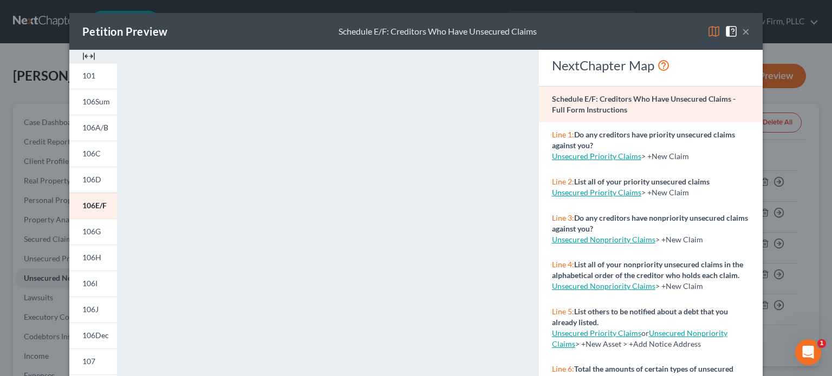
click at [742, 29] on button "×" at bounding box center [746, 31] width 8 height 13
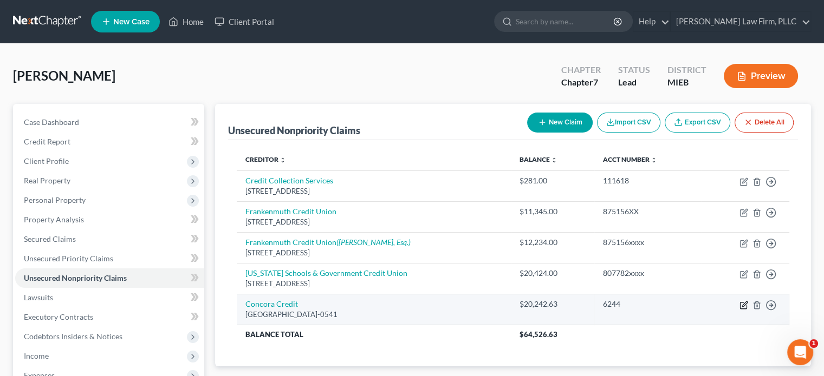
click at [743, 303] on icon "button" at bounding box center [743, 305] width 9 height 9
select select "28"
select select "2"
select select "0"
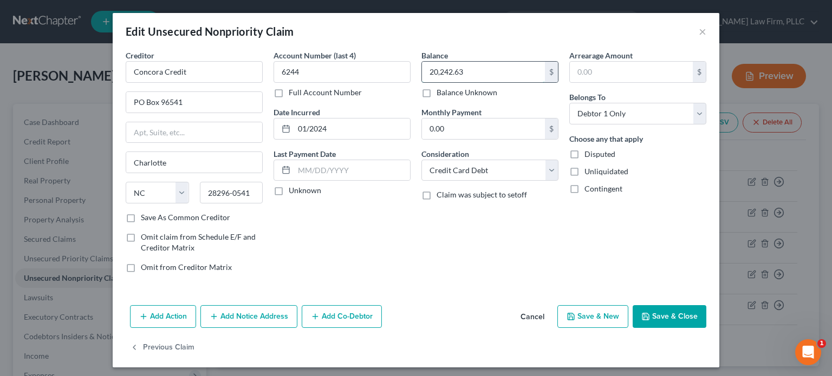
click at [433, 69] on input "20,242.63" at bounding box center [483, 72] width 123 height 21
click at [435, 73] on input "20,242.63" at bounding box center [483, 72] width 123 height 21
click at [433, 71] on input "20,242.63" at bounding box center [483, 72] width 123 height 21
type input "2,242.63"
click at [667, 311] on button "Save & Close" at bounding box center [670, 317] width 74 height 23
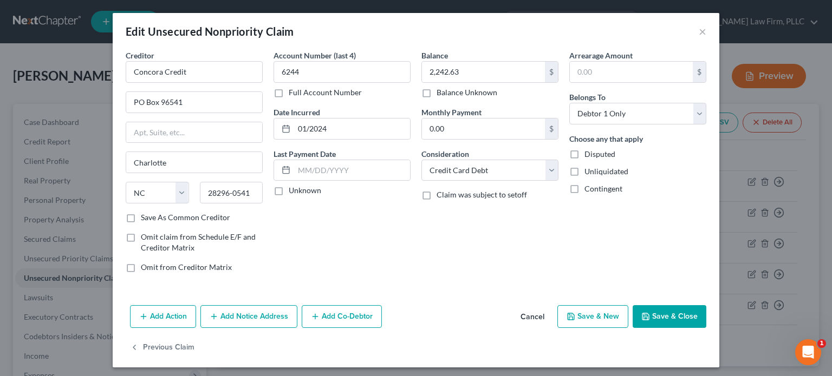
type input "0"
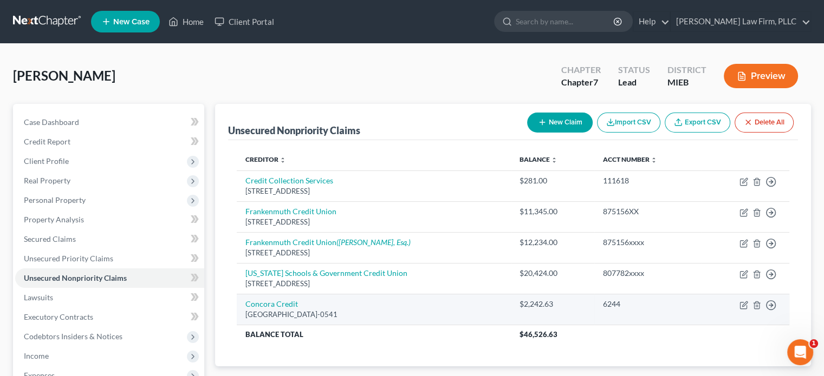
drag, startPoint x: 515, startPoint y: 298, endPoint x: 514, endPoint y: 306, distance: 7.1
click at [514, 306] on td "$2,242.63" at bounding box center [552, 309] width 83 height 31
drag, startPoint x: 526, startPoint y: 307, endPoint x: 531, endPoint y: 309, distance: 5.8
click at [545, 307] on div "$2,242.63" at bounding box center [552, 304] width 66 height 11
click at [518, 311] on td "$2,242.63" at bounding box center [552, 309] width 83 height 31
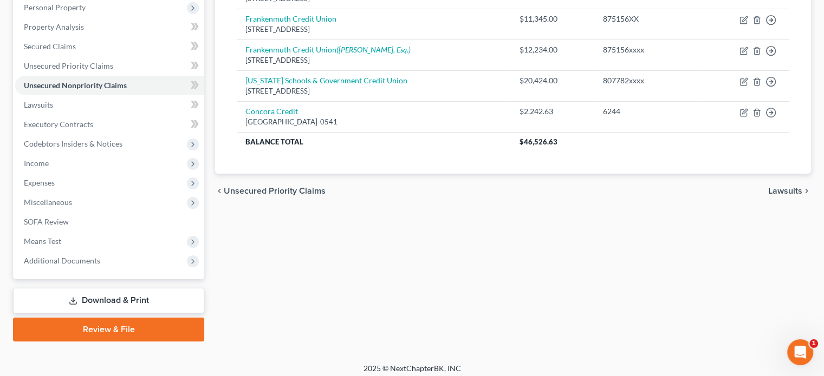
scroll to position [198, 0]
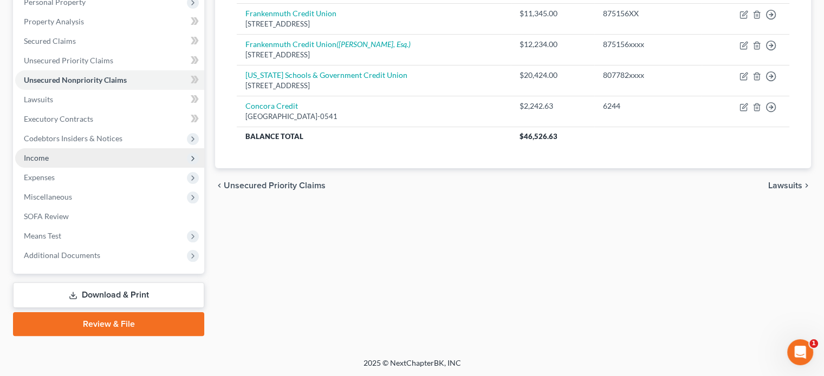
click at [59, 162] on span "Income" at bounding box center [109, 158] width 189 height 20
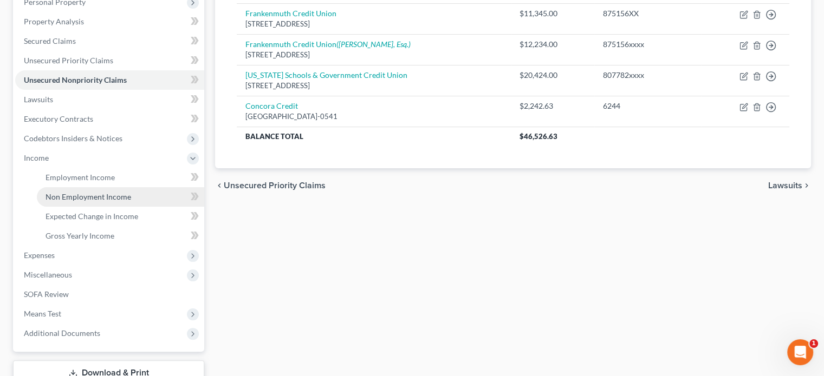
click at [93, 199] on span "Non Employment Income" at bounding box center [89, 196] width 86 height 9
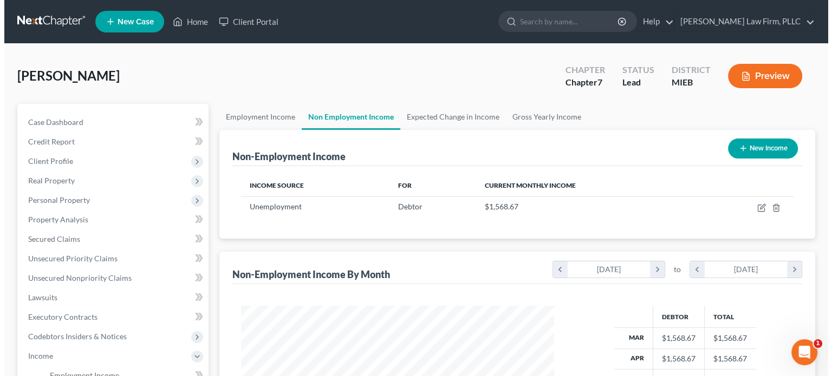
scroll to position [193, 334]
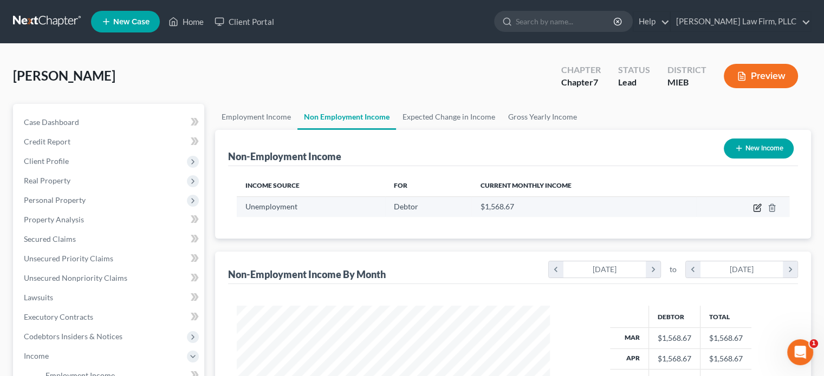
click at [760, 205] on icon "button" at bounding box center [758, 206] width 5 height 5
select select "0"
select select "3"
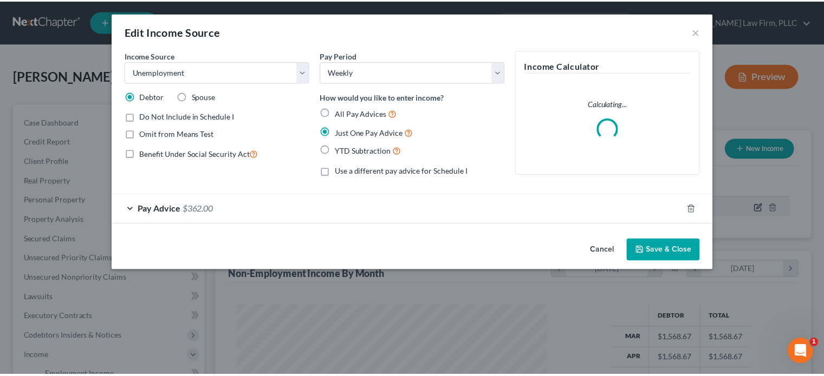
scroll to position [193, 338]
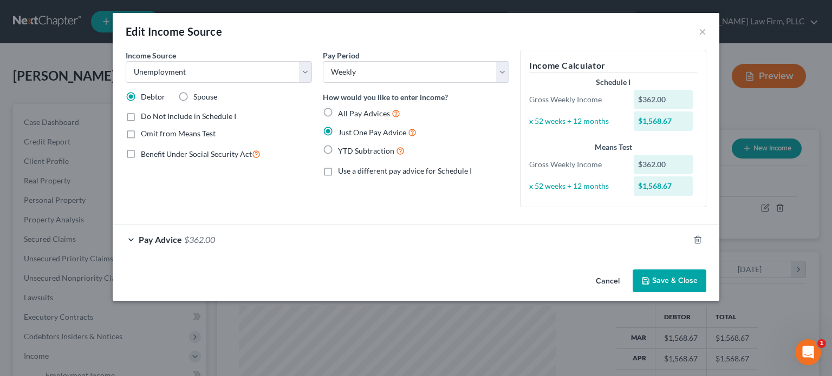
click at [141, 118] on label "Do Not Include in Schedule I" at bounding box center [188, 116] width 95 height 11
click at [145, 118] on input "Do Not Include in Schedule I" at bounding box center [148, 114] width 7 height 7
checkbox input "true"
click at [141, 133] on label "Omit from Means Test" at bounding box center [178, 133] width 75 height 11
click at [145, 133] on input "Omit from Means Test" at bounding box center [148, 131] width 7 height 7
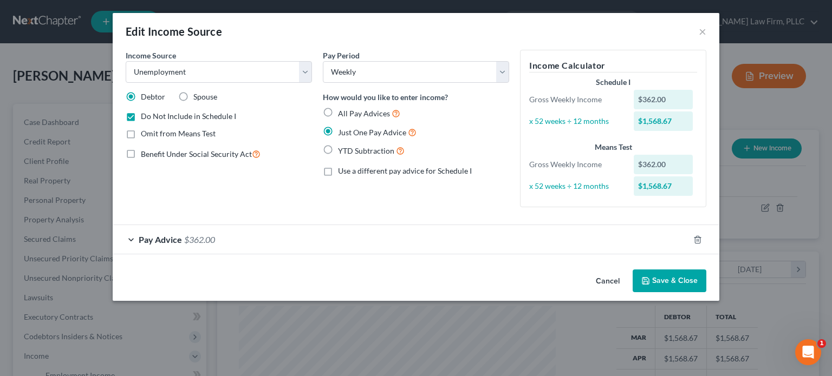
checkbox input "true"
click at [664, 280] on button "Save & Close" at bounding box center [670, 281] width 74 height 23
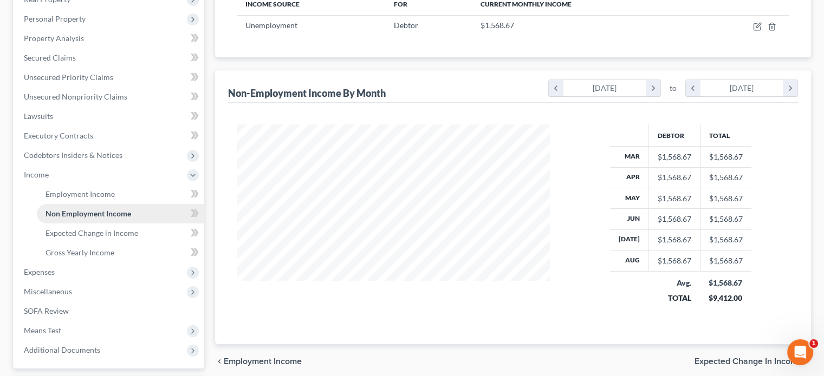
scroll to position [217, 0]
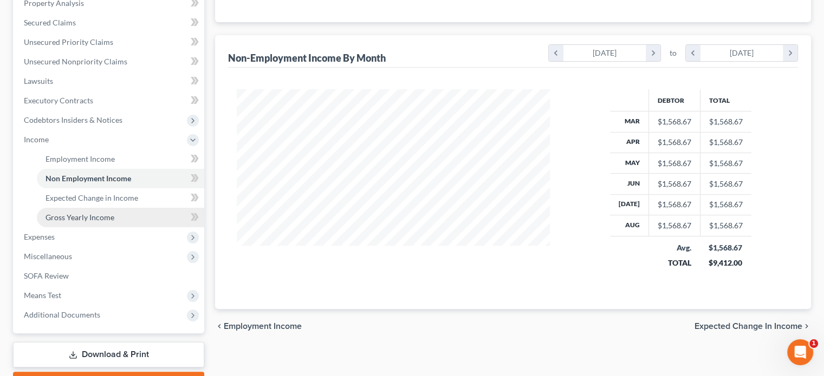
click at [75, 215] on span "Gross Yearly Income" at bounding box center [80, 217] width 69 height 9
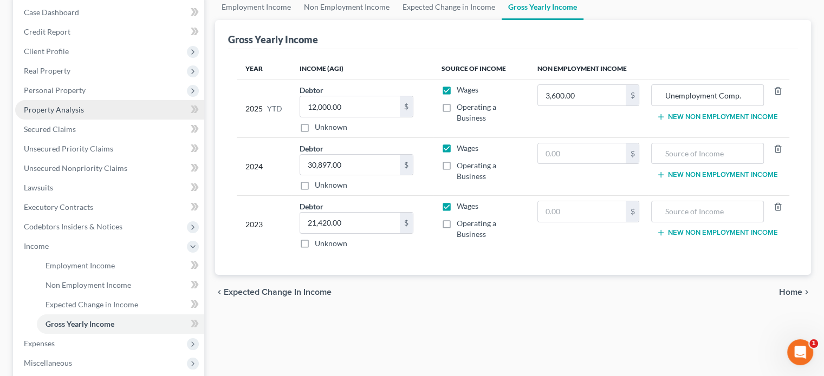
scroll to position [108, 0]
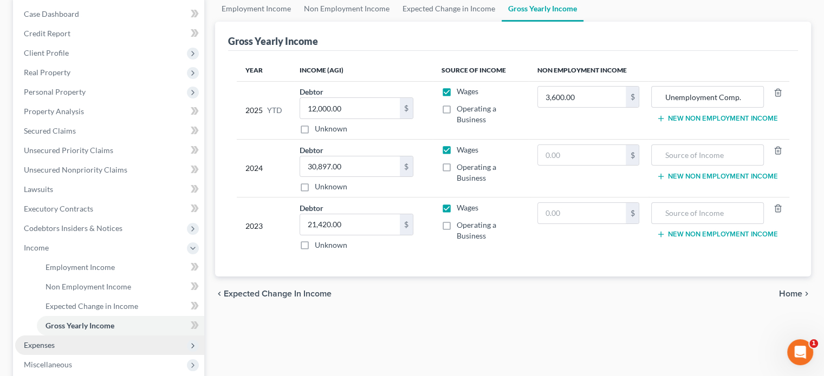
click at [52, 342] on span "Expenses" at bounding box center [39, 345] width 31 height 9
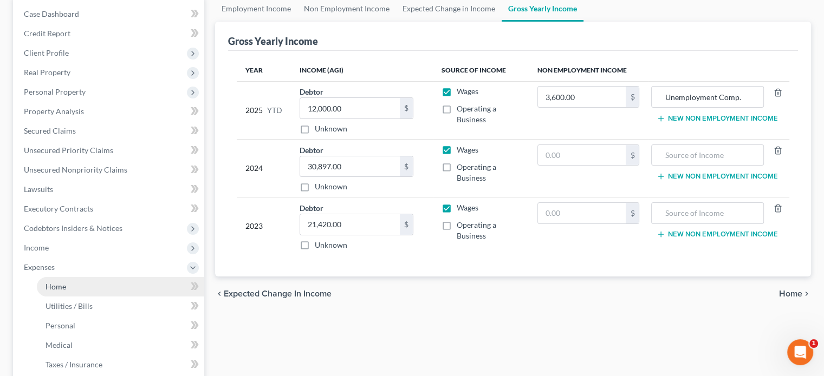
click at [79, 282] on link "Home" at bounding box center [120, 287] width 167 height 20
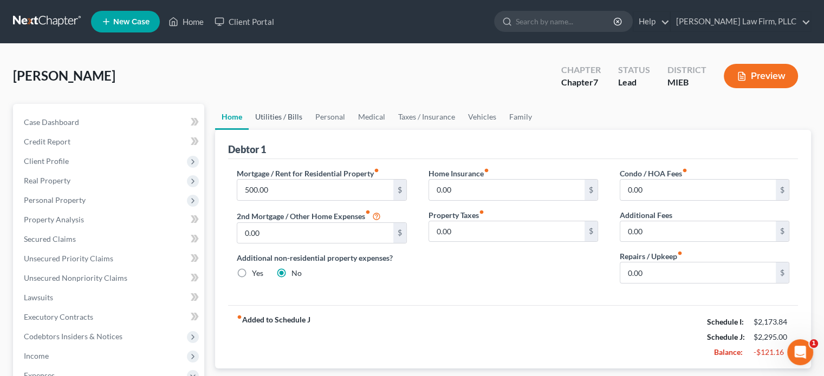
click at [285, 119] on link "Utilities / Bills" at bounding box center [279, 117] width 60 height 26
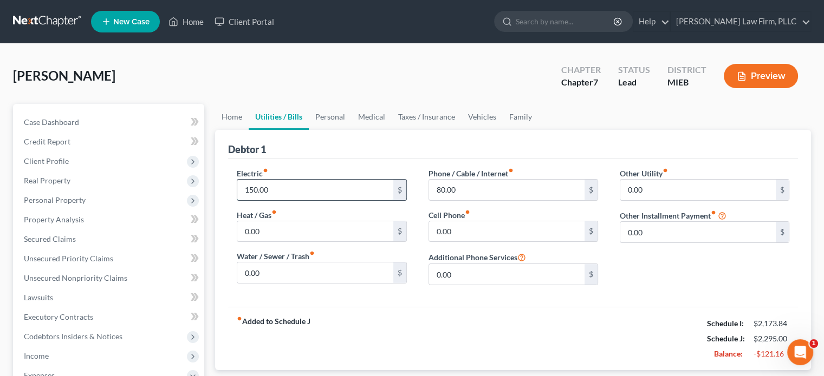
click at [251, 186] on input "150.00" at bounding box center [314, 190] width 155 height 21
click at [254, 185] on input "150.00" at bounding box center [314, 190] width 155 height 21
click at [250, 188] on input "150.00" at bounding box center [314, 190] width 155 height 21
type input "50.00"
click at [325, 114] on link "Personal" at bounding box center [330, 117] width 43 height 26
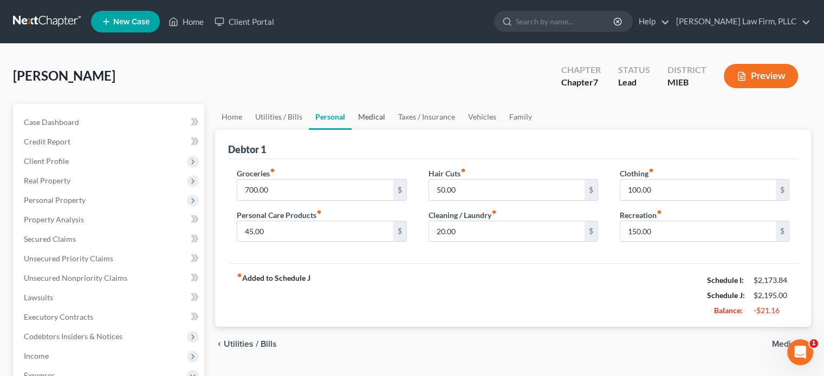
click at [384, 114] on link "Medical" at bounding box center [372, 117] width 40 height 26
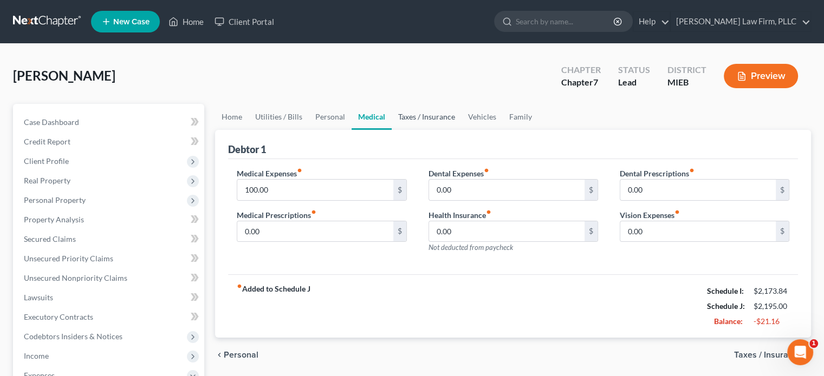
click at [426, 116] on link "Taxes / Insurance" at bounding box center [427, 117] width 70 height 26
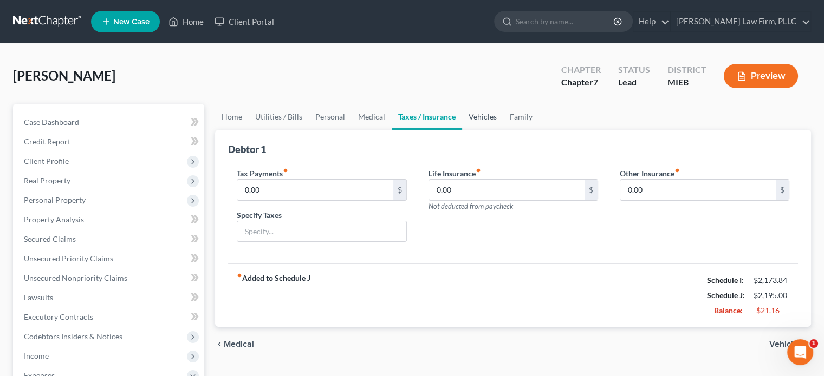
click at [481, 115] on link "Vehicles" at bounding box center [482, 117] width 41 height 26
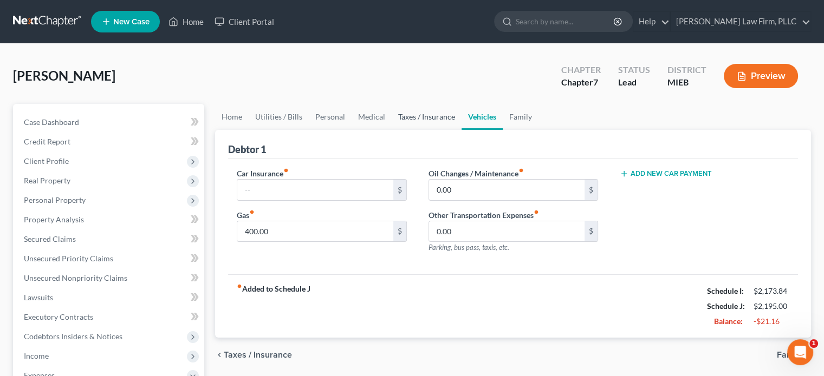
click at [437, 118] on link "Taxes / Insurance" at bounding box center [427, 117] width 70 height 26
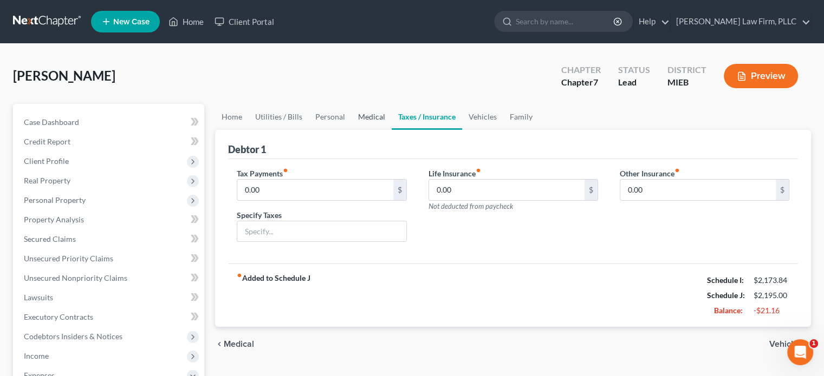
click at [360, 114] on link "Medical" at bounding box center [372, 117] width 40 height 26
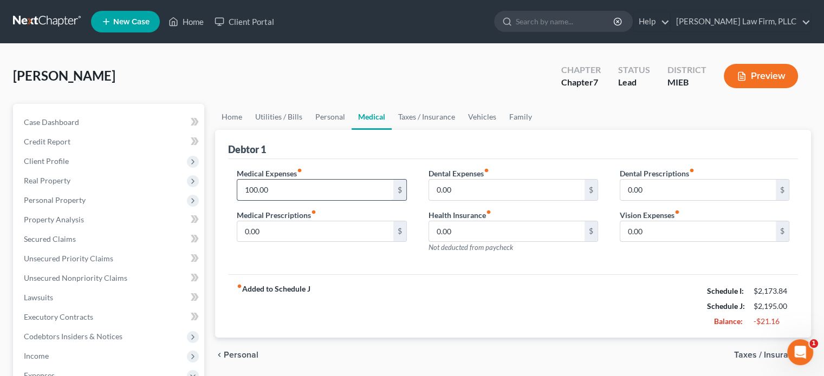
click at [252, 185] on input "100.00" at bounding box center [314, 190] width 155 height 21
drag, startPoint x: 252, startPoint y: 185, endPoint x: 246, endPoint y: 186, distance: 6.0
click at [243, 186] on input "100.00" at bounding box center [314, 190] width 155 height 21
type input "80.00"
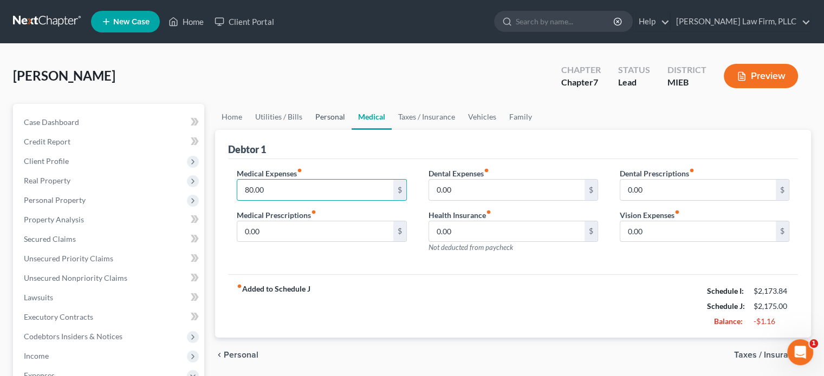
click at [327, 115] on link "Personal" at bounding box center [330, 117] width 43 height 26
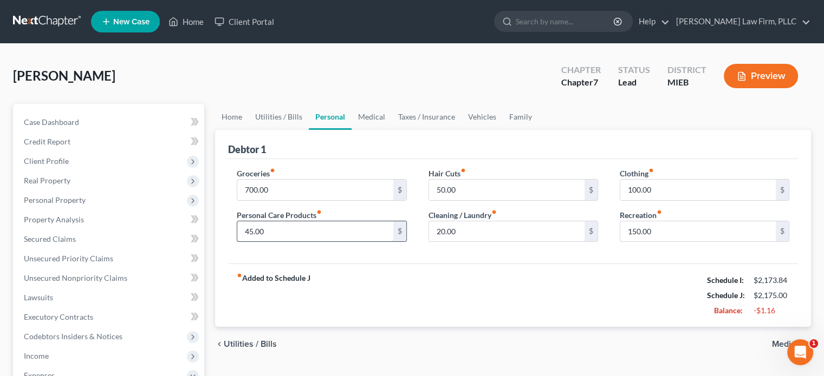
click at [249, 231] on input "45.00" at bounding box center [314, 232] width 155 height 21
click at [250, 230] on input "45.00" at bounding box center [314, 232] width 155 height 21
click at [441, 185] on input "50.00" at bounding box center [506, 190] width 155 height 21
click at [441, 186] on input "50.00" at bounding box center [506, 190] width 155 height 21
type input "20.00"
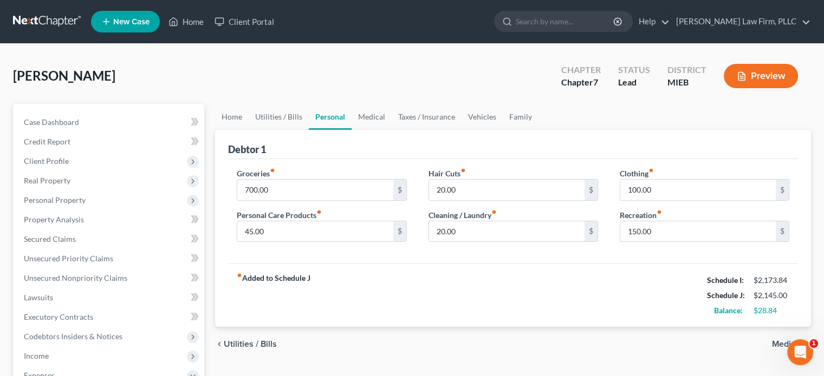
click at [762, 75] on button "Preview" at bounding box center [761, 76] width 74 height 24
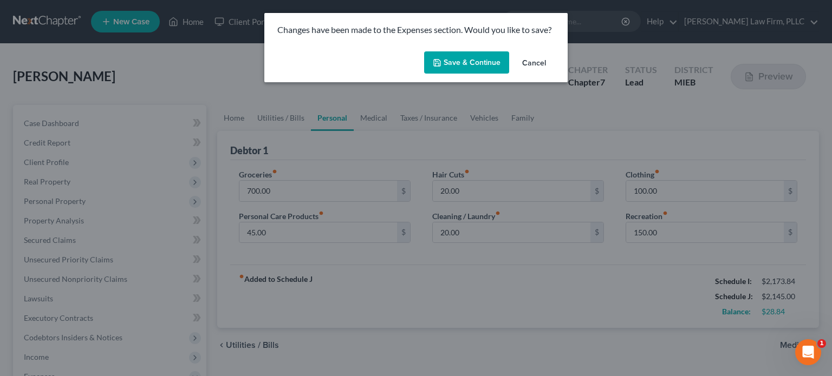
click at [473, 59] on button "Save & Continue" at bounding box center [466, 62] width 85 height 23
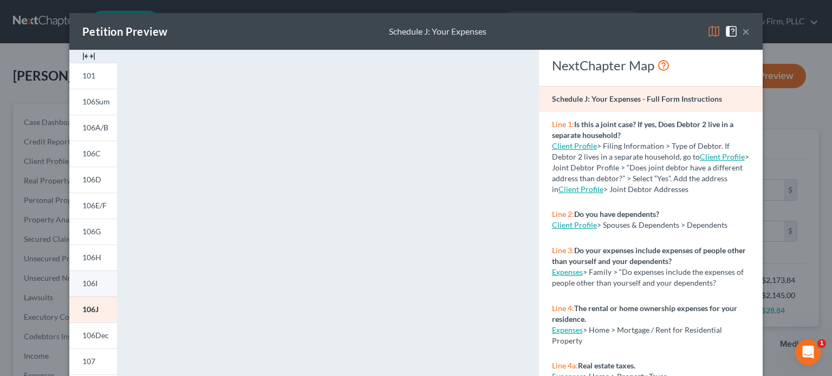
click at [94, 281] on link "106I" at bounding box center [93, 284] width 48 height 26
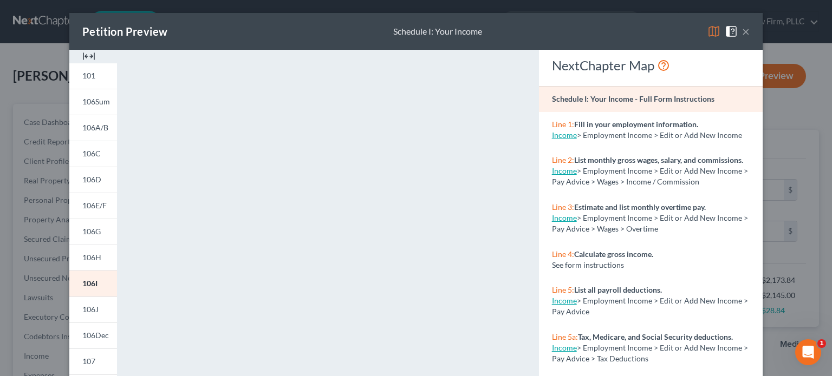
click at [742, 29] on button "×" at bounding box center [746, 31] width 8 height 13
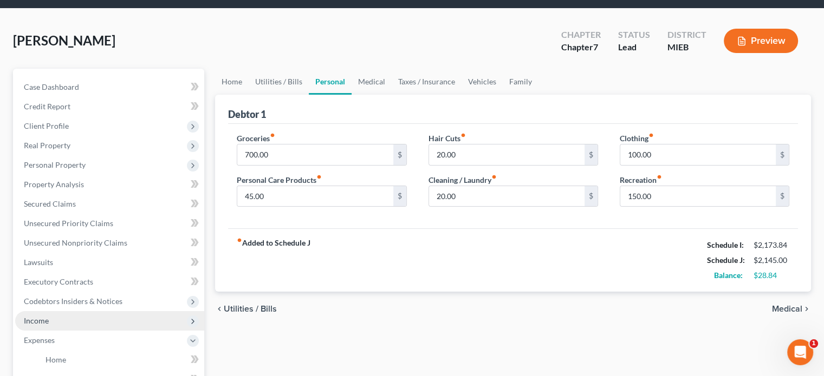
scroll to position [54, 0]
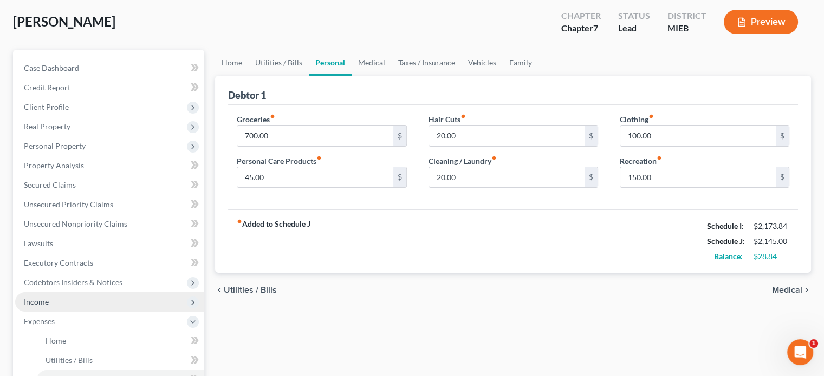
click at [45, 304] on span "Income" at bounding box center [36, 301] width 25 height 9
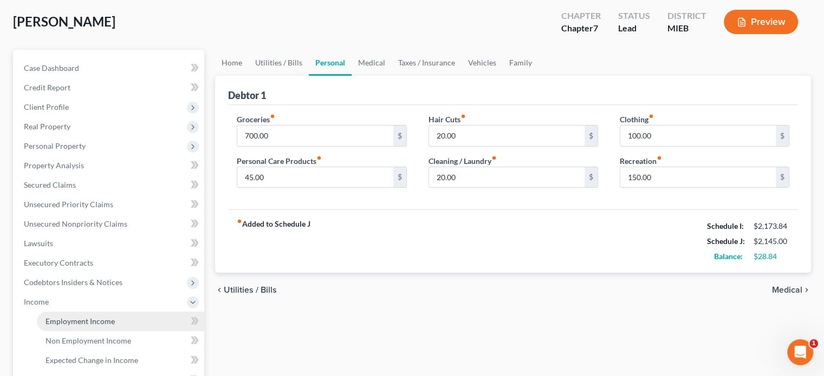
click at [72, 327] on link "Employment Income" at bounding box center [120, 322] width 167 height 20
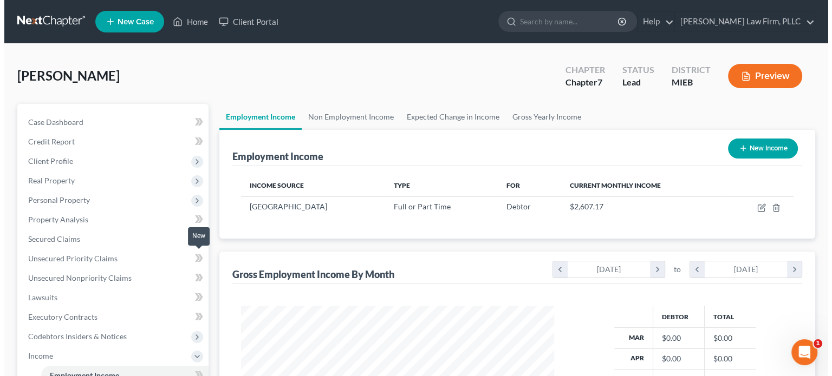
scroll to position [193, 334]
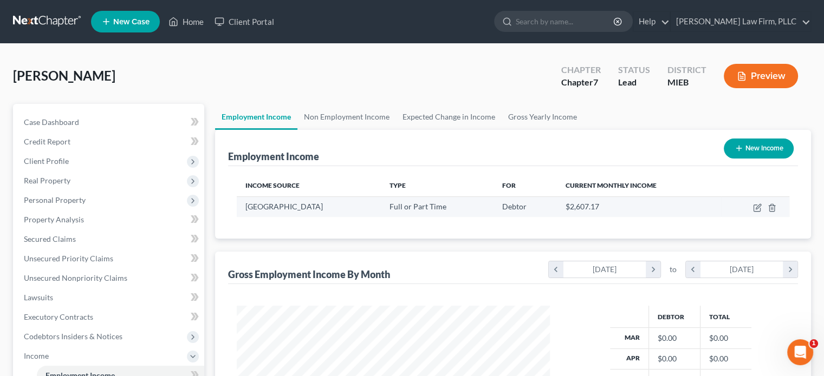
click at [751, 206] on td at bounding box center [755, 207] width 68 height 21
click at [755, 205] on icon "button" at bounding box center [757, 208] width 9 height 9
select select "0"
select select "23"
select select "2"
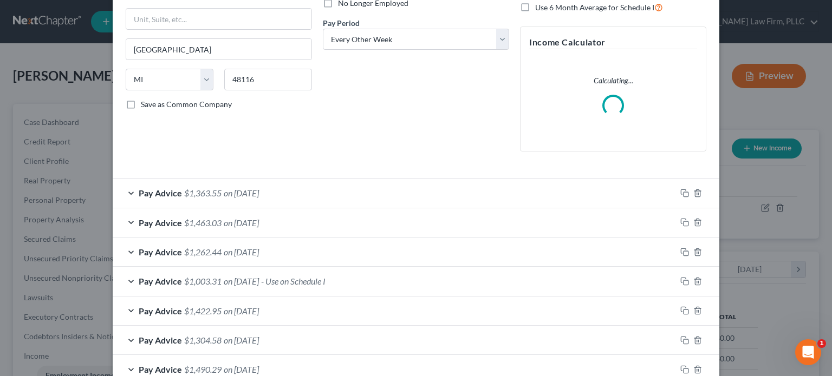
scroll to position [163, 0]
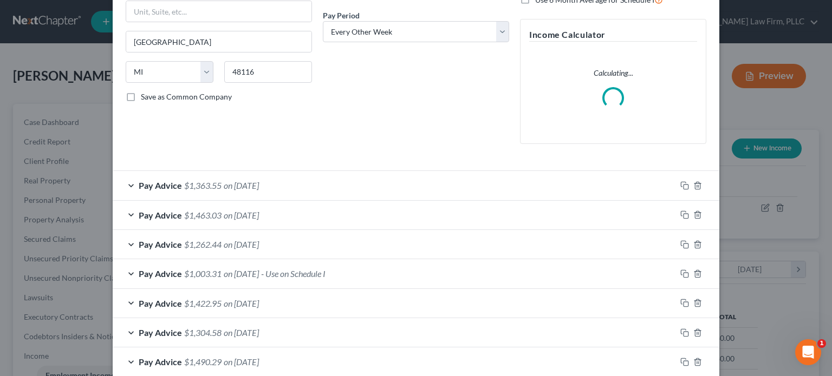
click at [407, 270] on div "Pay Advice $1,003.31 on [DATE] - Use on Schedule I" at bounding box center [394, 273] width 563 height 29
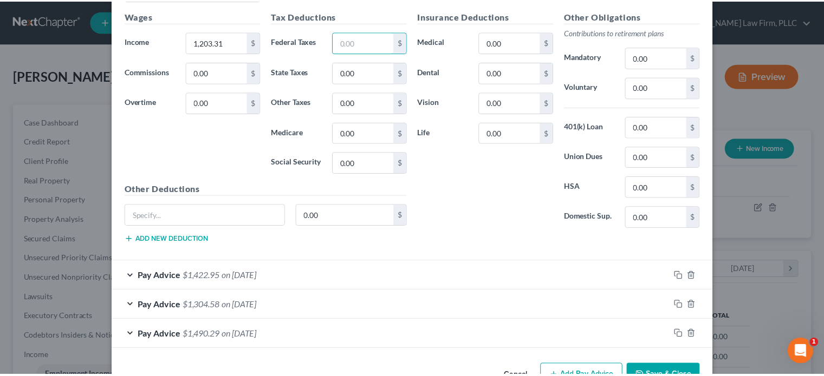
scroll to position [576, 0]
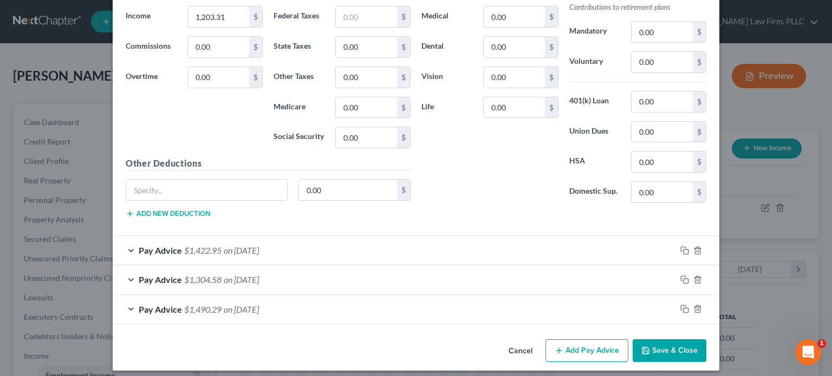
click at [673, 354] on button "Save & Close" at bounding box center [670, 351] width 74 height 23
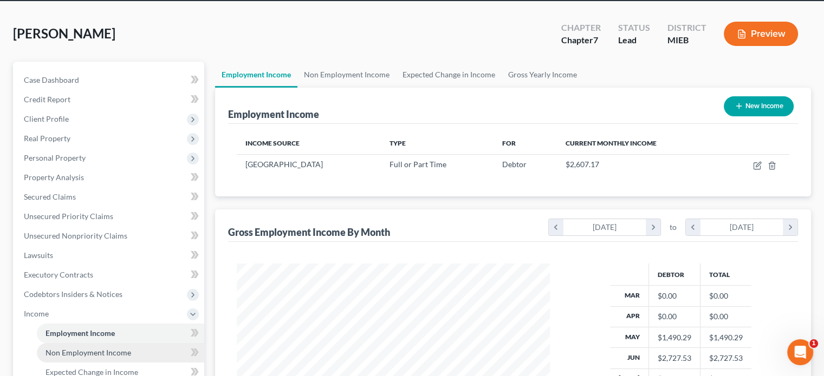
scroll to position [163, 0]
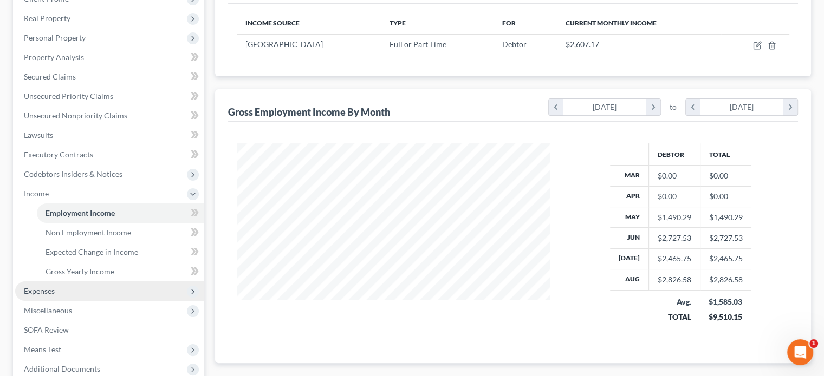
click at [62, 284] on span "Expenses" at bounding box center [109, 292] width 189 height 20
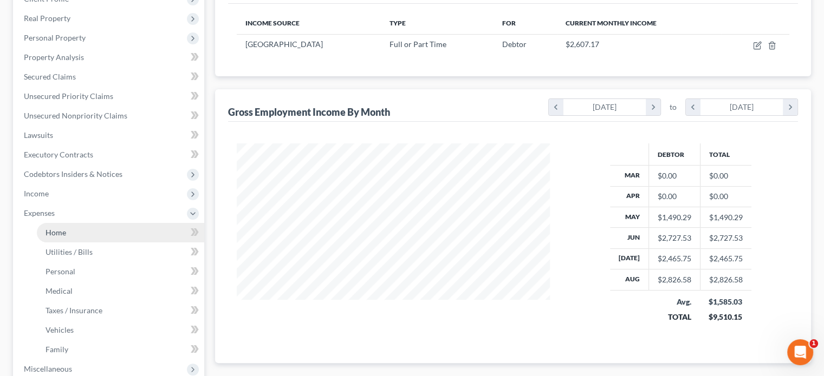
click at [67, 230] on link "Home" at bounding box center [120, 233] width 167 height 20
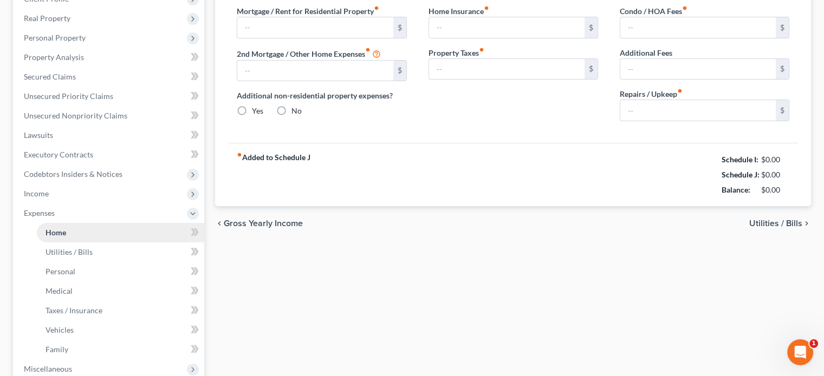
scroll to position [64, 0]
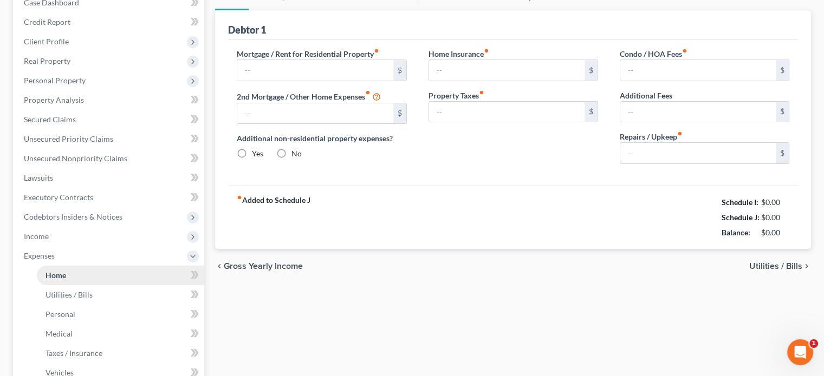
type input "500.00"
type input "0.00"
radio input "true"
type input "0.00"
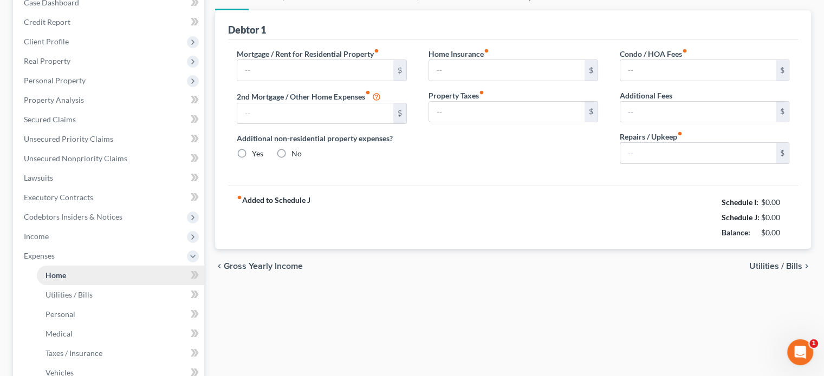
type input "0.00"
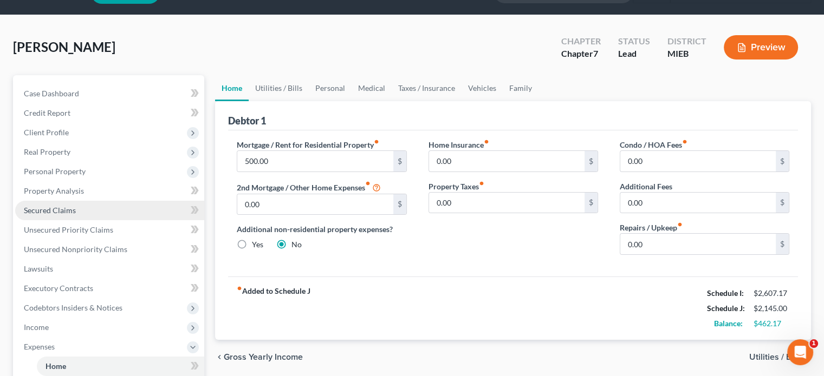
scroll to position [54, 0]
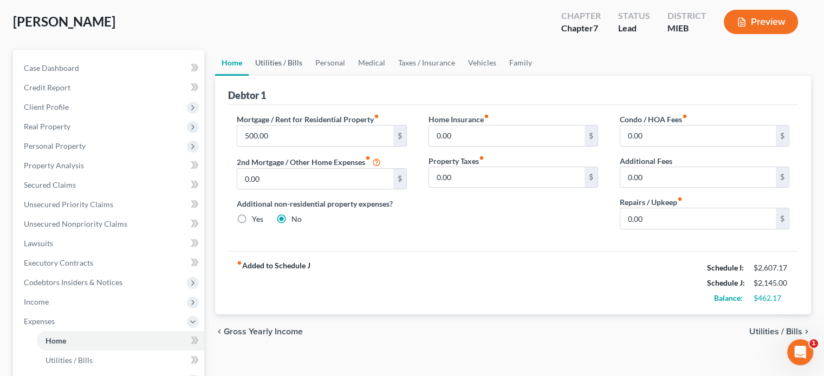
click at [291, 65] on link "Utilities / Bills" at bounding box center [279, 63] width 60 height 26
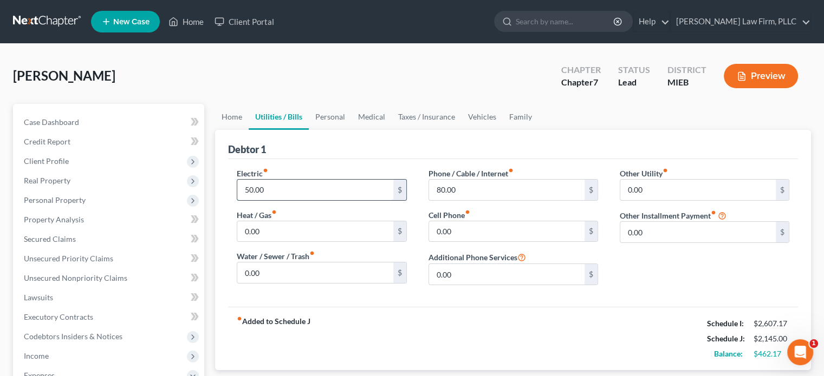
click at [245, 186] on input "50.00" at bounding box center [314, 190] width 155 height 21
type input "150.00"
click at [326, 111] on link "Personal" at bounding box center [330, 117] width 43 height 26
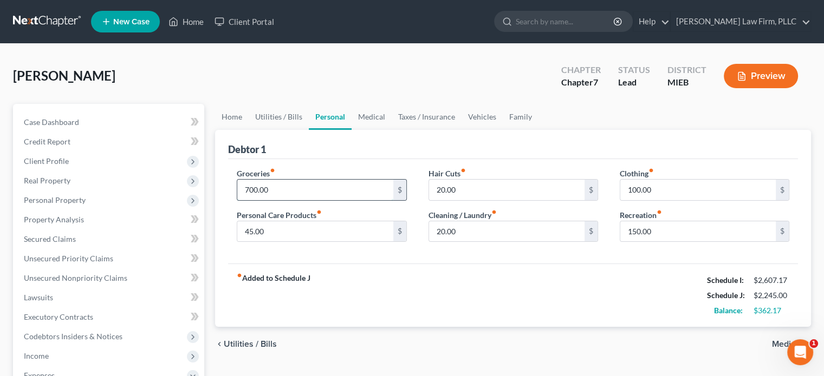
click at [254, 190] on input "700.00" at bounding box center [314, 190] width 155 height 21
click at [253, 187] on input "700.00" at bounding box center [314, 190] width 155 height 21
type input "750.00"
click at [251, 226] on input "45.00" at bounding box center [314, 232] width 155 height 21
click at [251, 230] on input "45.00" at bounding box center [314, 232] width 155 height 21
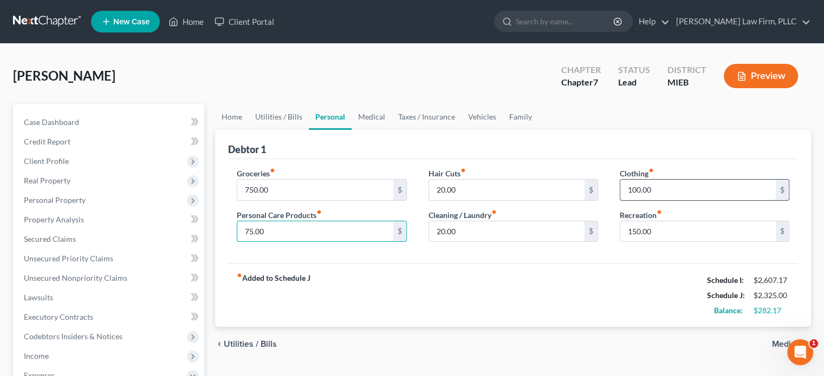
type input "75.00"
click at [636, 189] on input "100.00" at bounding box center [697, 190] width 155 height 21
click at [635, 189] on input "100.00" at bounding box center [697, 190] width 155 height 21
type input "150.00"
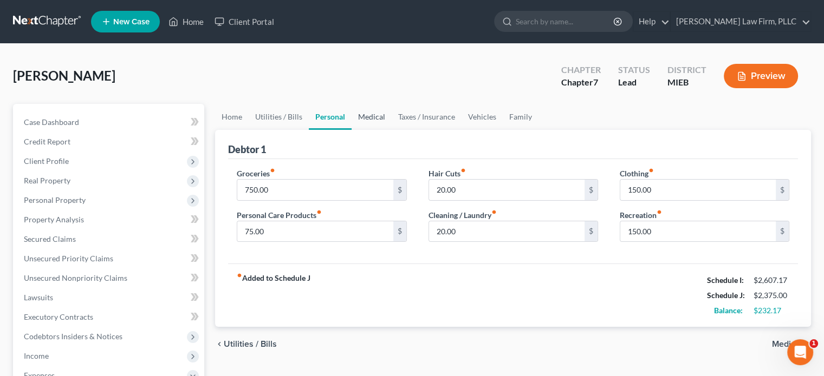
click at [371, 115] on link "Medical" at bounding box center [372, 117] width 40 height 26
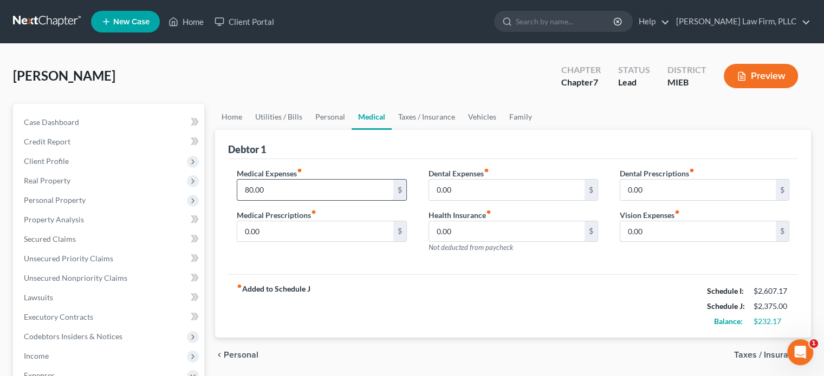
click at [252, 186] on input "80.00" at bounding box center [314, 190] width 155 height 21
drag, startPoint x: 252, startPoint y: 186, endPoint x: 243, endPoint y: 190, distance: 10.7
click at [243, 190] on input "80.00" at bounding box center [314, 190] width 155 height 21
type input "125.00"
click at [332, 117] on link "Personal" at bounding box center [330, 117] width 43 height 26
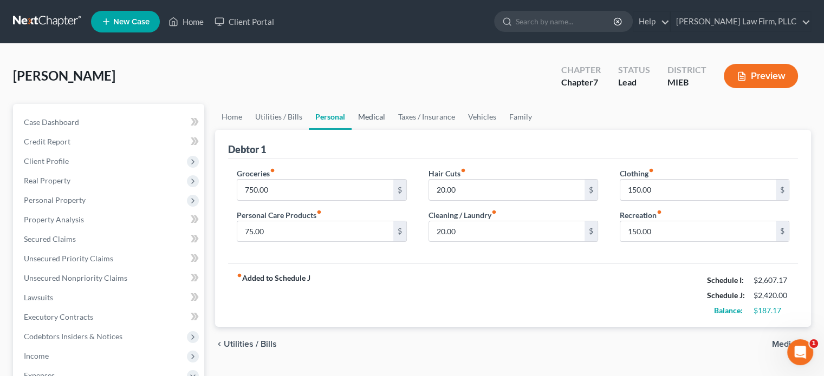
click at [376, 116] on link "Medical" at bounding box center [372, 117] width 40 height 26
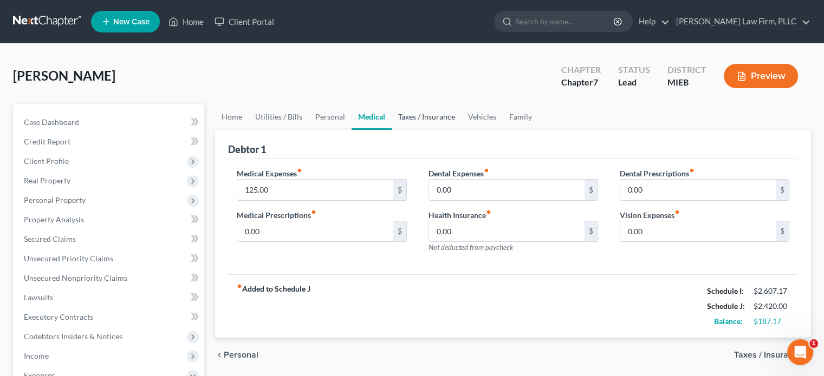
click at [425, 115] on link "Taxes / Insurance" at bounding box center [427, 117] width 70 height 26
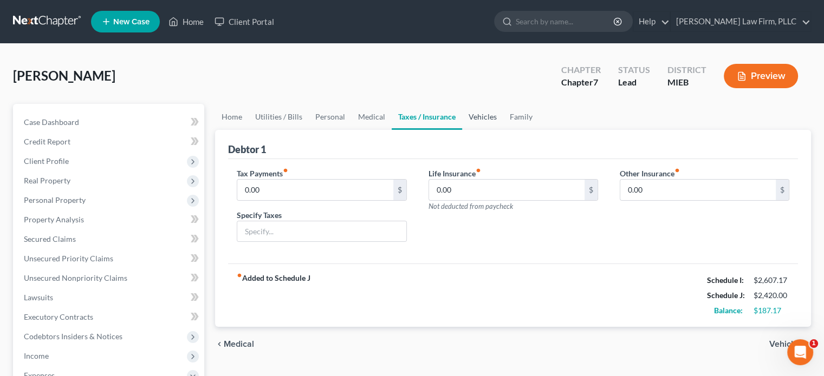
click at [484, 117] on link "Vehicles" at bounding box center [482, 117] width 41 height 26
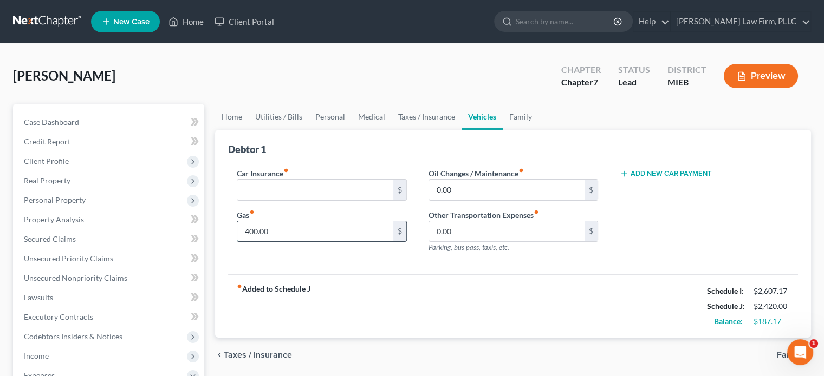
click at [257, 230] on input "400.00" at bounding box center [314, 232] width 155 height 21
click at [256, 230] on input "400.00" at bounding box center [314, 232] width 155 height 21
click at [252, 230] on input "400.00" at bounding box center [314, 232] width 155 height 21
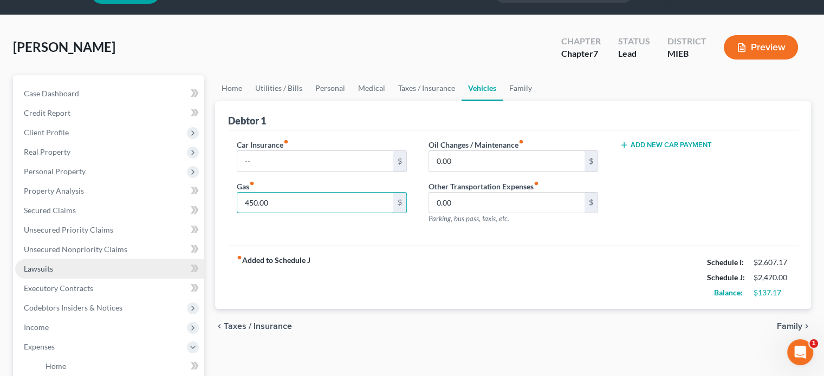
scroll to position [54, 0]
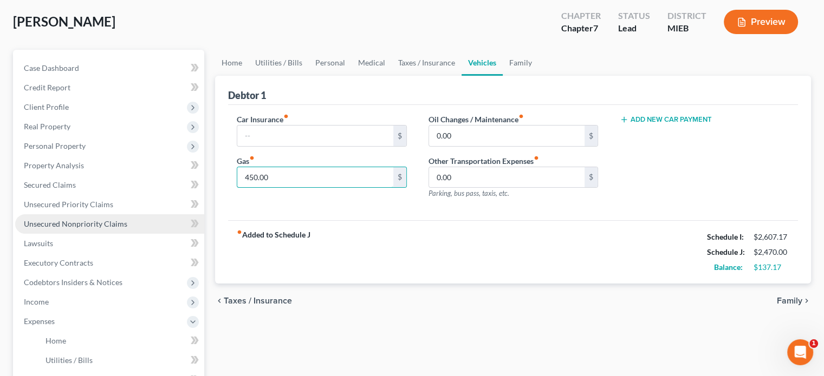
type input "450.00"
click at [104, 232] on link "Unsecured Nonpriority Claims" at bounding box center [109, 225] width 189 height 20
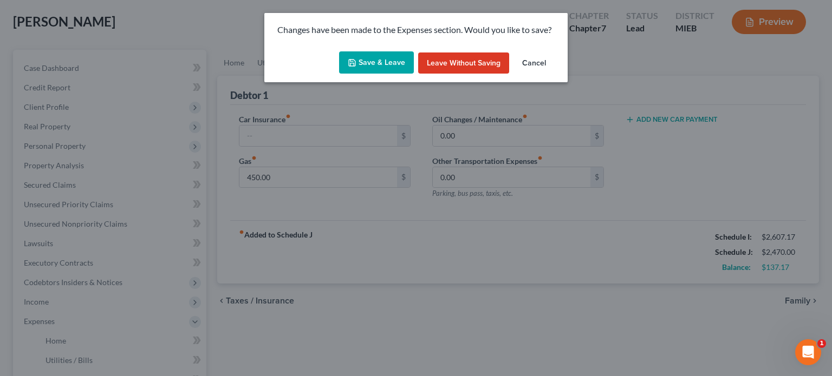
click at [366, 67] on button "Save & Leave" at bounding box center [376, 62] width 75 height 23
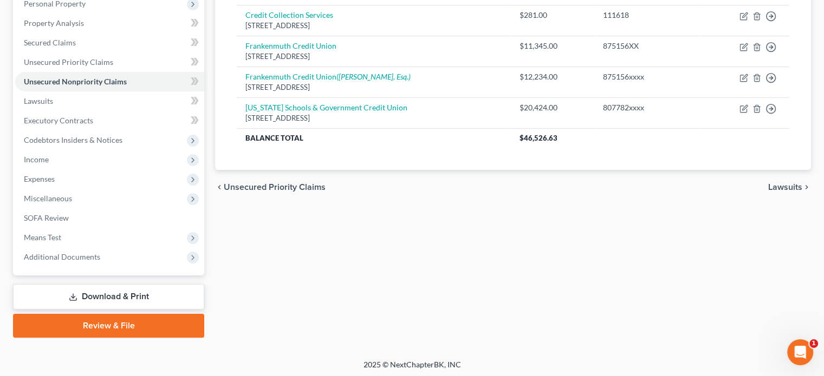
scroll to position [198, 0]
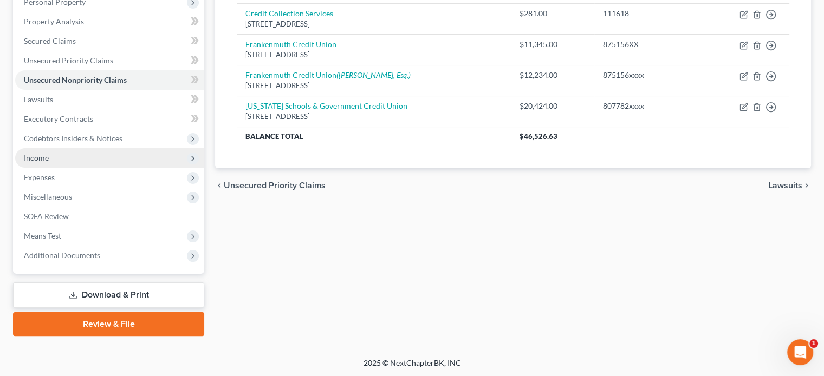
click at [92, 162] on span "Income" at bounding box center [109, 158] width 189 height 20
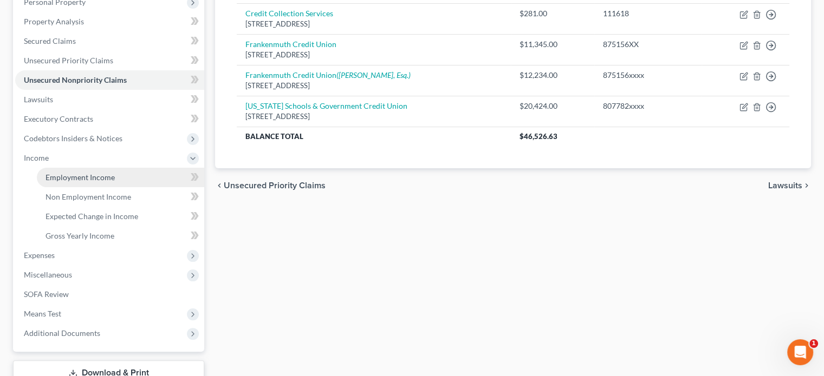
click at [90, 179] on span "Employment Income" at bounding box center [80, 177] width 69 height 9
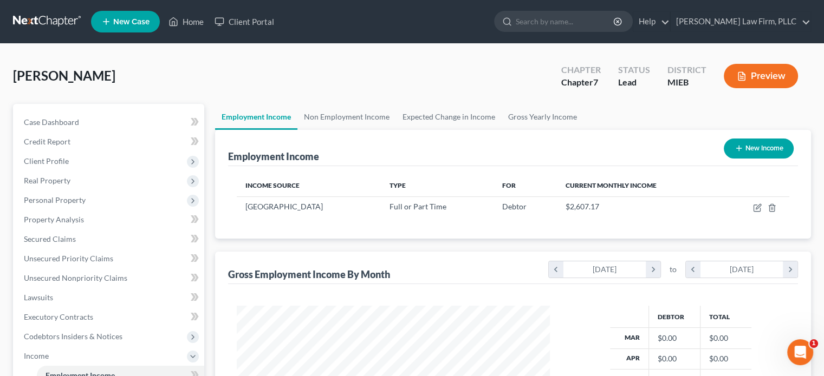
click at [753, 77] on button "Preview" at bounding box center [761, 76] width 74 height 24
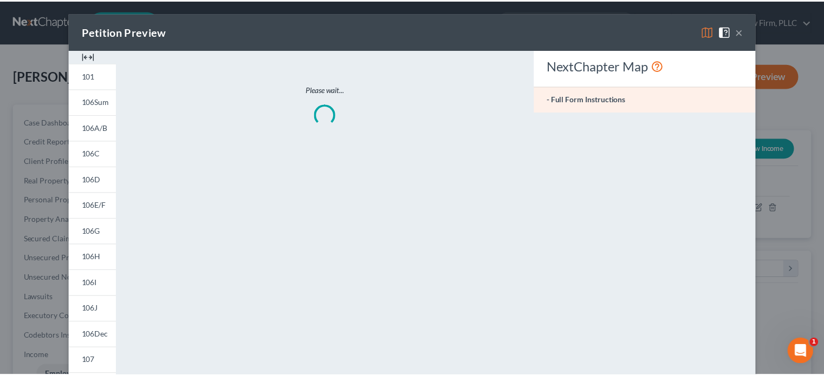
scroll to position [193, 338]
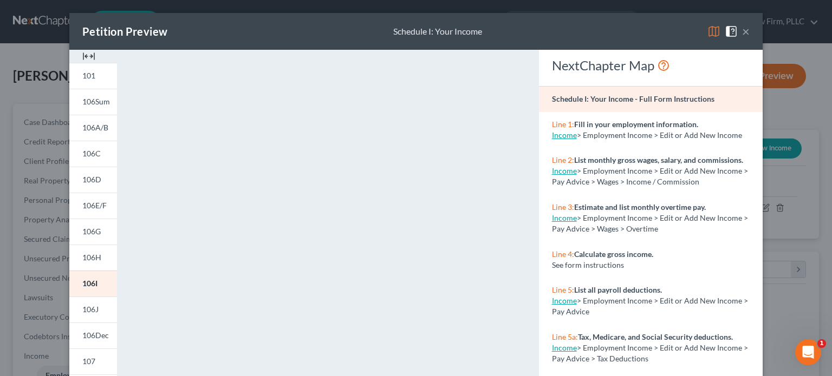
click at [742, 30] on button "×" at bounding box center [746, 31] width 8 height 13
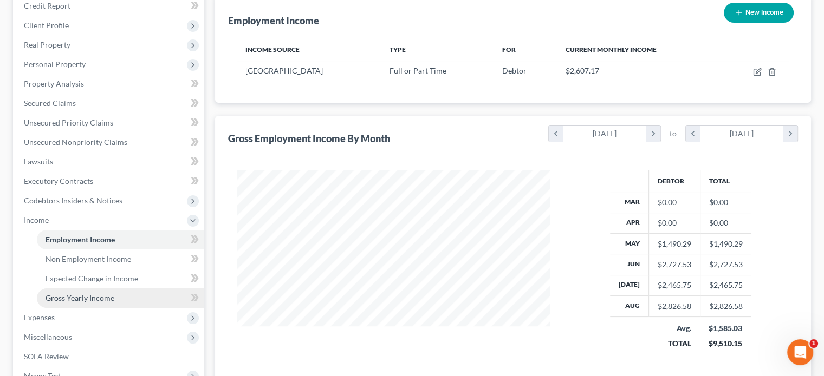
scroll to position [163, 0]
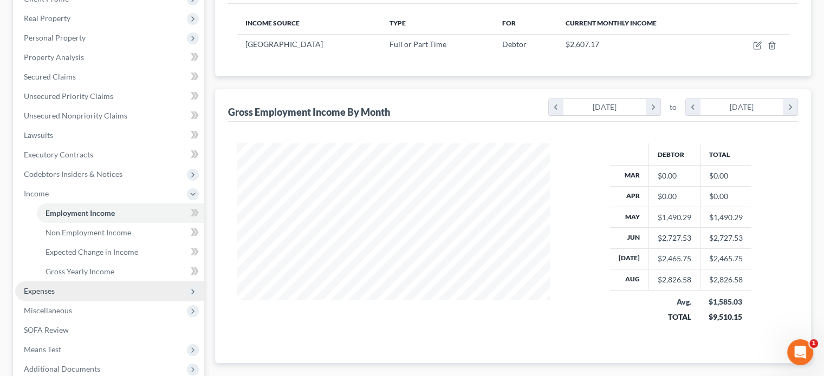
click at [80, 300] on span "Expenses" at bounding box center [109, 292] width 189 height 20
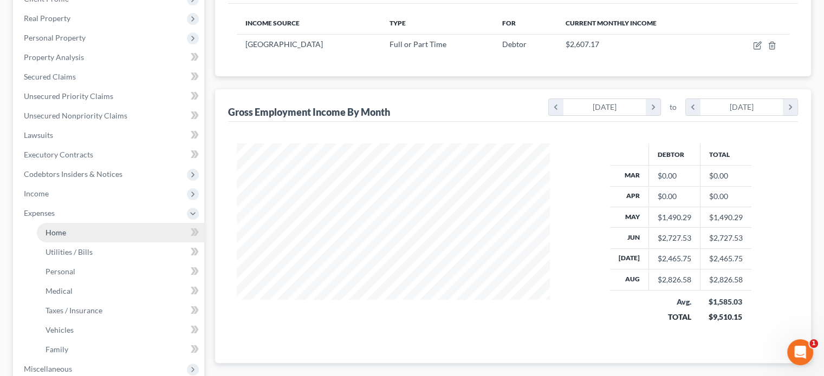
click at [67, 229] on link "Home" at bounding box center [120, 233] width 167 height 20
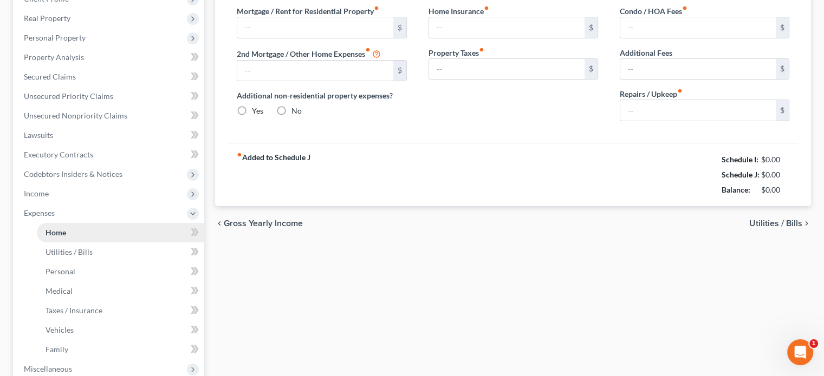
scroll to position [48, 0]
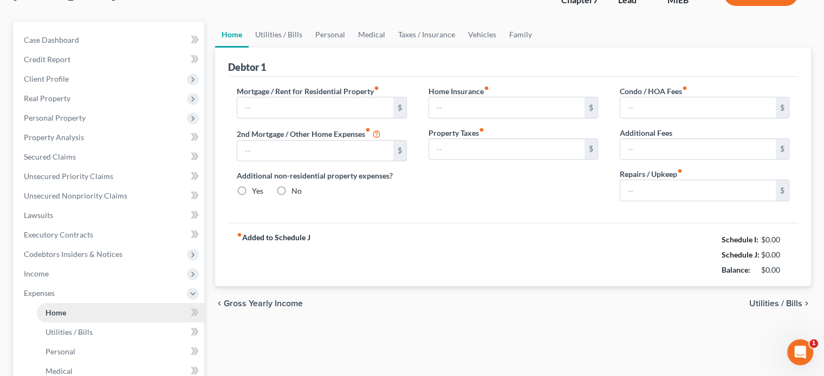
type input "500.00"
type input "0.00"
radio input "true"
type input "0.00"
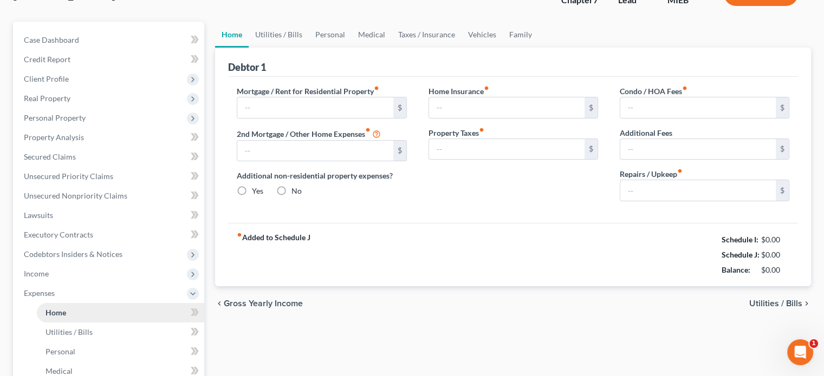
type input "0.00"
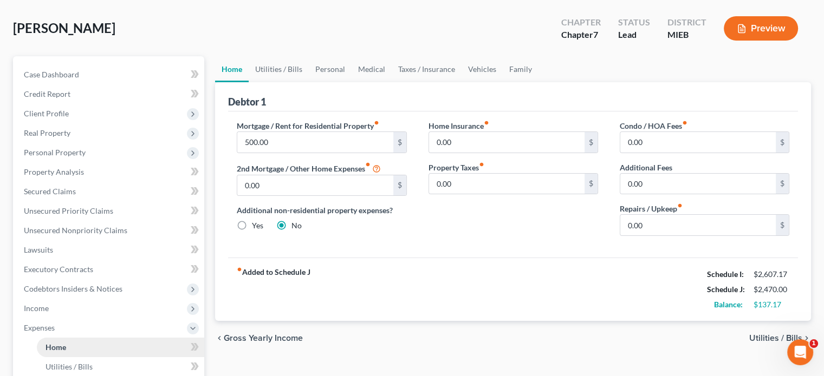
scroll to position [0, 0]
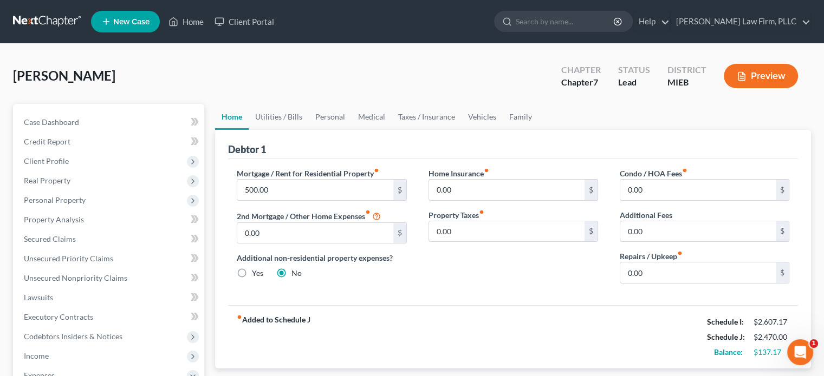
click at [748, 74] on button "Preview" at bounding box center [761, 76] width 74 height 24
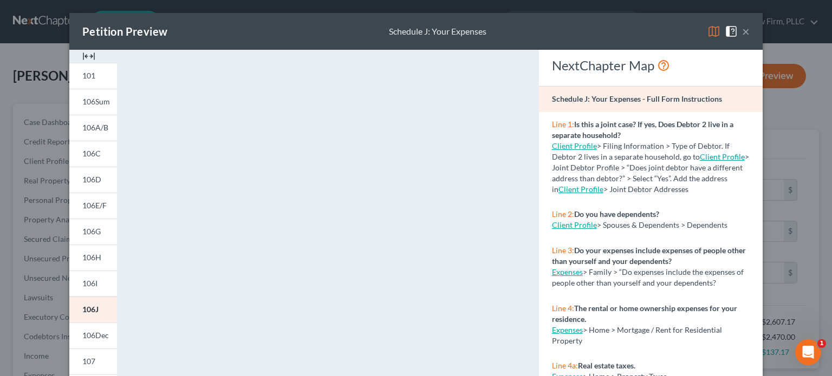
drag, startPoint x: 743, startPoint y: 33, endPoint x: 508, endPoint y: 113, distance: 248.4
click at [743, 33] on button "×" at bounding box center [746, 31] width 8 height 13
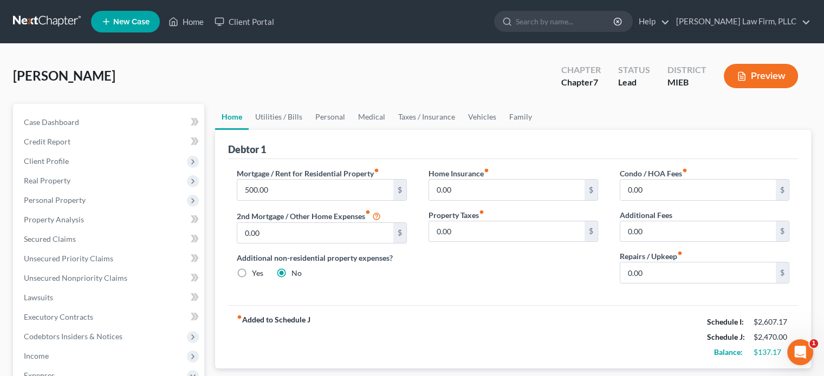
click at [735, 73] on button "Preview" at bounding box center [761, 76] width 74 height 24
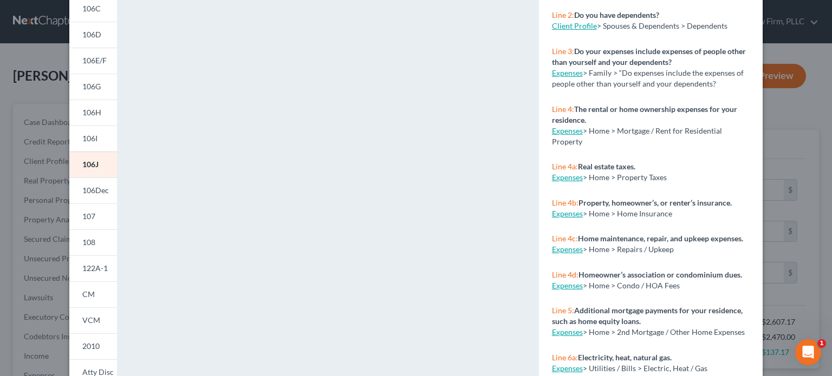
scroll to position [163, 0]
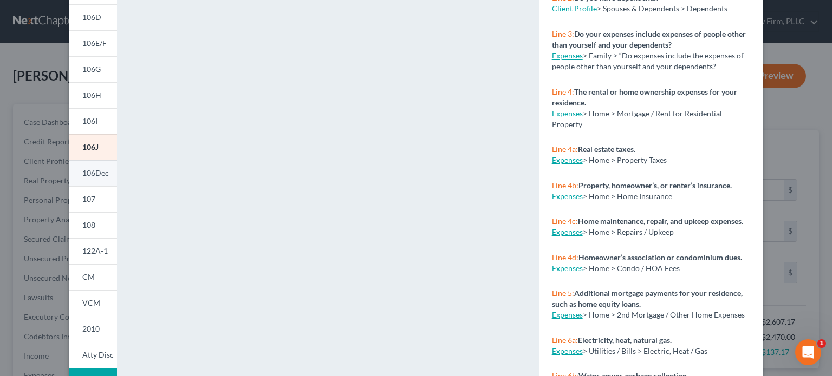
click at [93, 175] on span "106Dec" at bounding box center [95, 172] width 27 height 9
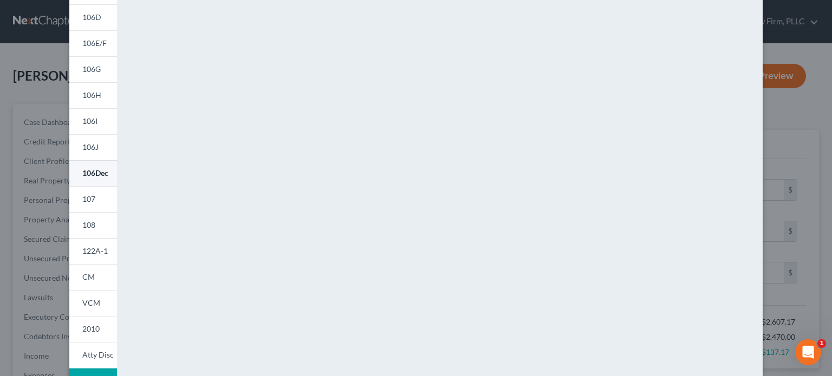
scroll to position [0, 0]
click at [89, 198] on span "107" at bounding box center [88, 198] width 13 height 9
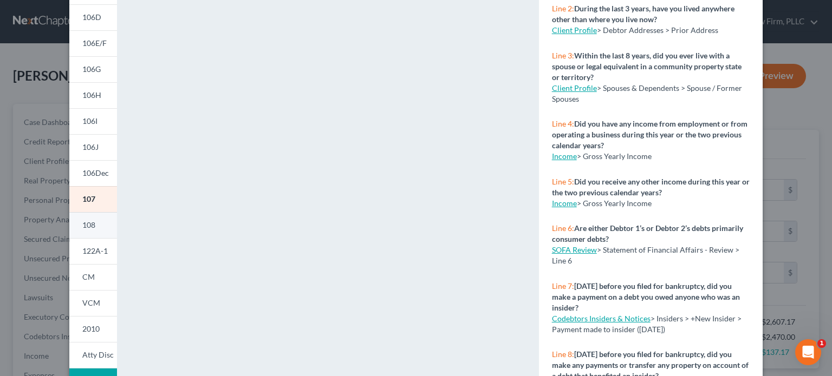
click at [87, 227] on span "108" at bounding box center [88, 224] width 13 height 9
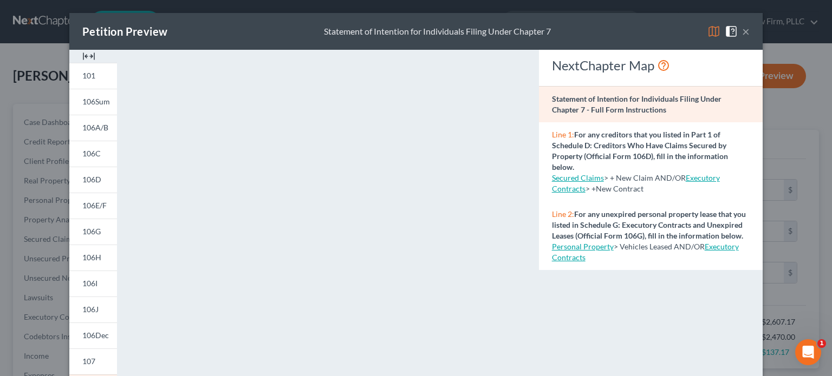
click at [742, 29] on button "×" at bounding box center [746, 31] width 8 height 13
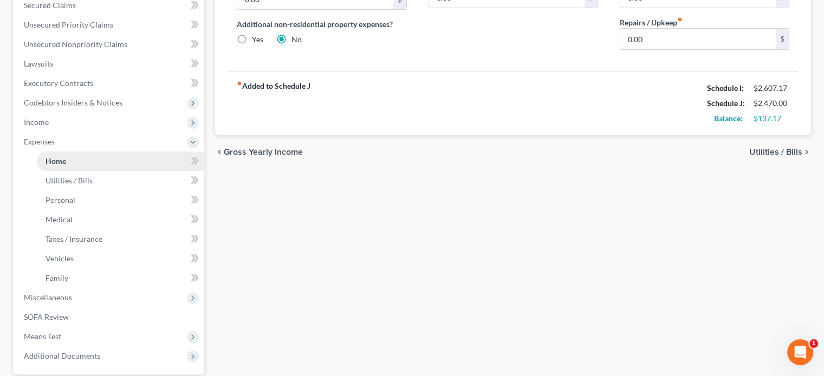
scroll to position [335, 0]
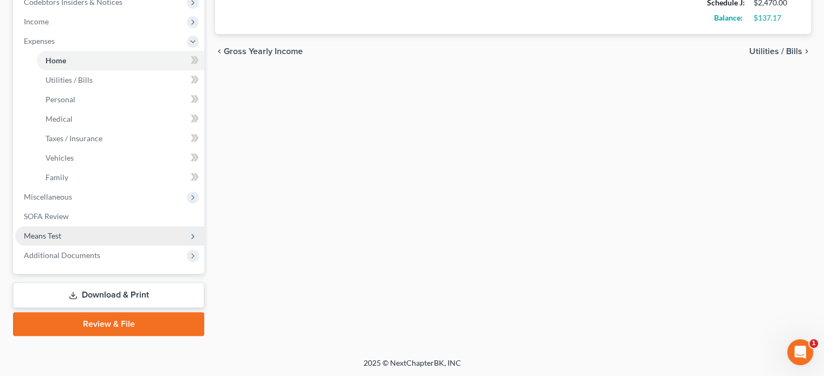
click at [153, 236] on span "Means Test" at bounding box center [109, 236] width 189 height 20
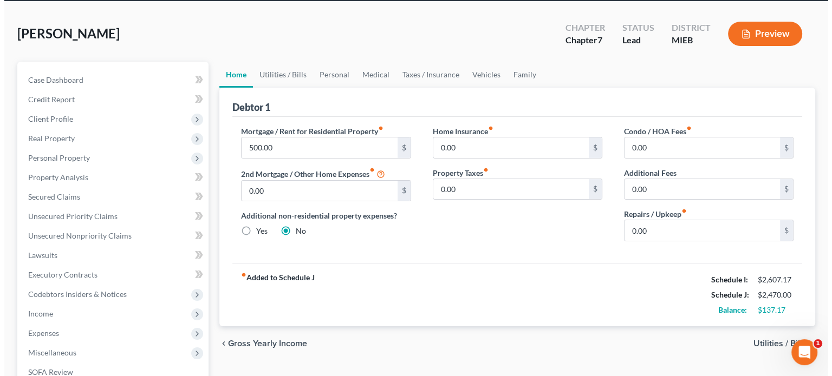
scroll to position [0, 0]
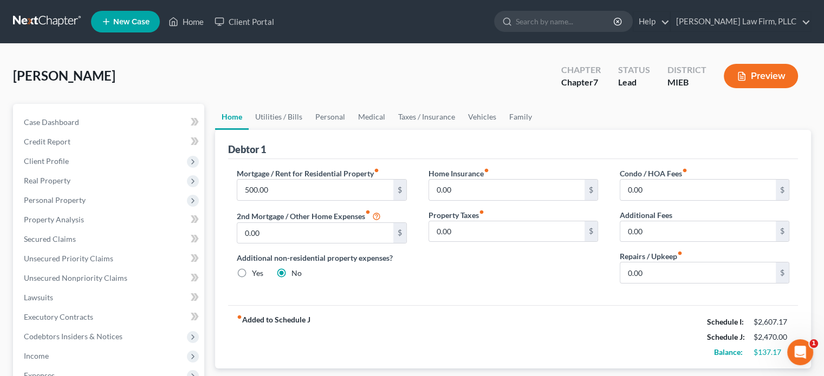
click at [756, 75] on button "Preview" at bounding box center [761, 76] width 74 height 24
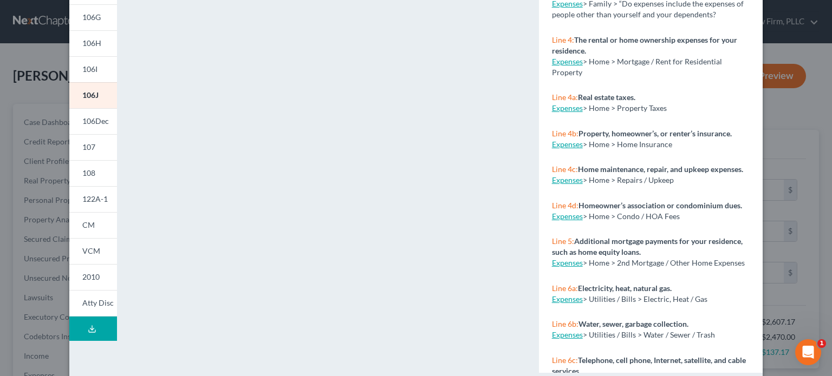
scroll to position [217, 0]
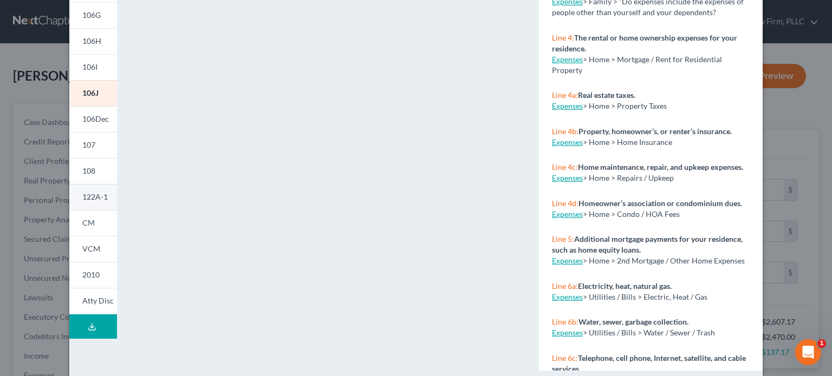
click at [93, 199] on span "122A-1" at bounding box center [94, 196] width 25 height 9
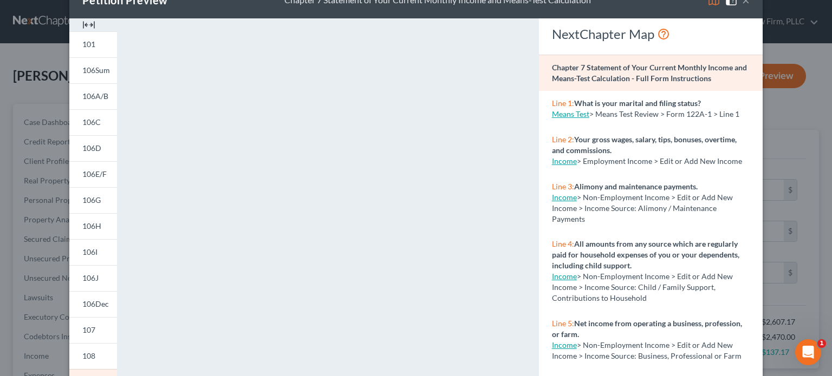
scroll to position [0, 0]
